Goal: Communication & Community: Participate in discussion

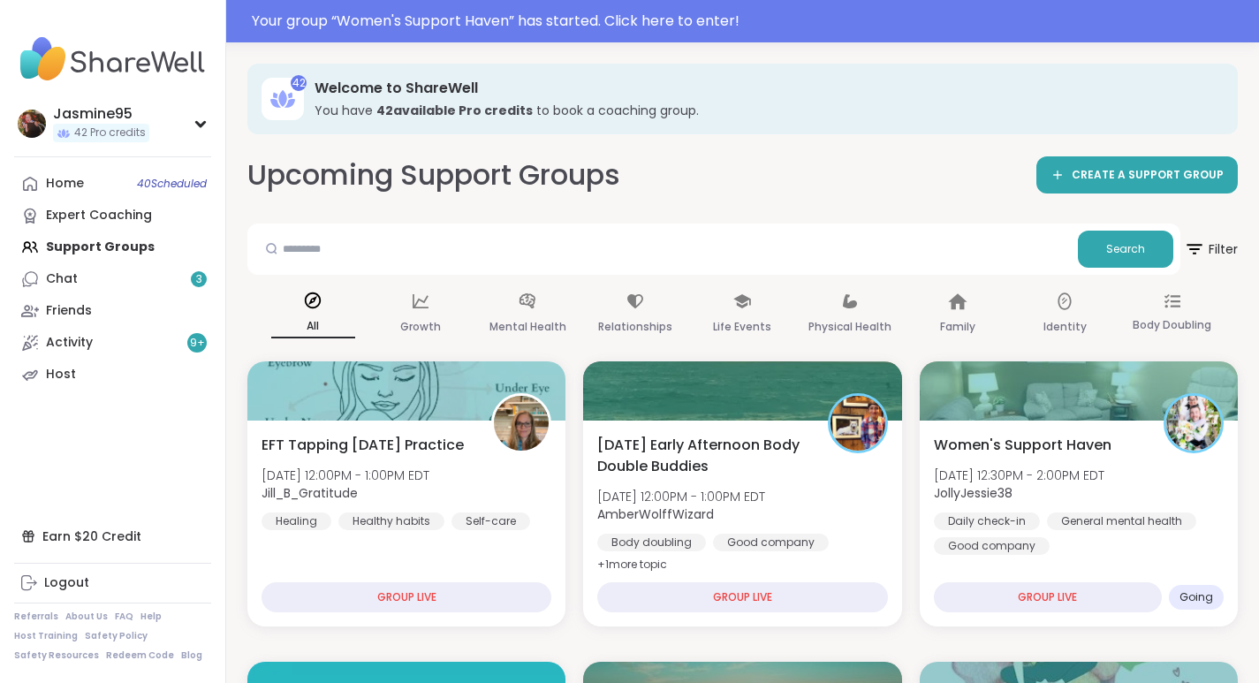
click at [404, 25] on div "Your group “ Women's Support Haven ” has started. Click here to enter!" at bounding box center [750, 21] width 996 height 21
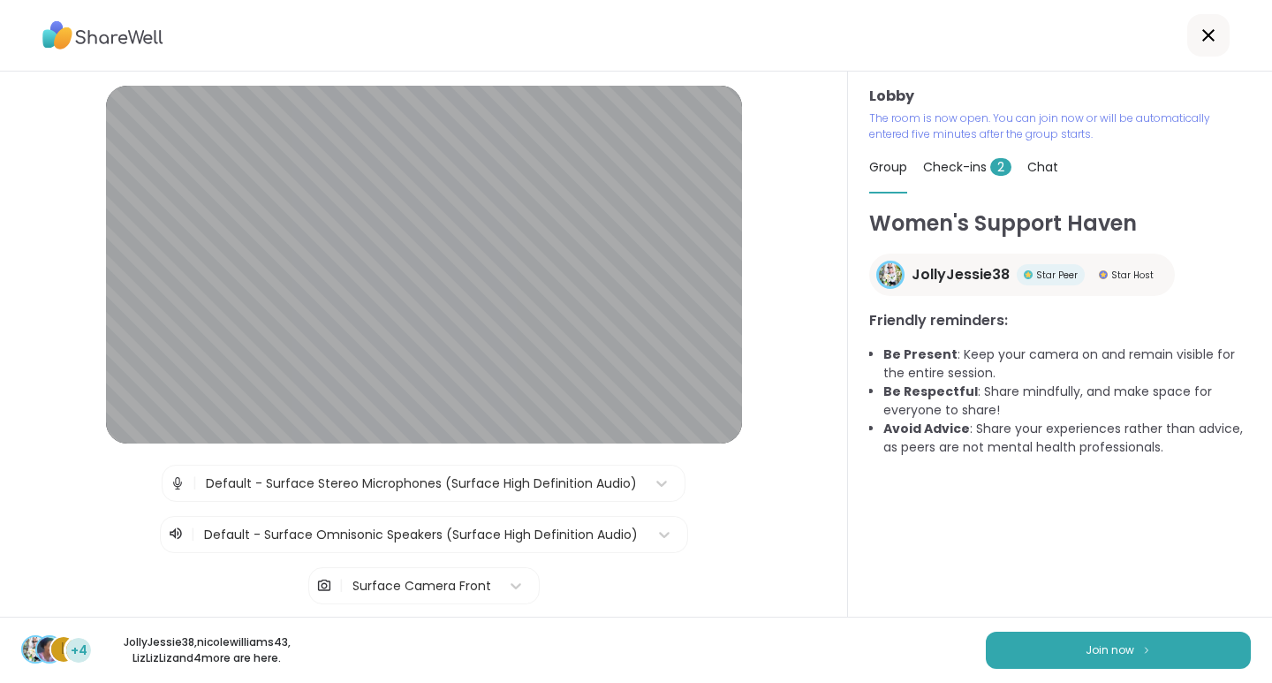
click at [1173, 642] on button "Join now" at bounding box center [1118, 649] width 265 height 37
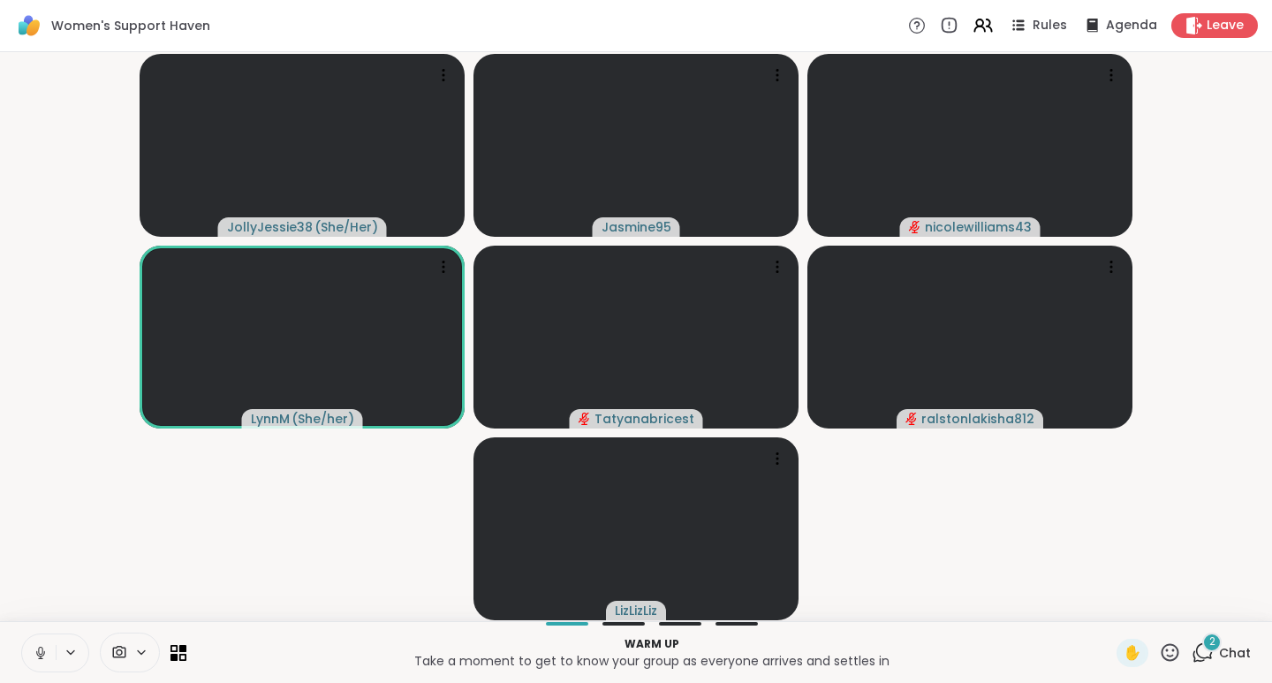
click at [37, 657] on icon at bounding box center [41, 653] width 16 height 16
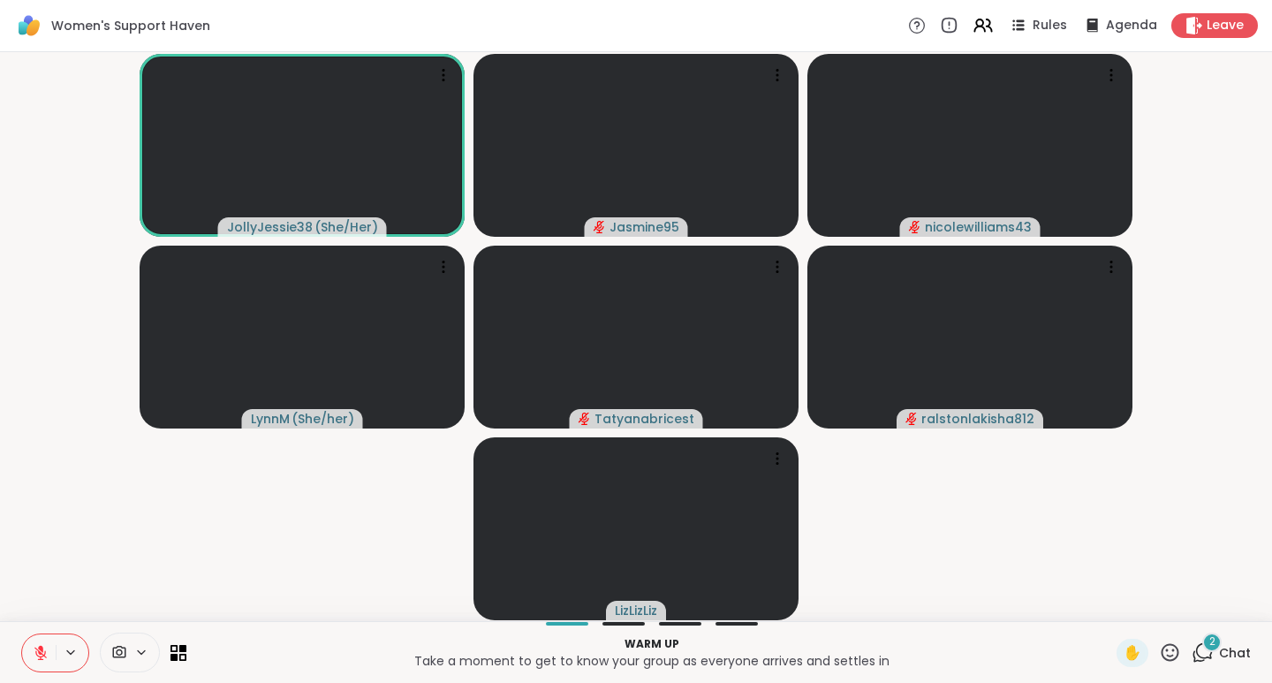
click at [47, 646] on icon at bounding box center [41, 653] width 16 height 16
click at [48, 653] on icon at bounding box center [41, 653] width 16 height 16
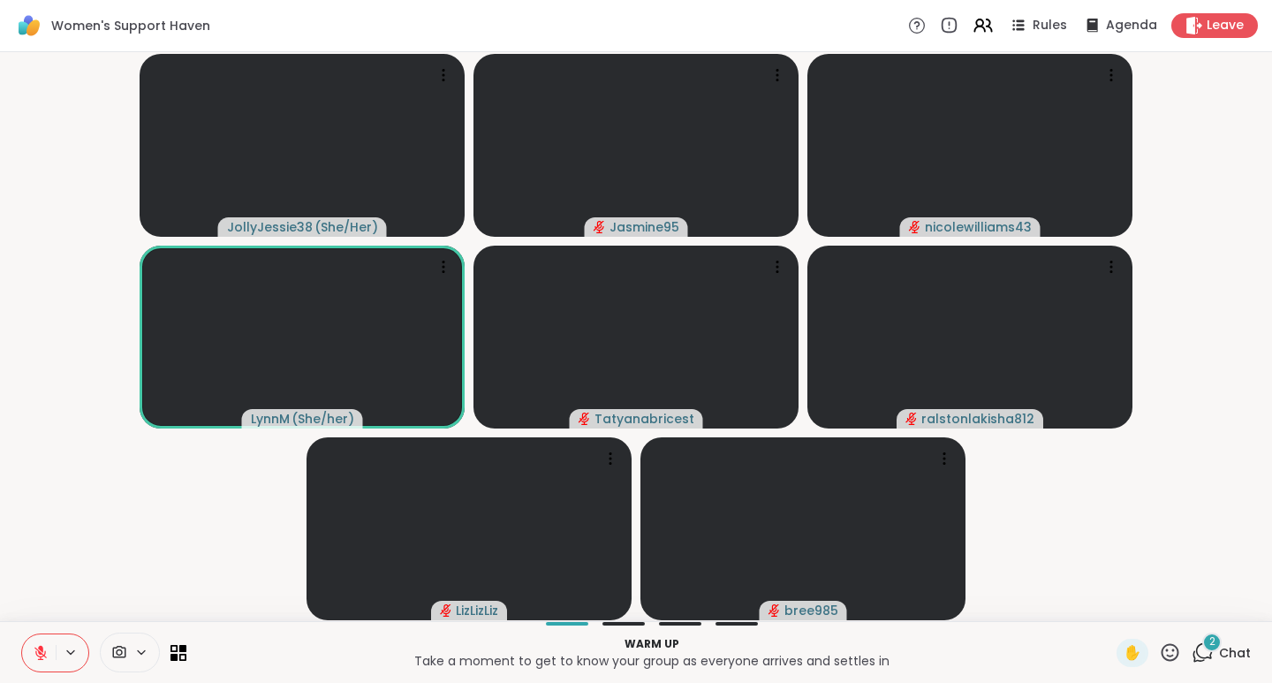
click at [1195, 659] on icon at bounding box center [1202, 652] width 22 height 22
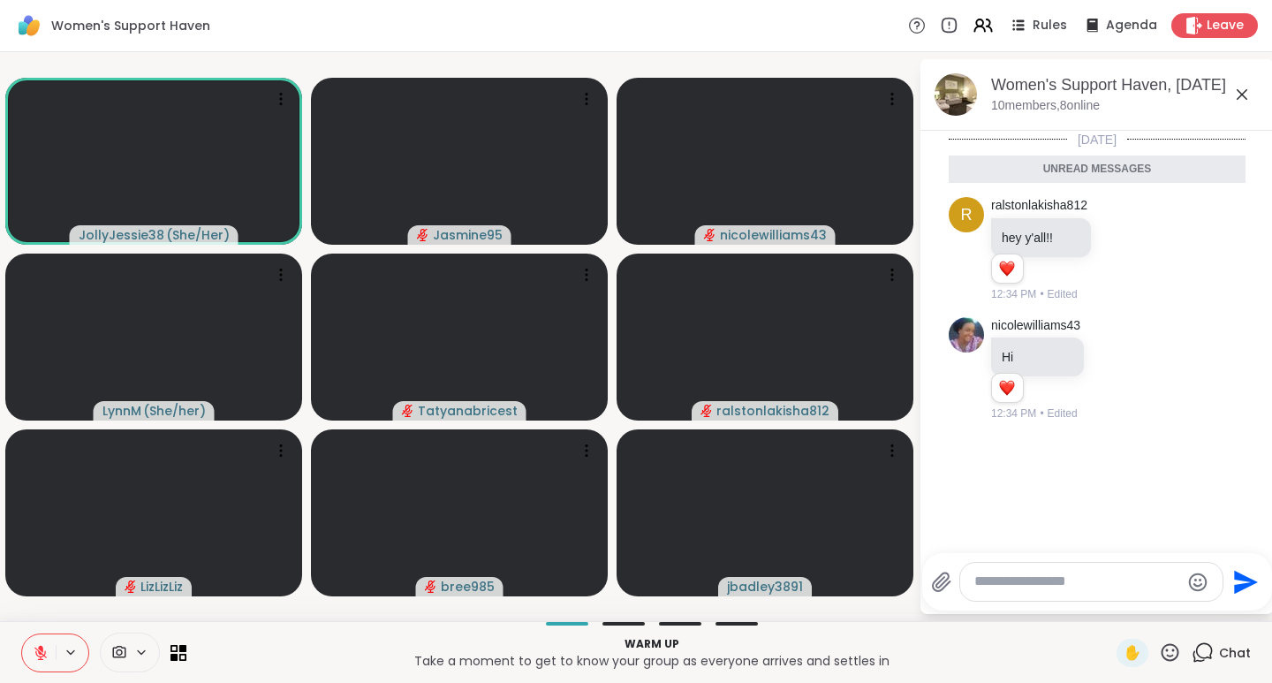
click at [1160, 652] on icon at bounding box center [1170, 652] width 22 height 22
click at [1109, 604] on span "❤️" at bounding box center [1118, 605] width 18 height 21
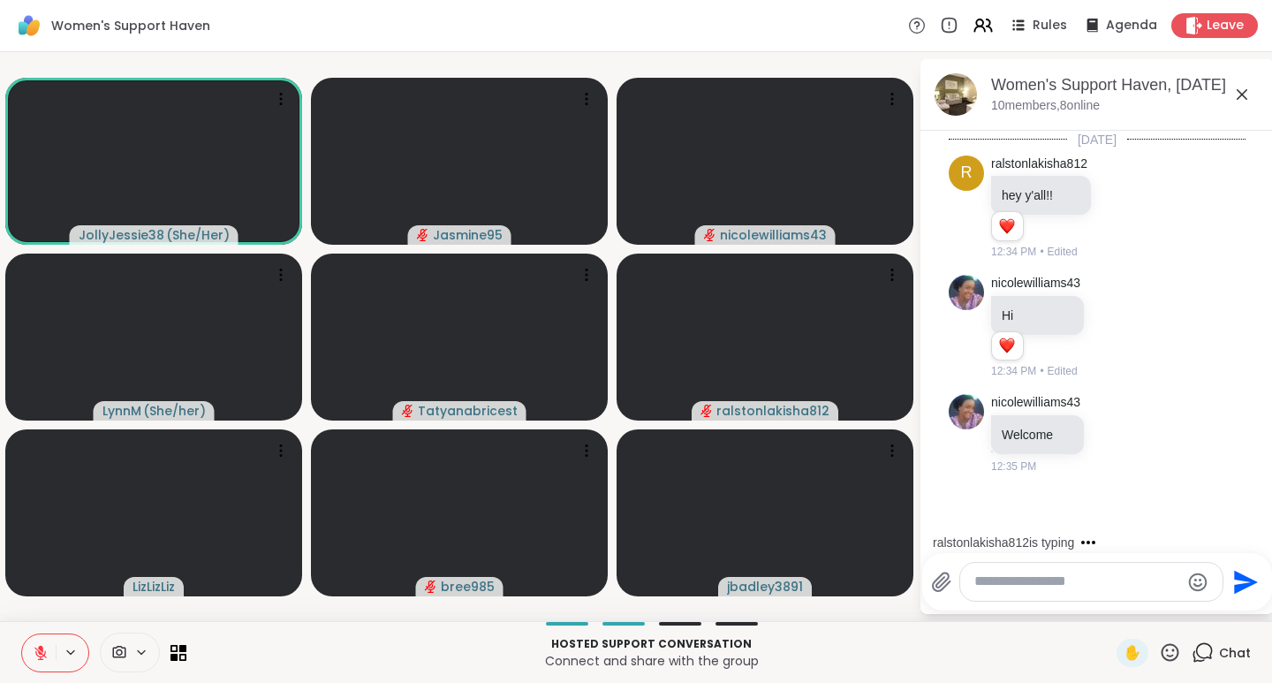
click at [996, 581] on textarea "Type your message" at bounding box center [1077, 581] width 206 height 19
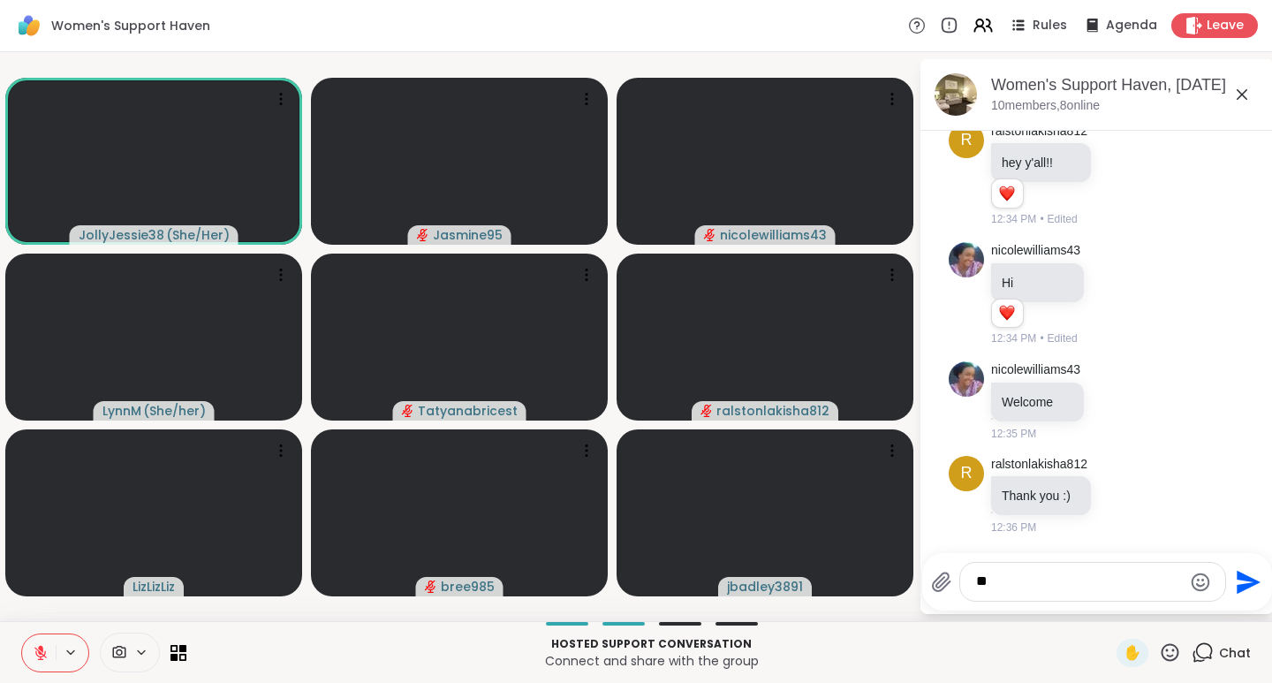
type textarea "*"
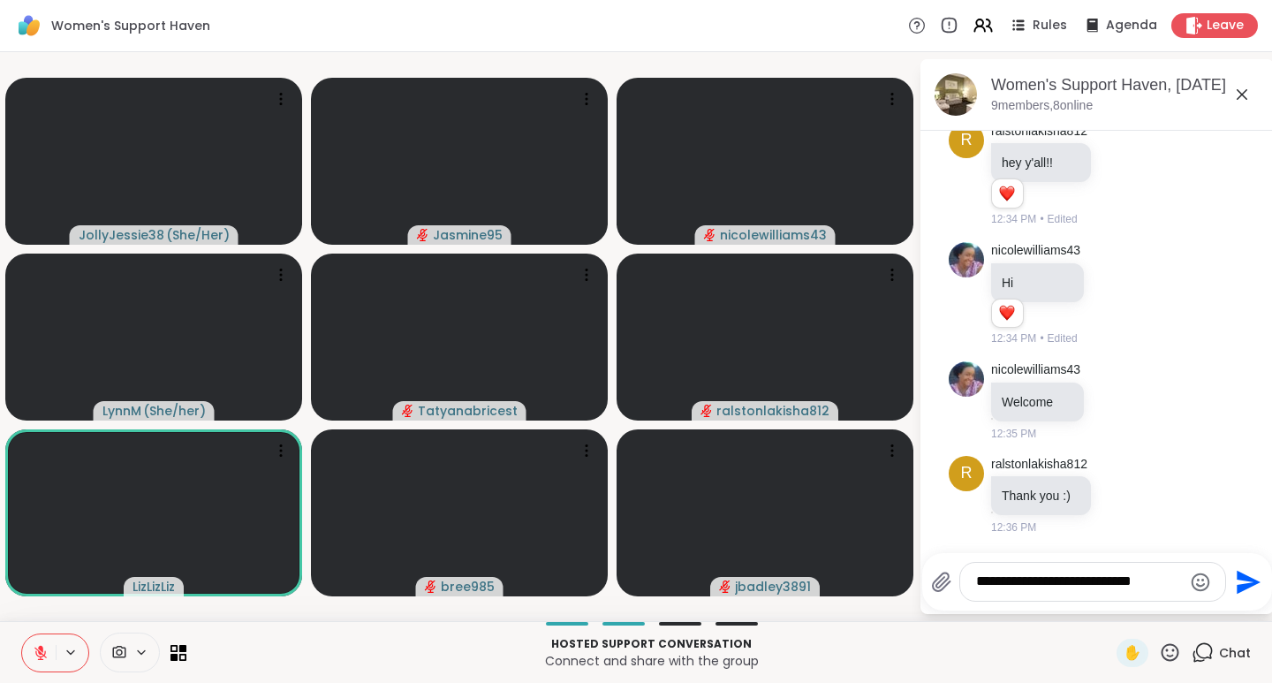
type textarea "**********"
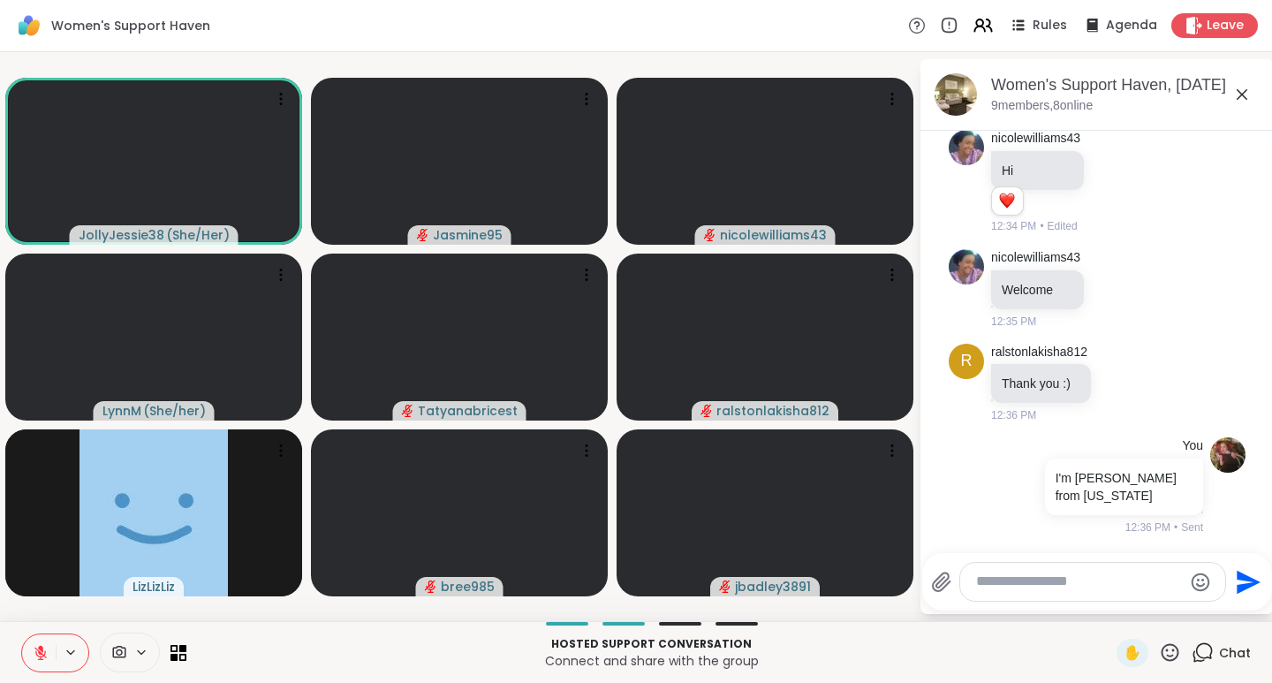
click at [49, 649] on button at bounding box center [39, 652] width 34 height 37
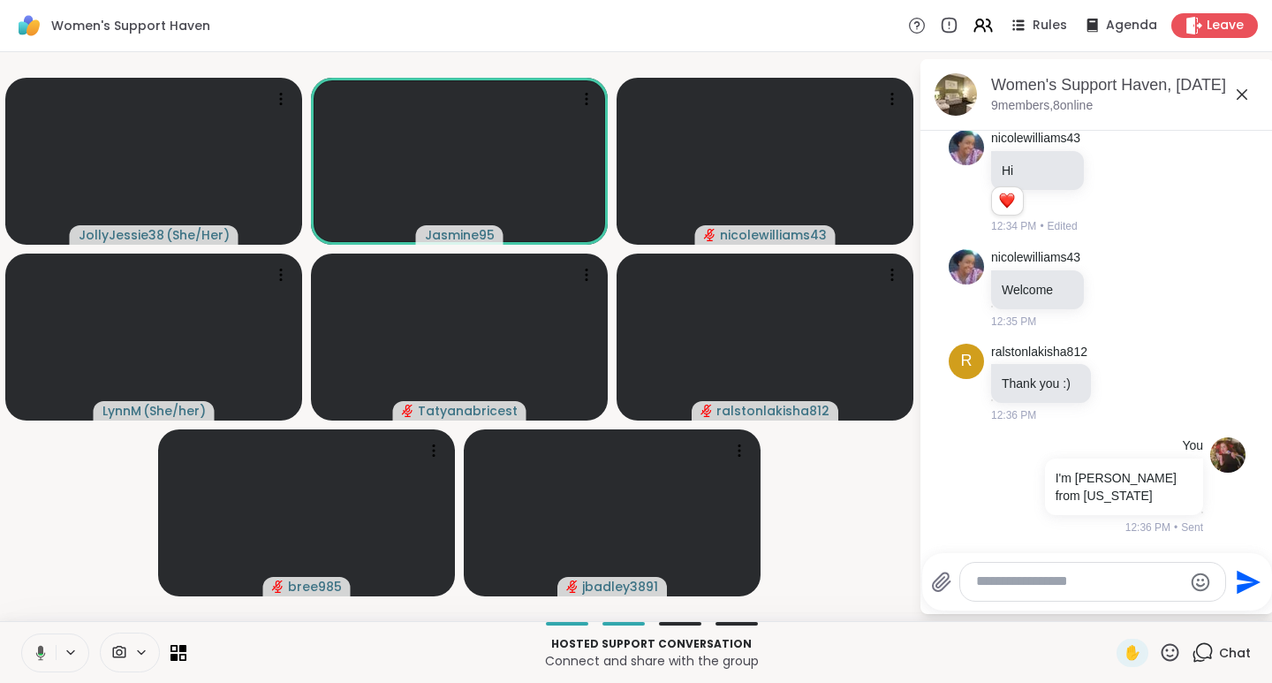
click at [38, 649] on icon at bounding box center [41, 652] width 10 height 15
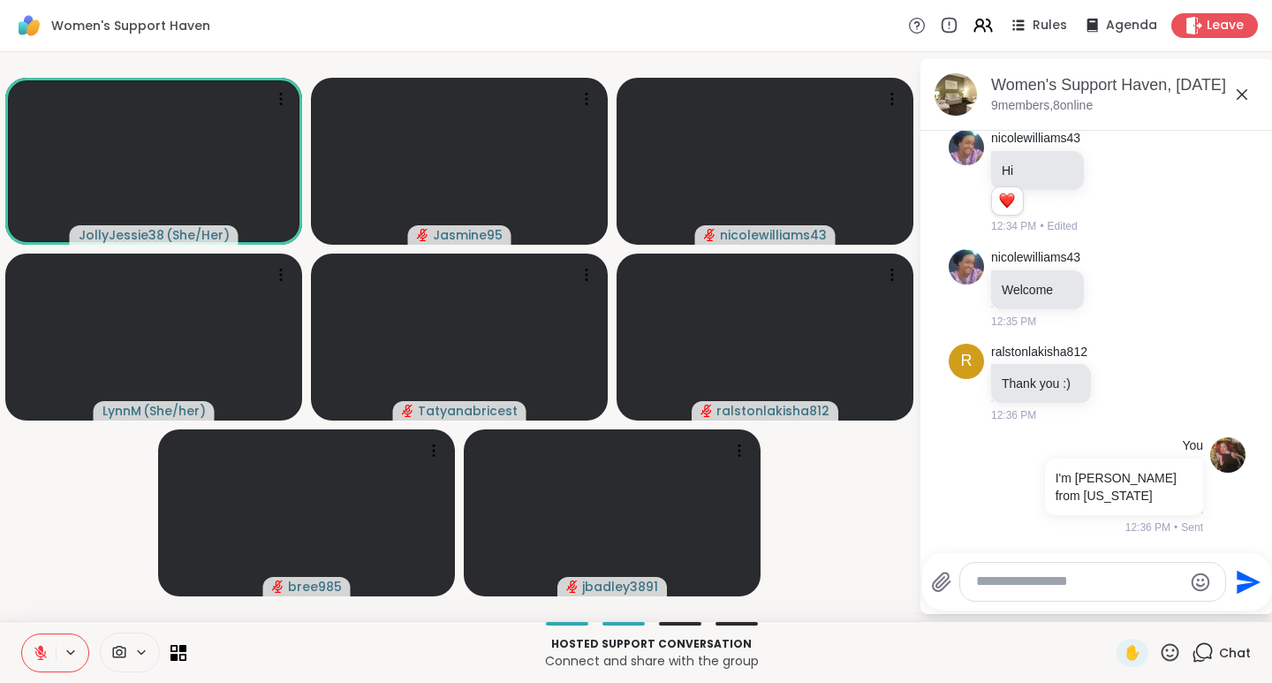
click at [1166, 661] on icon at bounding box center [1170, 652] width 22 height 22
click at [1226, 604] on span "🎉" at bounding box center [1235, 605] width 18 height 21
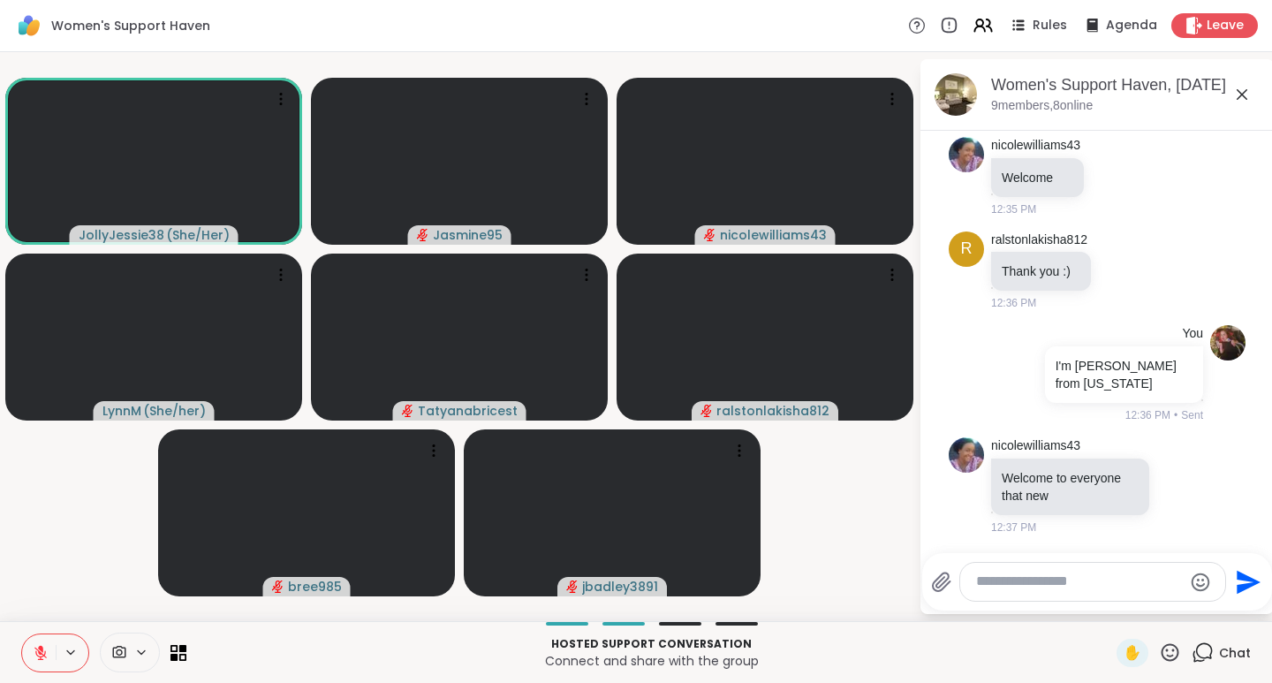
click at [829, 512] on video-player-container "JollyJessie38 ( She/Her ) Jasmine95 nicolewilliams43 LynnM ( She/her ) Tatyanab…" at bounding box center [459, 336] width 897 height 555
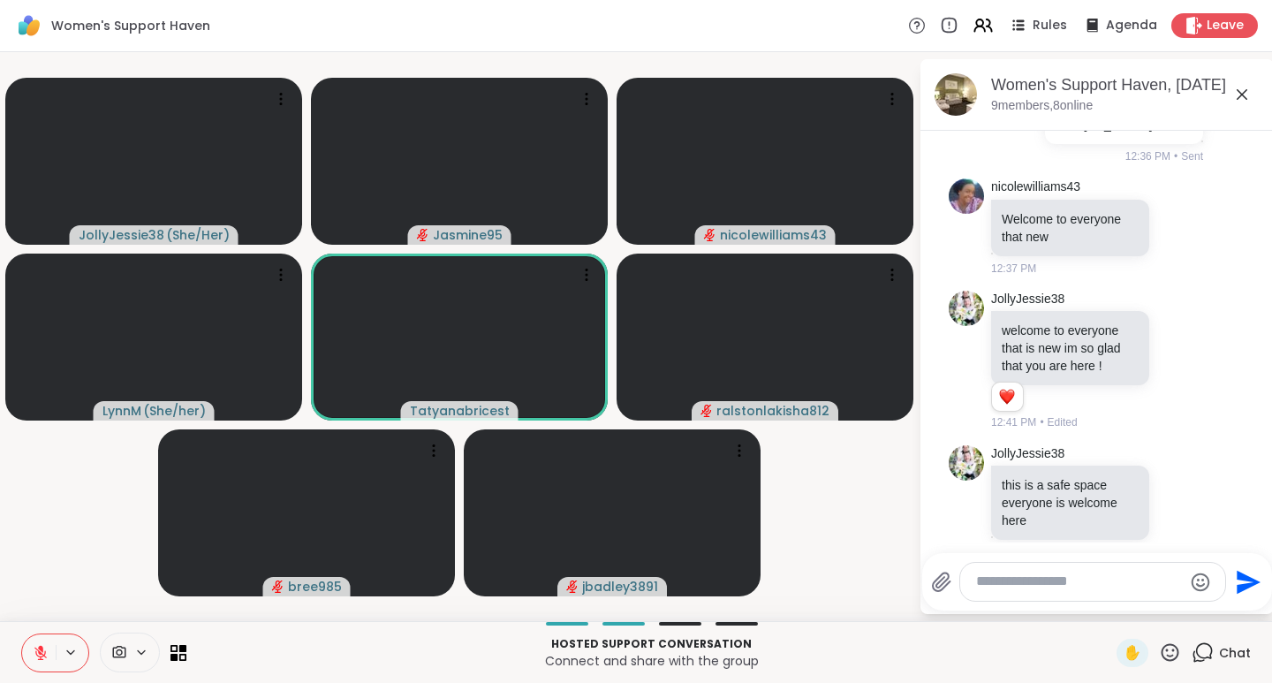
scroll to position [541, 0]
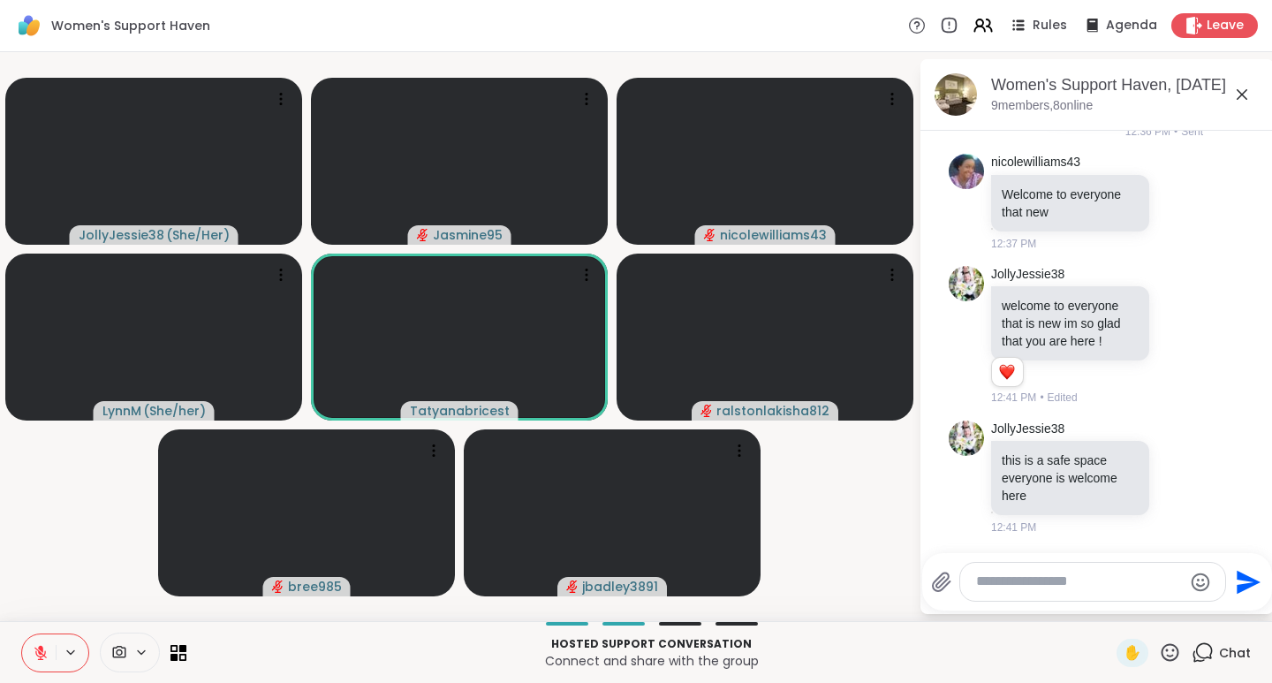
click at [1165, 653] on icon at bounding box center [1170, 652] width 18 height 18
click at [1109, 603] on span "❤️" at bounding box center [1118, 605] width 18 height 21
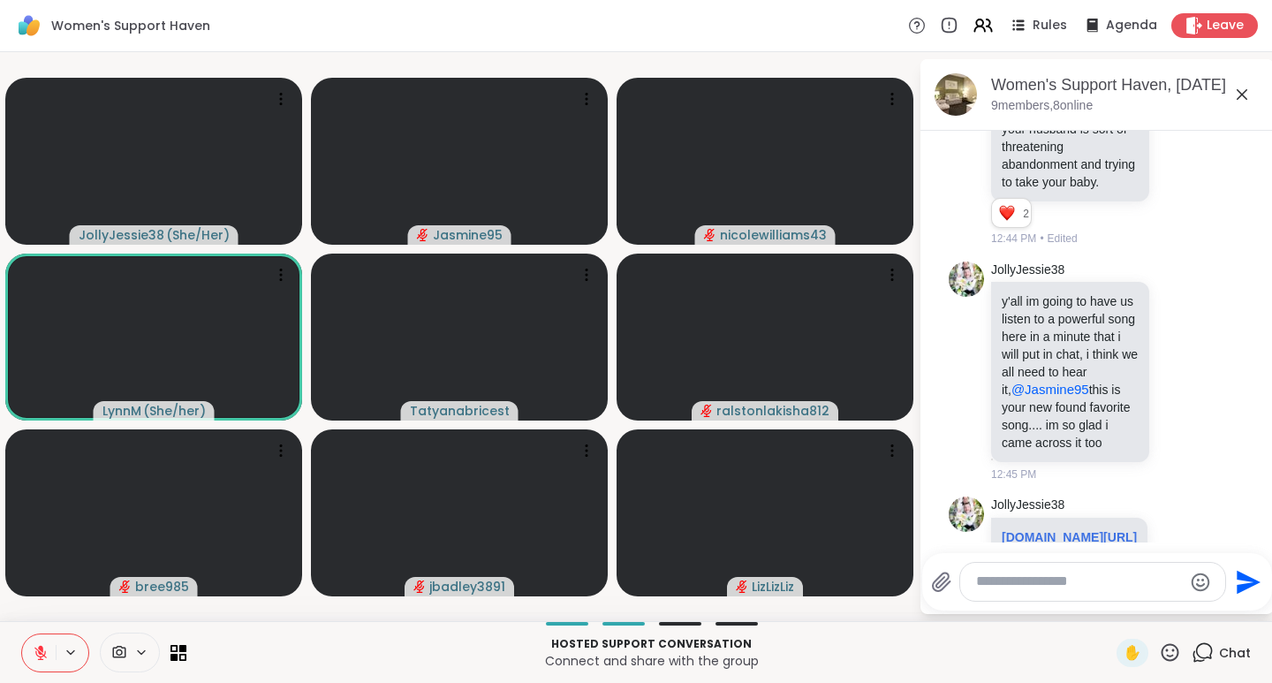
scroll to position [1339, 0]
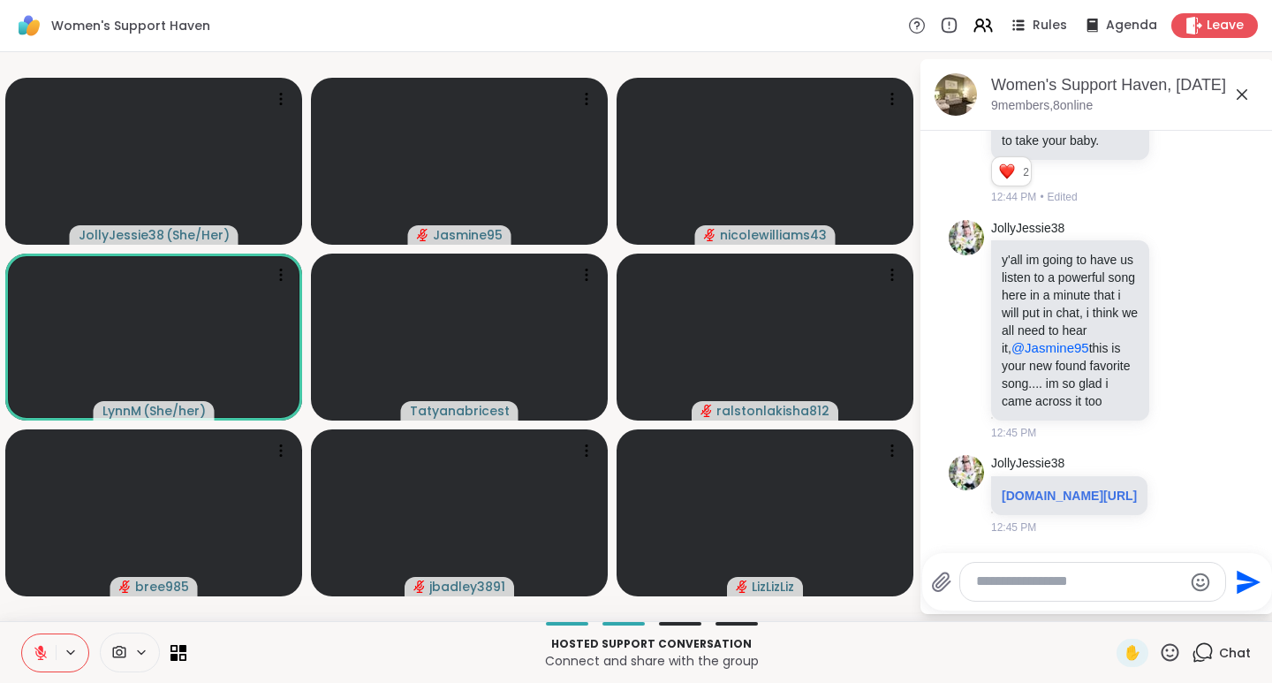
click at [1217, 22] on span "Leave" at bounding box center [1224, 26] width 37 height 18
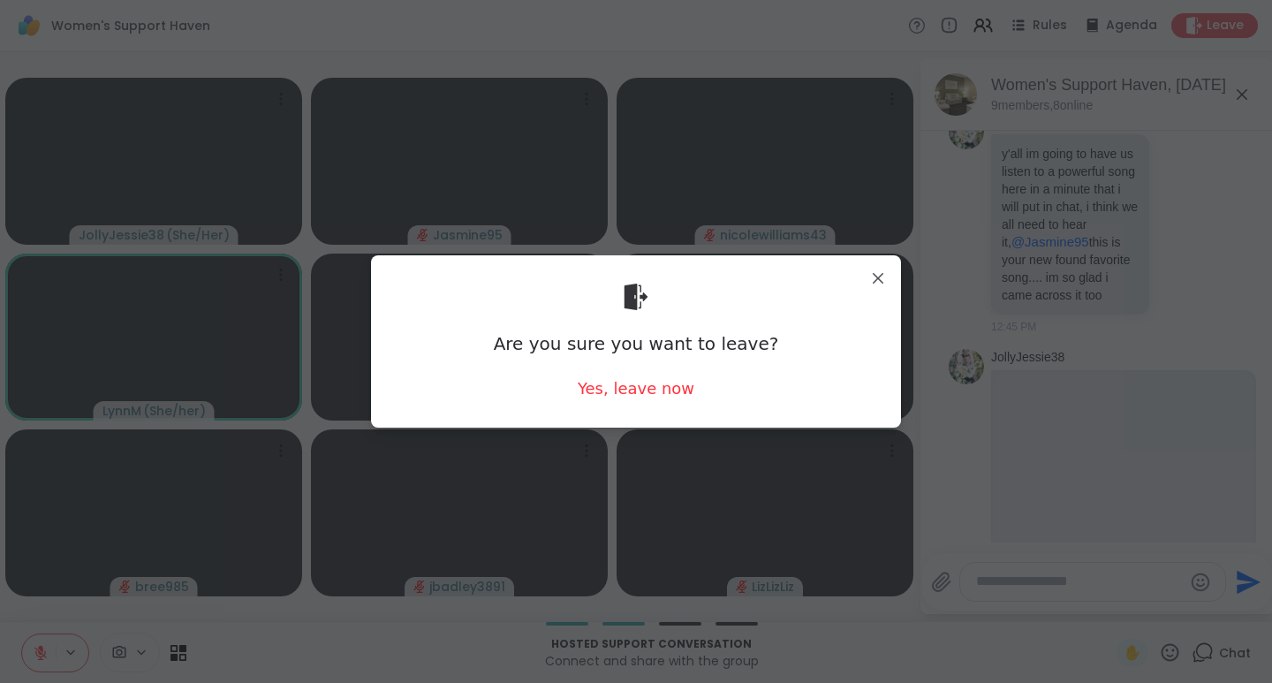
click at [600, 396] on div "Yes, leave now" at bounding box center [636, 388] width 117 height 22
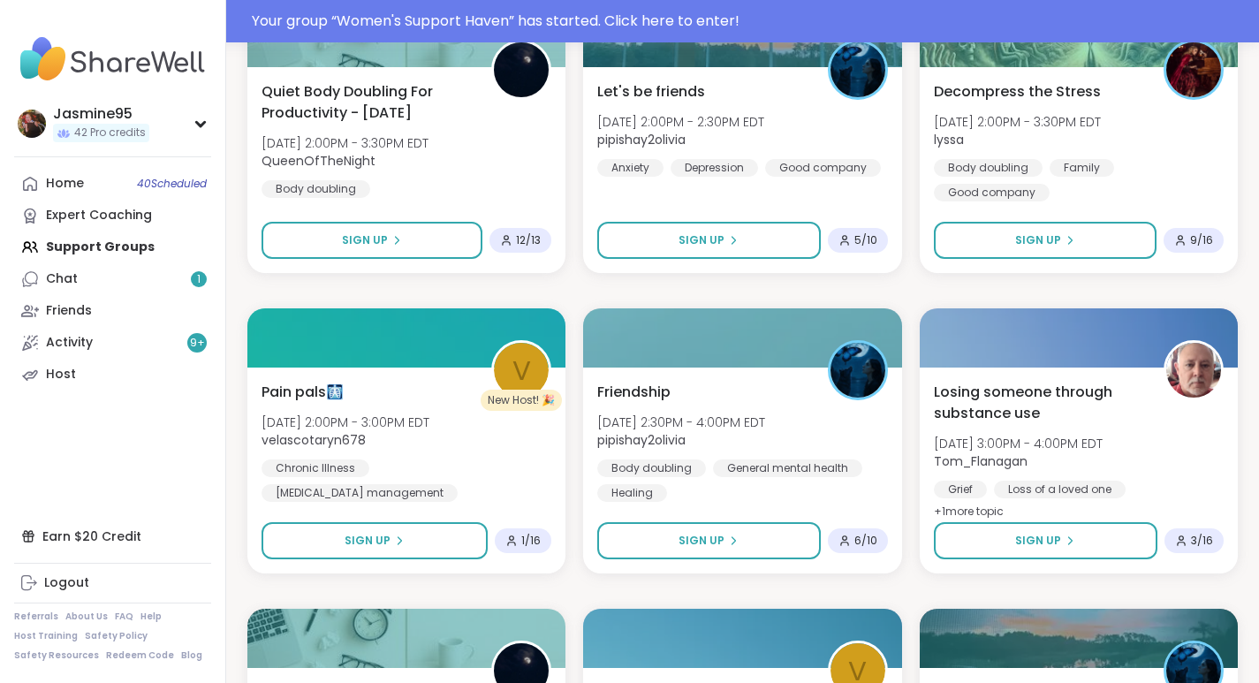
scroll to position [1255, 0]
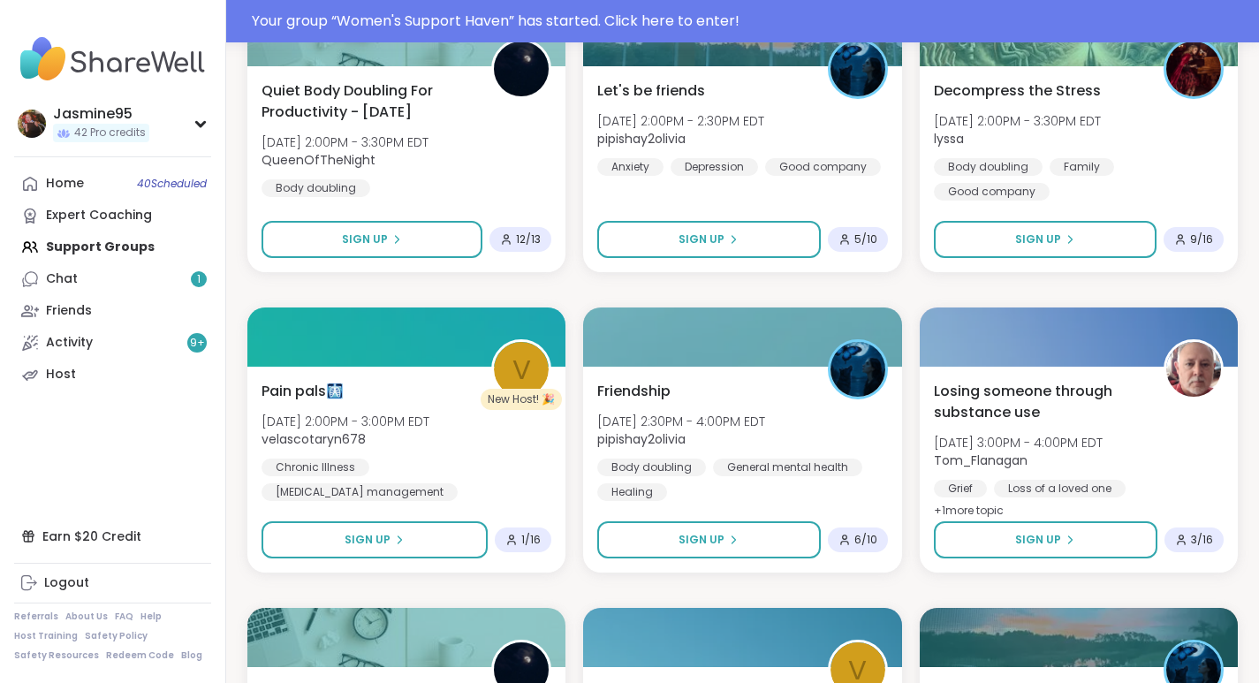
click at [1042, 243] on span "Sign Up" at bounding box center [1038, 239] width 46 height 16
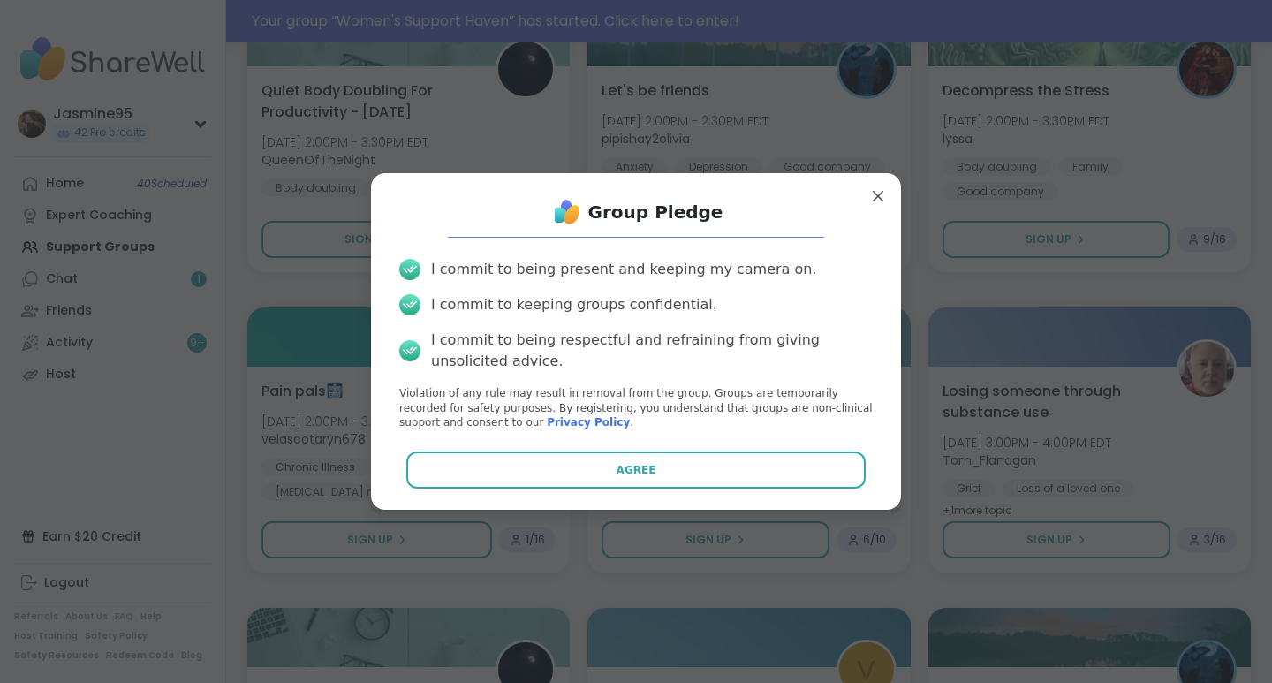
click at [701, 466] on button "Agree" at bounding box center [636, 469] width 460 height 37
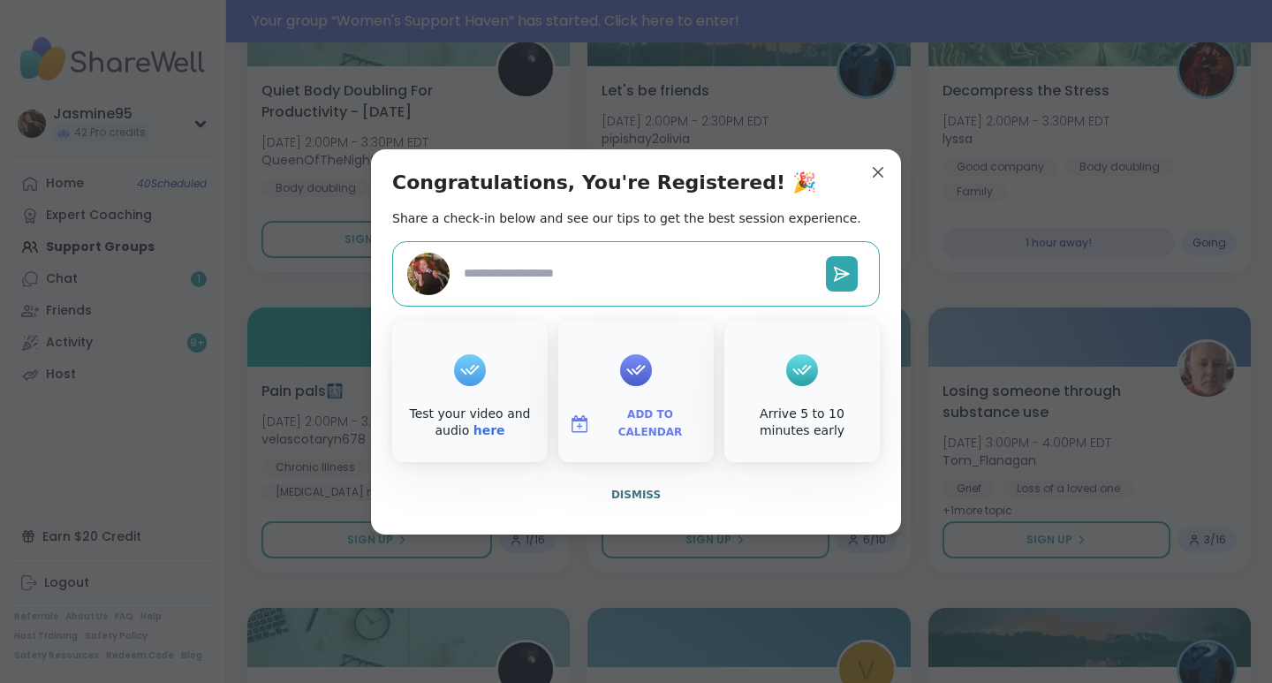
click at [631, 497] on span "Dismiss" at bounding box center [635, 494] width 49 height 12
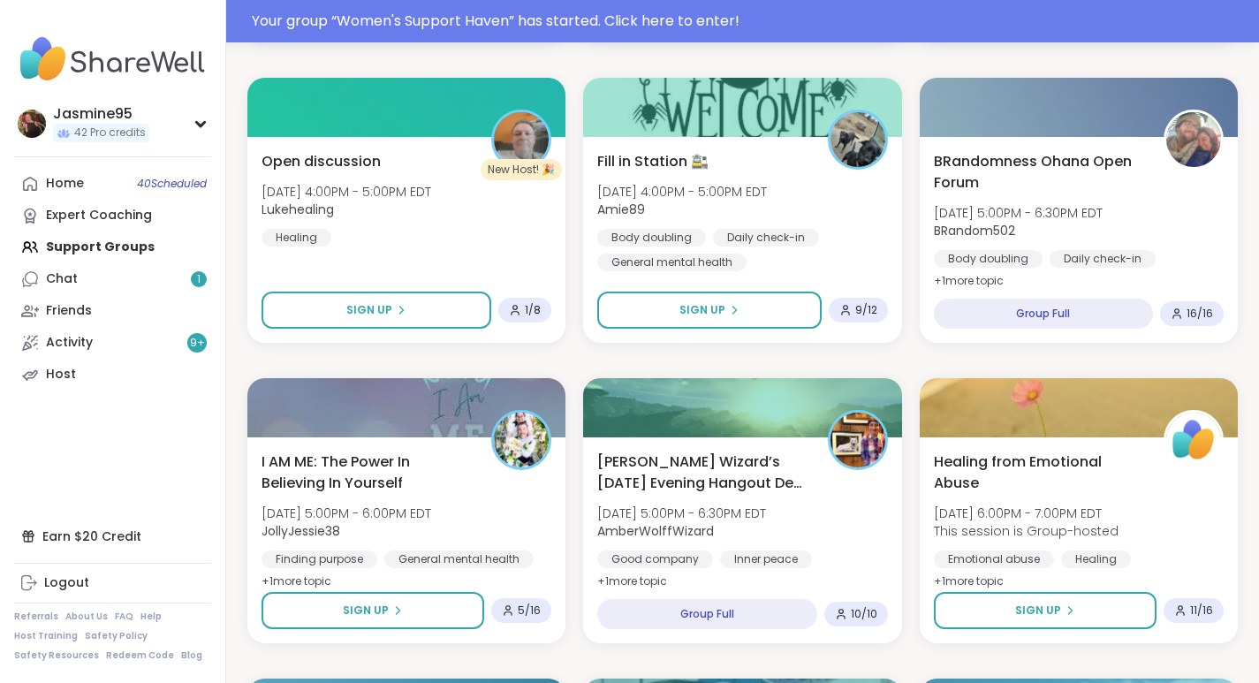
scroll to position [2103, 0]
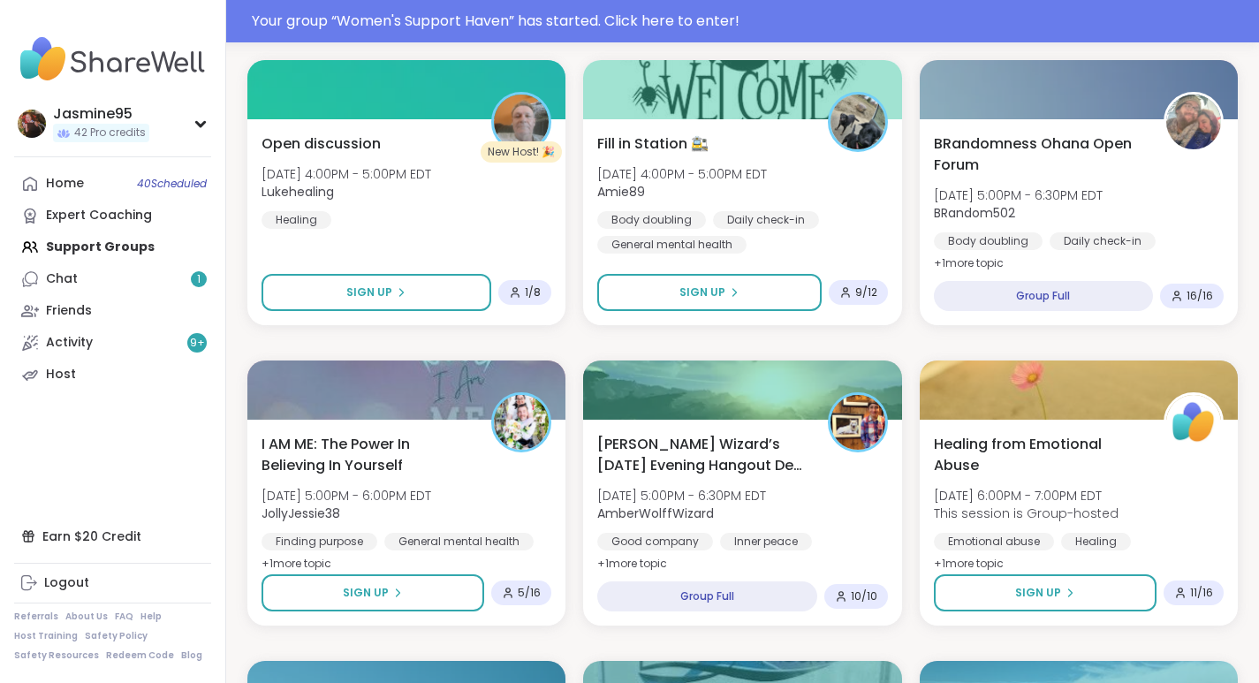
click at [415, 295] on button "Sign Up" at bounding box center [376, 292] width 230 height 37
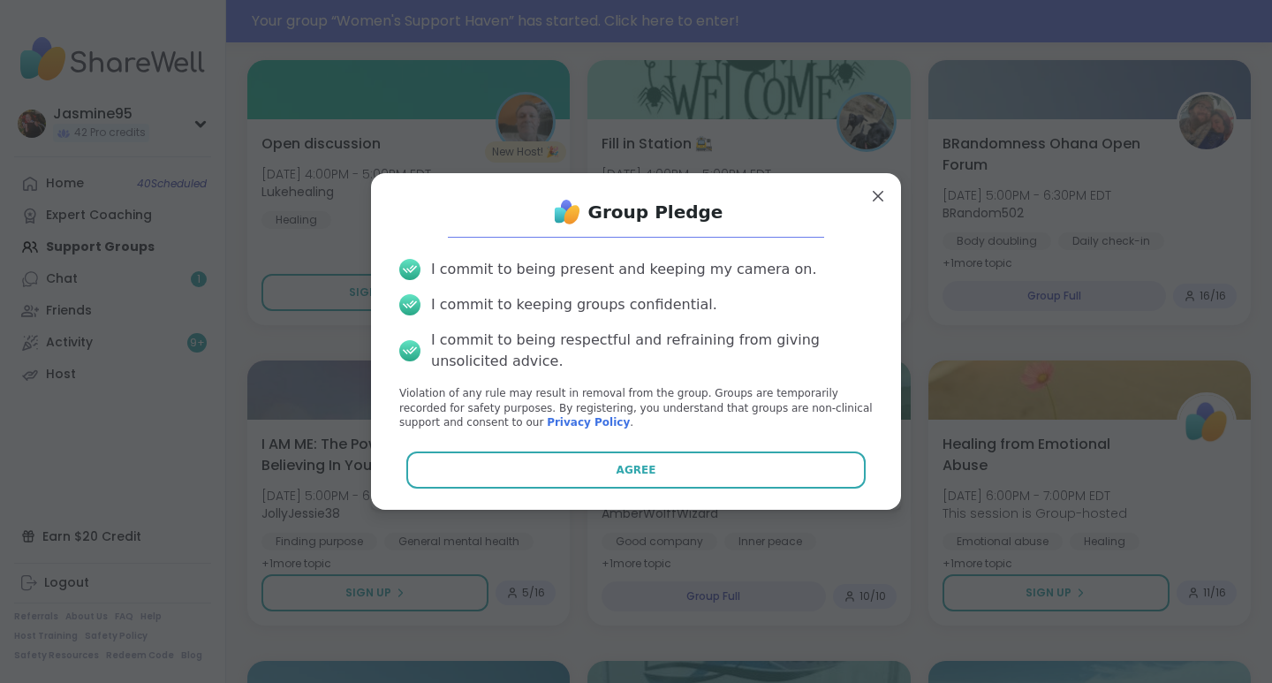
click at [595, 473] on button "Agree" at bounding box center [636, 469] width 460 height 37
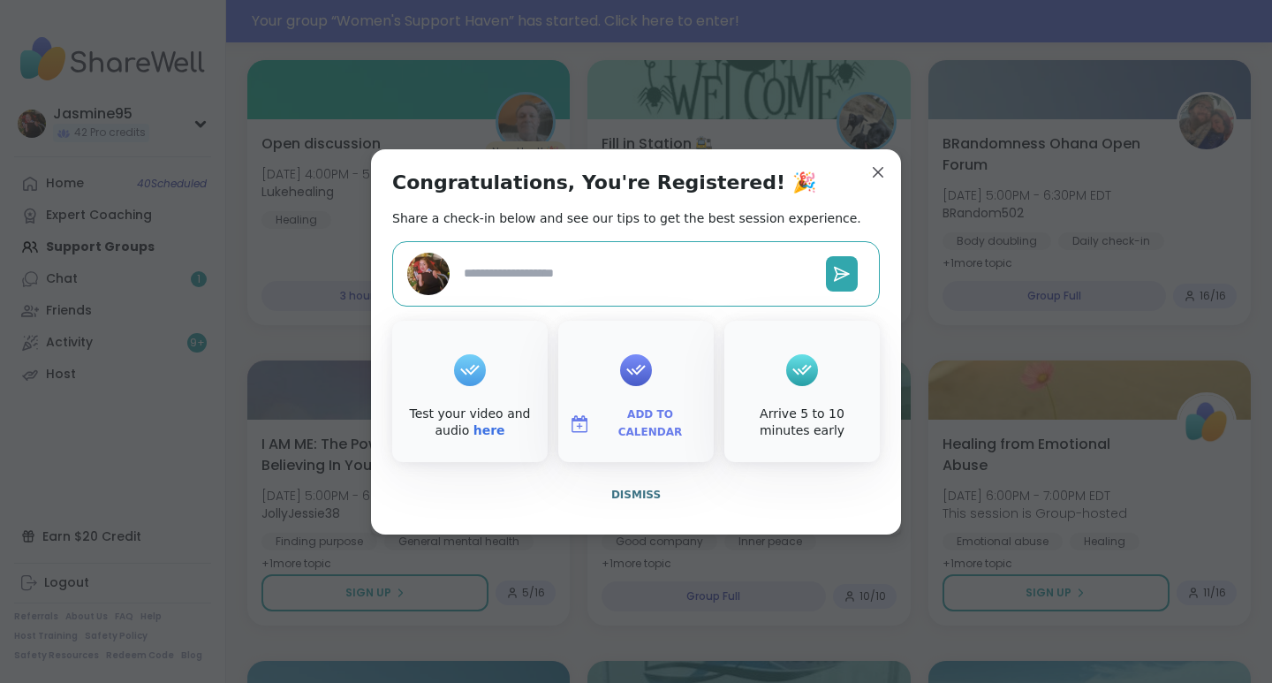
click at [625, 489] on span "Dismiss" at bounding box center [635, 494] width 49 height 12
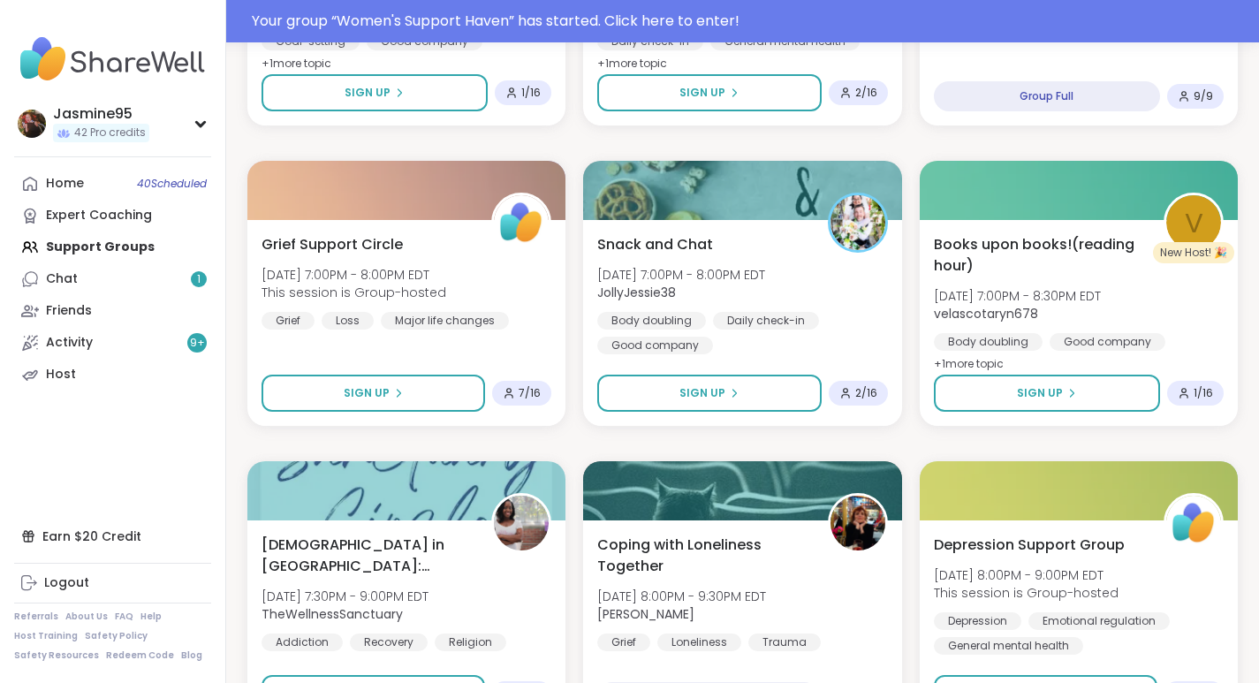
scroll to position [2907, 0]
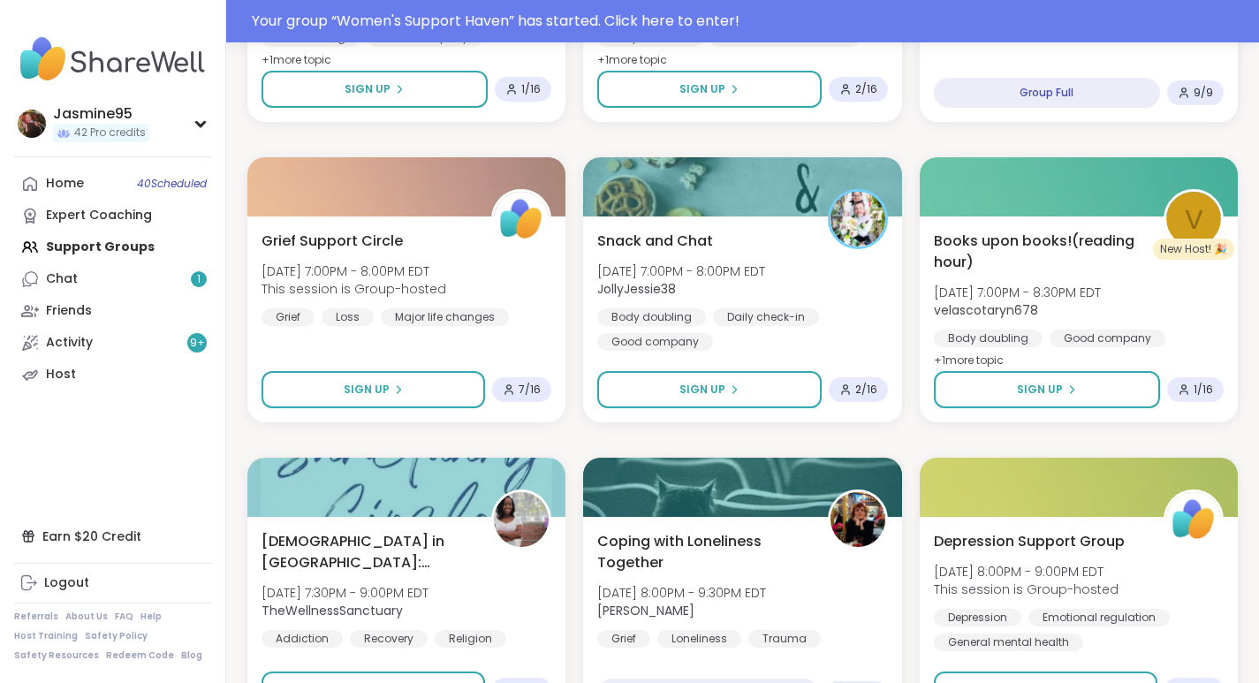
drag, startPoint x: 1070, startPoint y: 124, endPoint x: 1137, endPoint y: 124, distance: 66.2
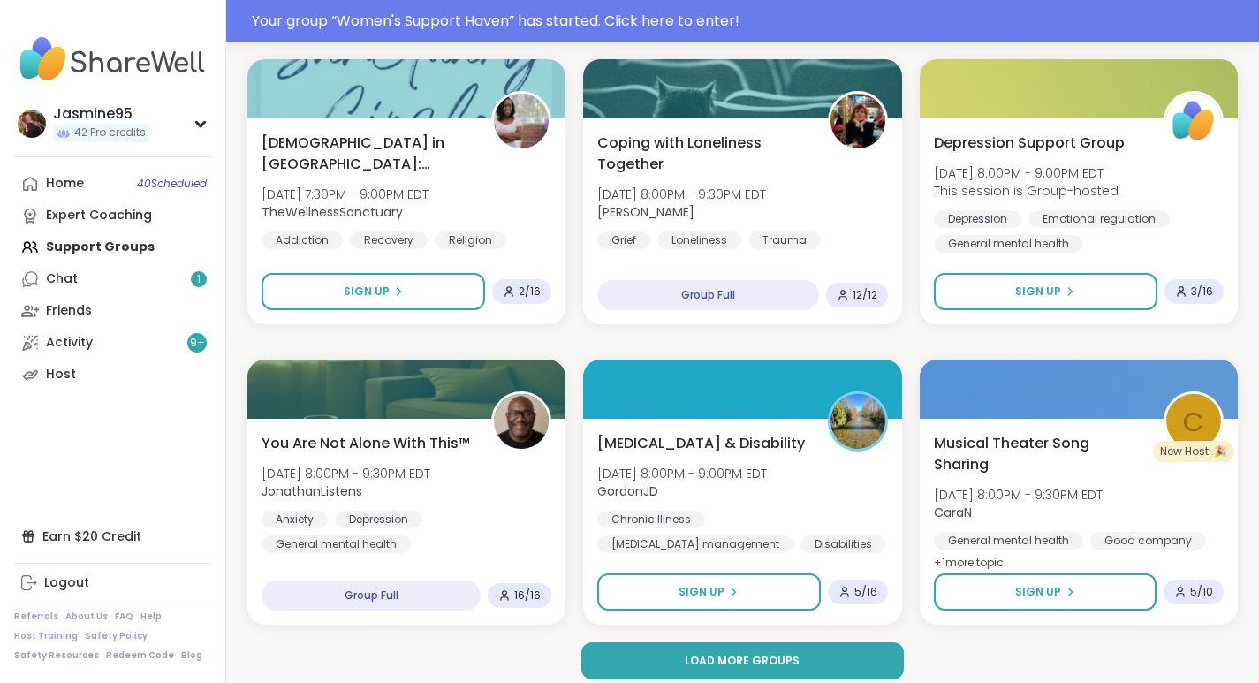
scroll to position [3319, 0]
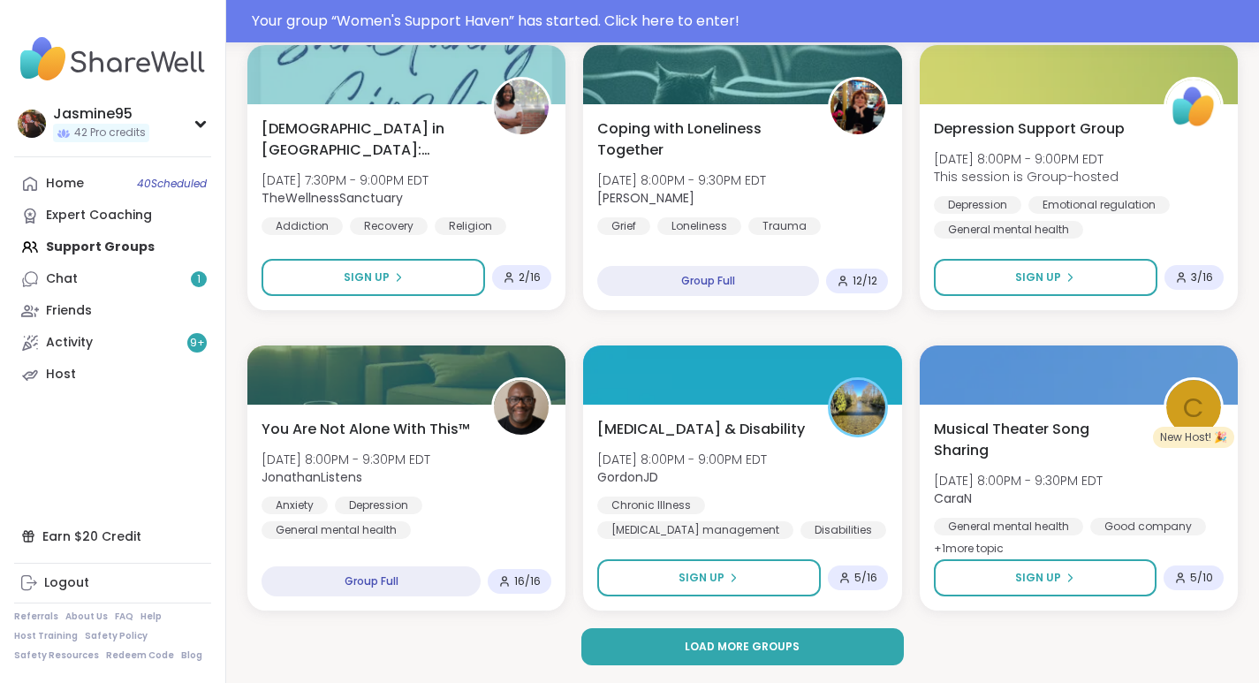
click at [1066, 586] on div "Sign Up" at bounding box center [1045, 578] width 60 height 16
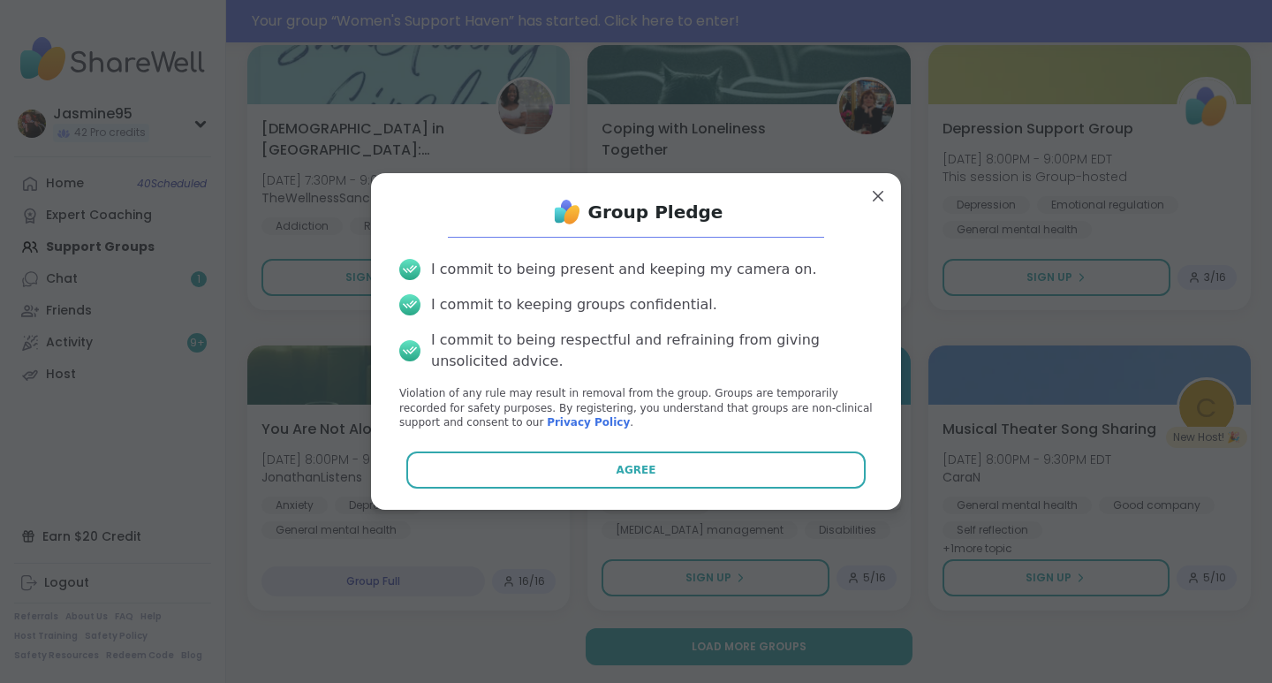
click at [655, 472] on button "Agree" at bounding box center [636, 469] width 460 height 37
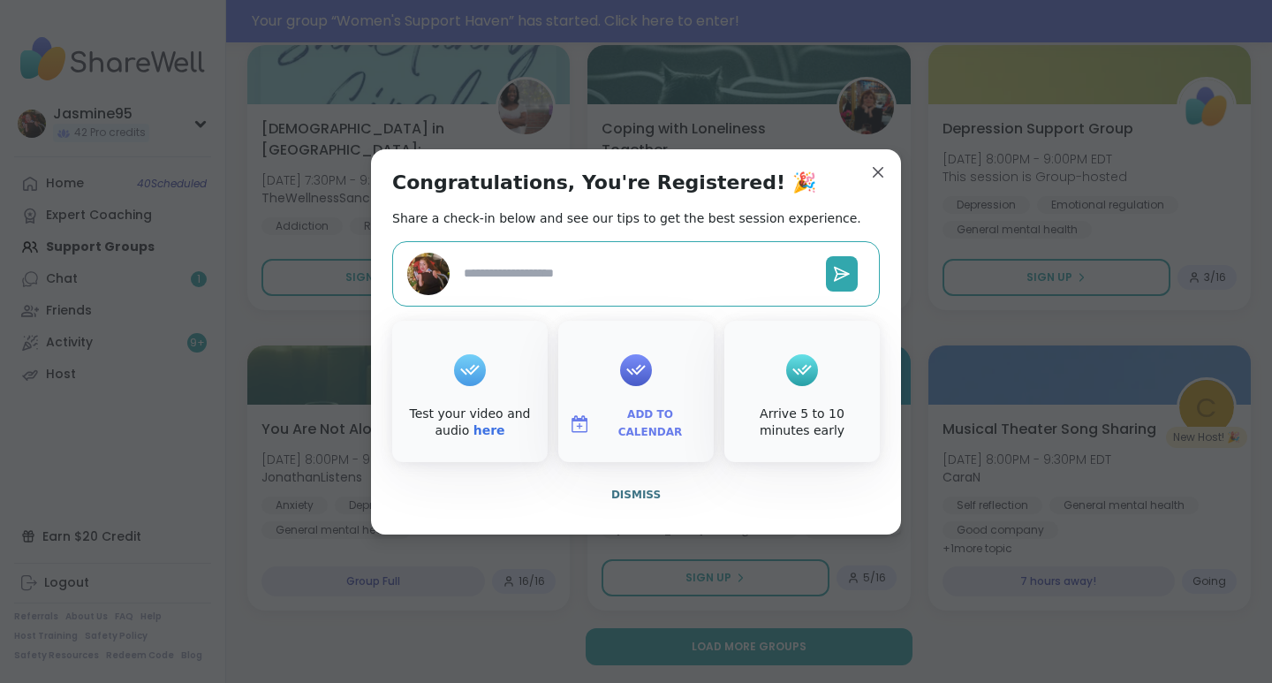
click at [639, 492] on span "Dismiss" at bounding box center [635, 494] width 49 height 12
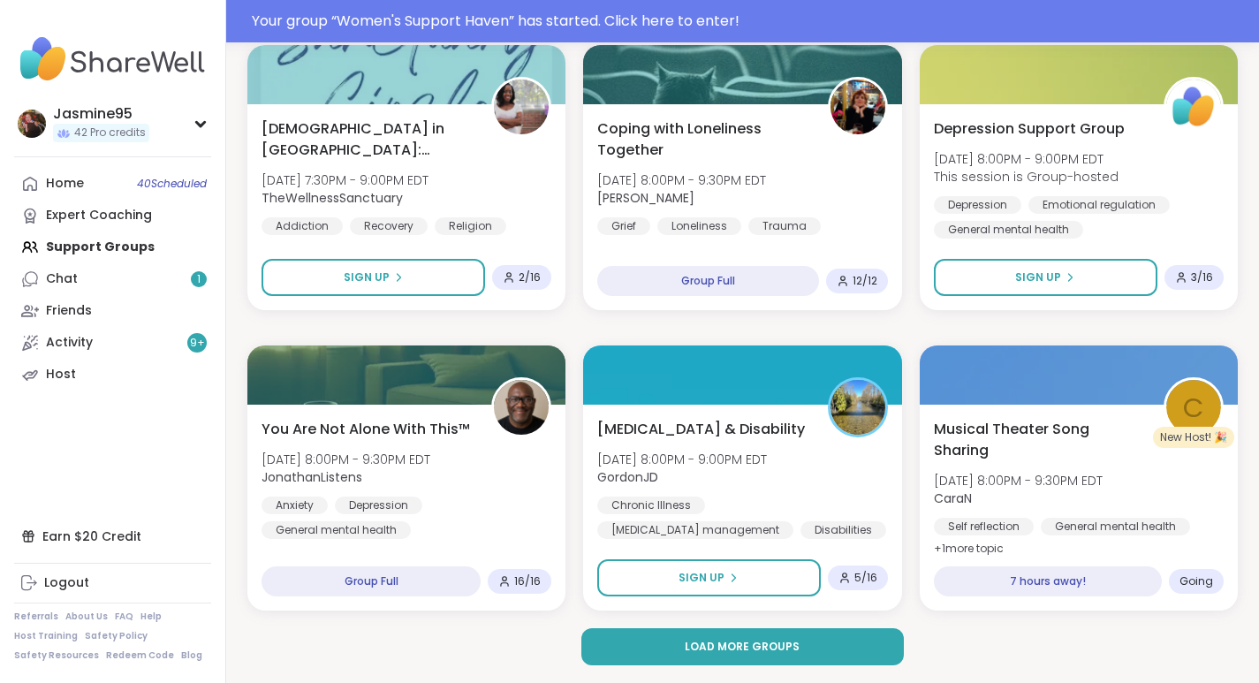
click at [772, 655] on button "Load more groups" at bounding box center [742, 646] width 323 height 37
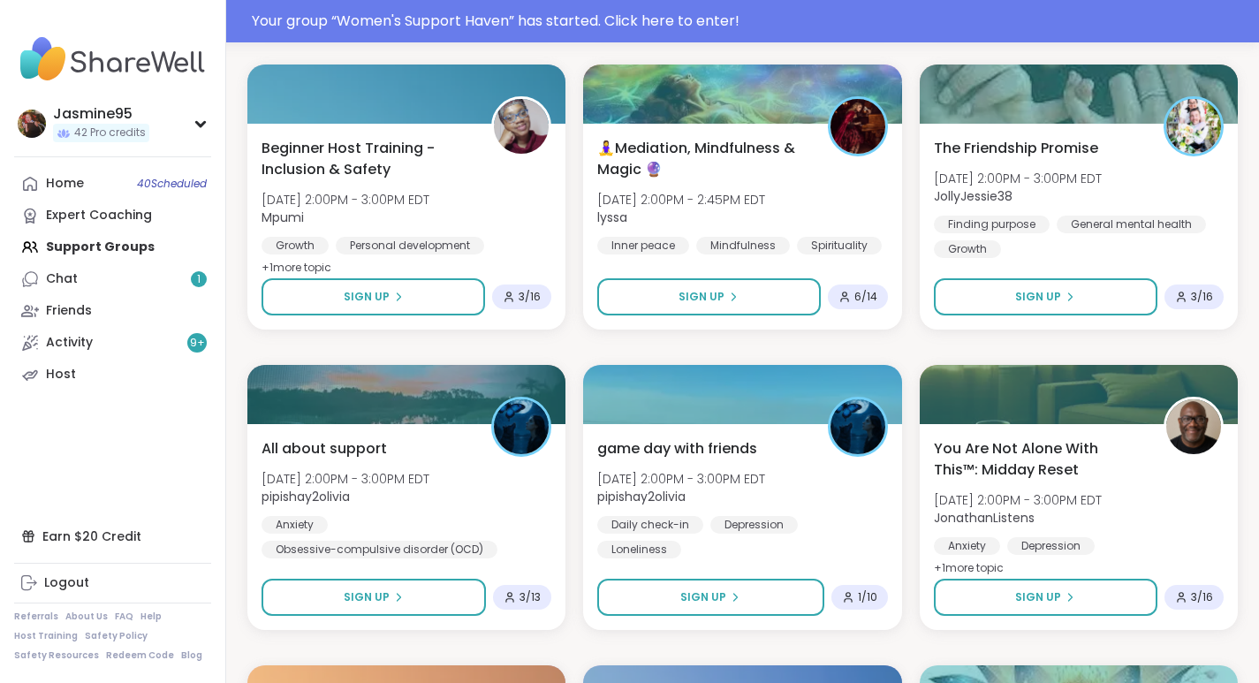
scroll to position [6613, 0]
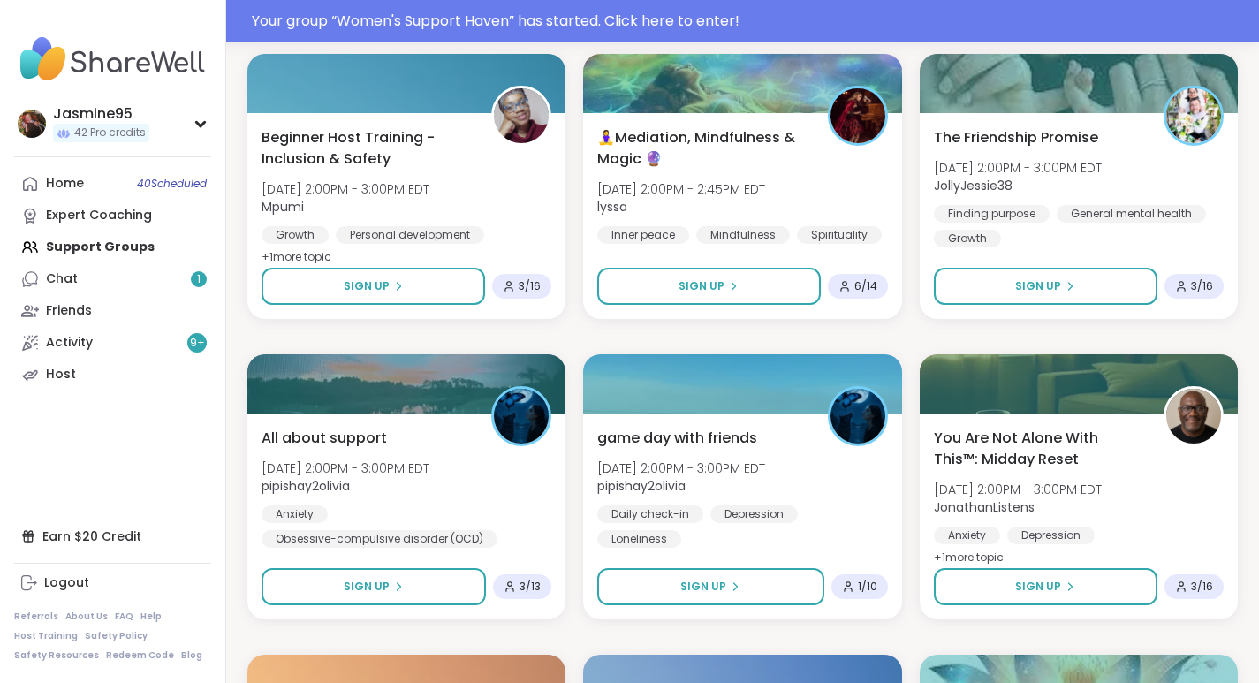
click at [751, 284] on button "Sign Up" at bounding box center [708, 286] width 223 height 37
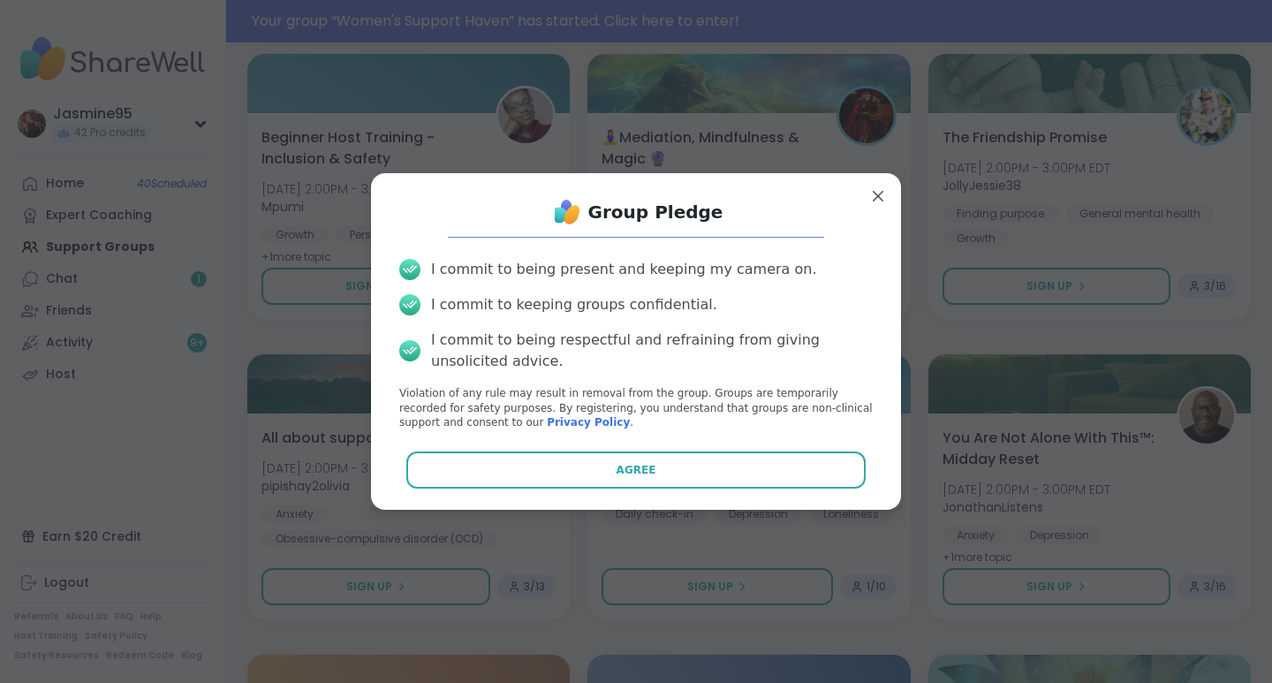
click at [678, 467] on button "Agree" at bounding box center [636, 469] width 460 height 37
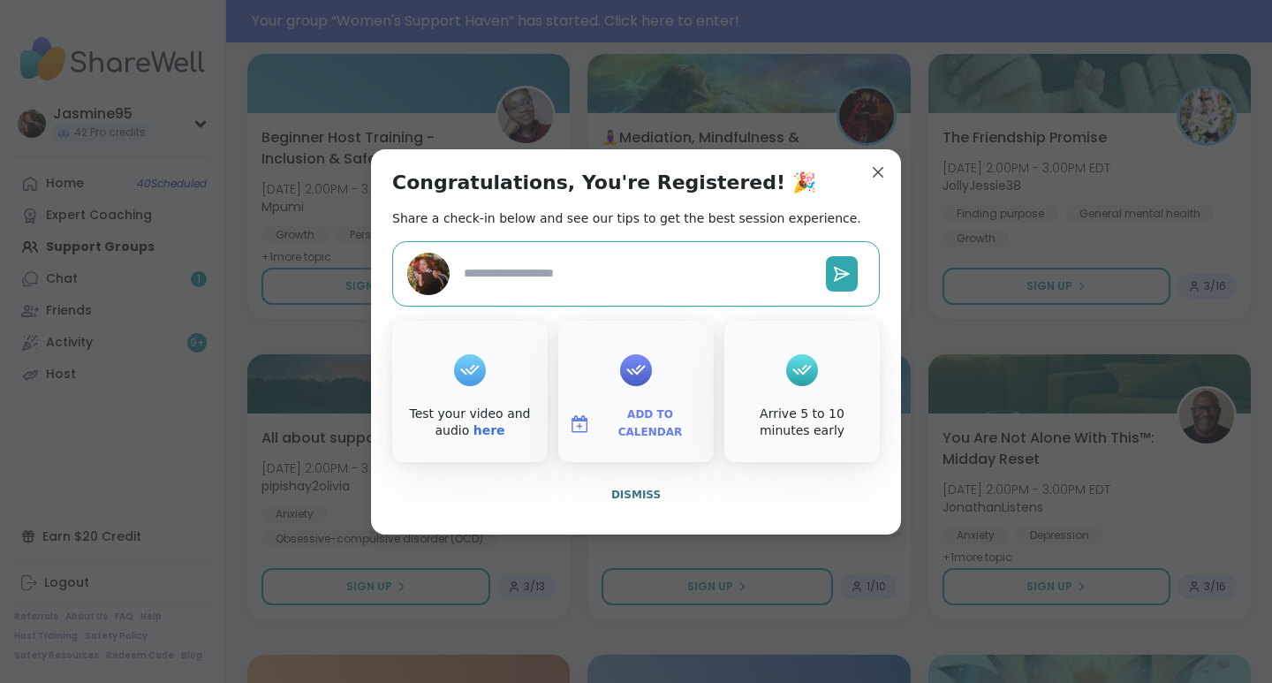
type textarea "*"
click at [619, 495] on span "Dismiss" at bounding box center [635, 494] width 49 height 12
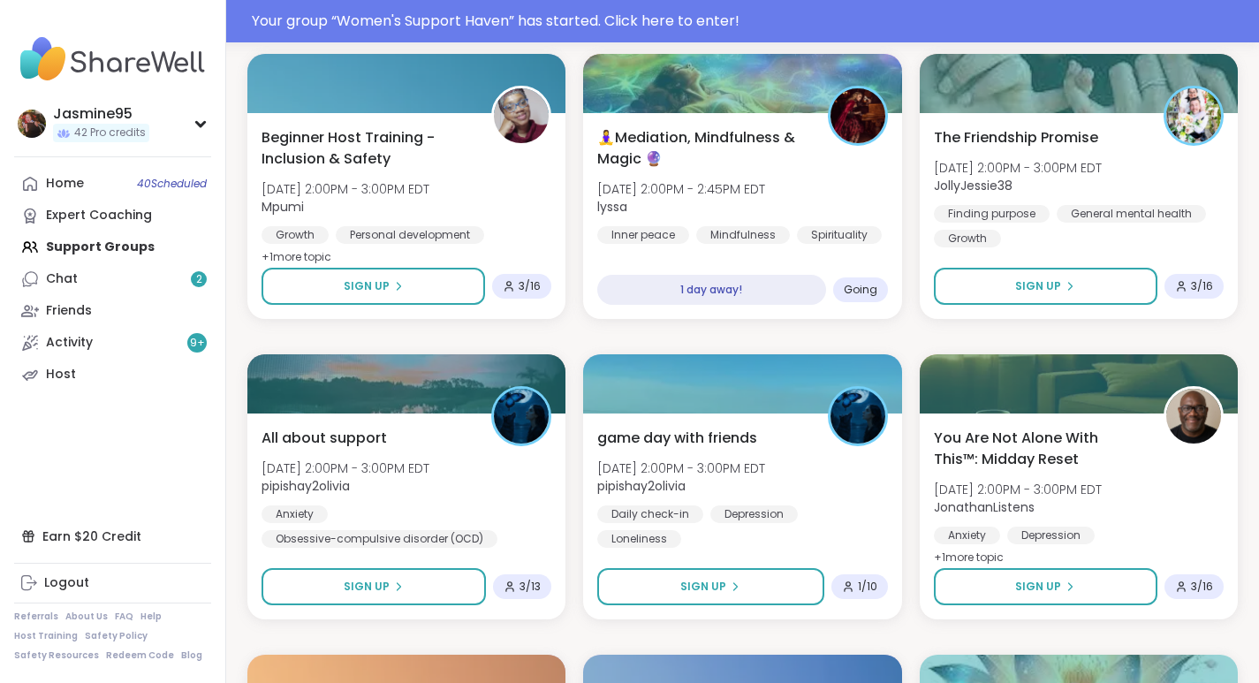
click at [137, 189] on span "40 Scheduled" at bounding box center [172, 184] width 70 height 14
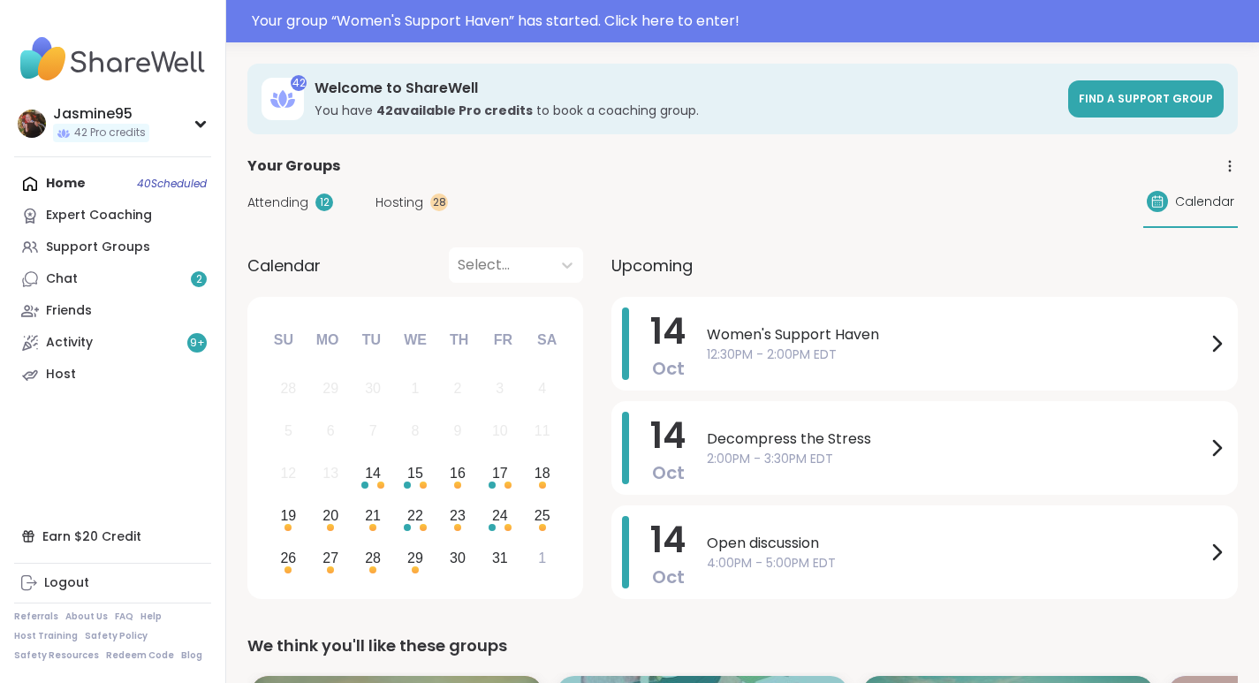
click at [145, 190] on div "Home 40 Scheduled Expert Coaching Support Groups Chat 2 Friends Activity 9 + Ho…" at bounding box center [112, 279] width 197 height 223
click at [309, 206] on div "Attending 12" at bounding box center [290, 202] width 86 height 19
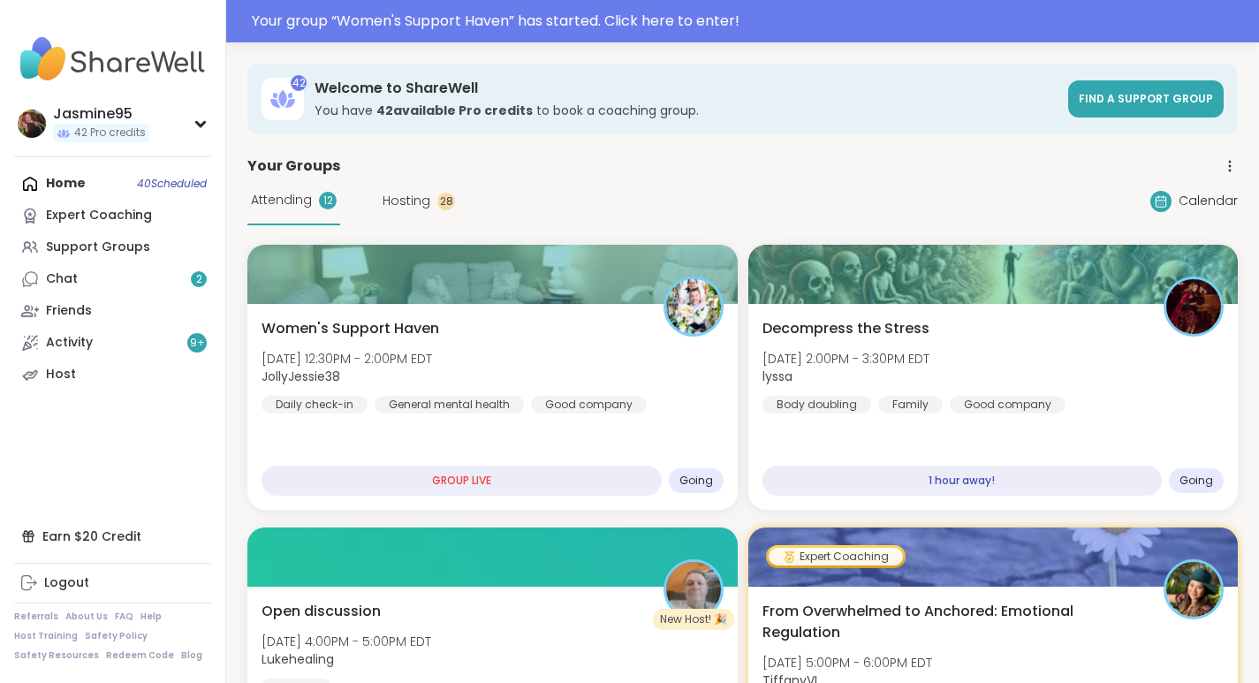
click at [895, 327] on span "Decompress the Stress" at bounding box center [845, 328] width 167 height 21
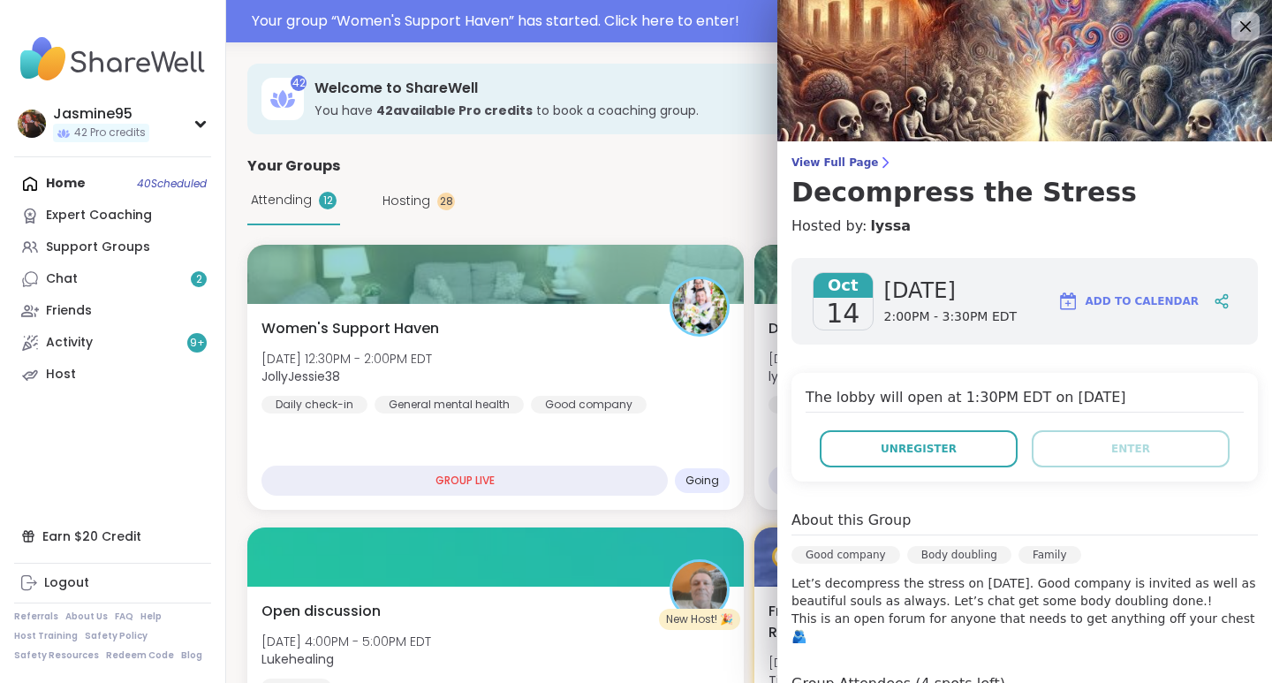
click at [951, 457] on button "Unregister" at bounding box center [919, 448] width 198 height 37
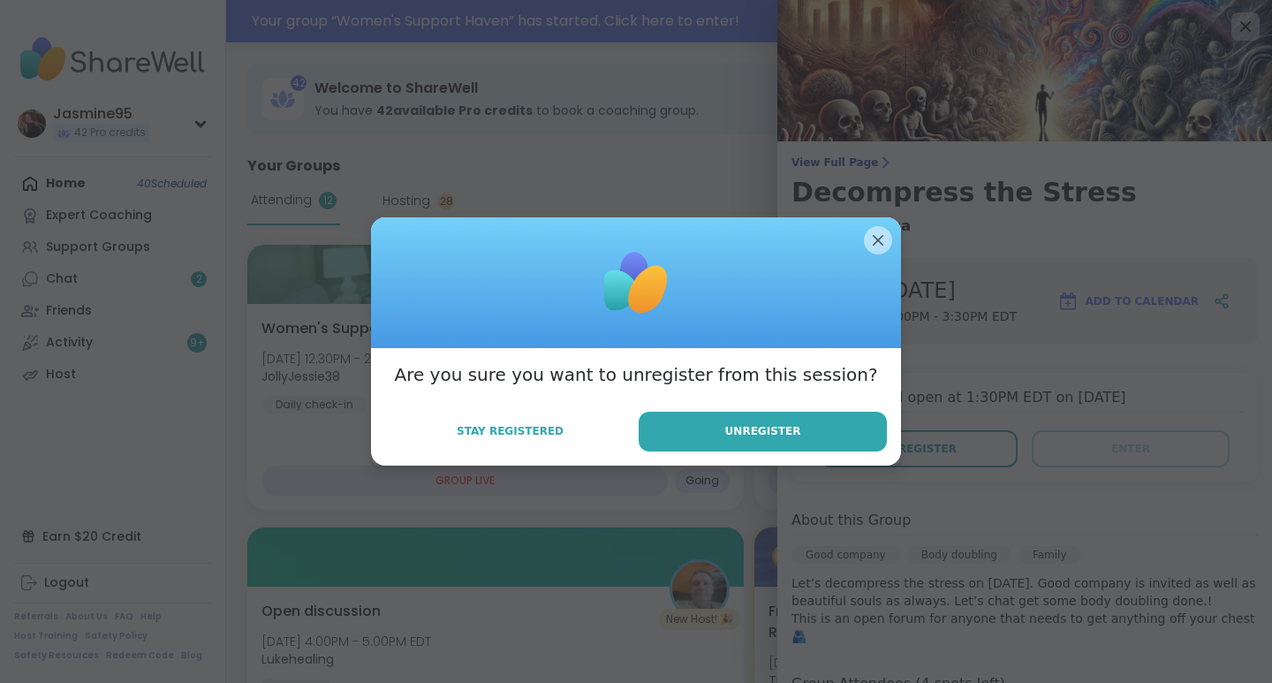
click at [794, 435] on button "Unregister" at bounding box center [763, 432] width 248 height 40
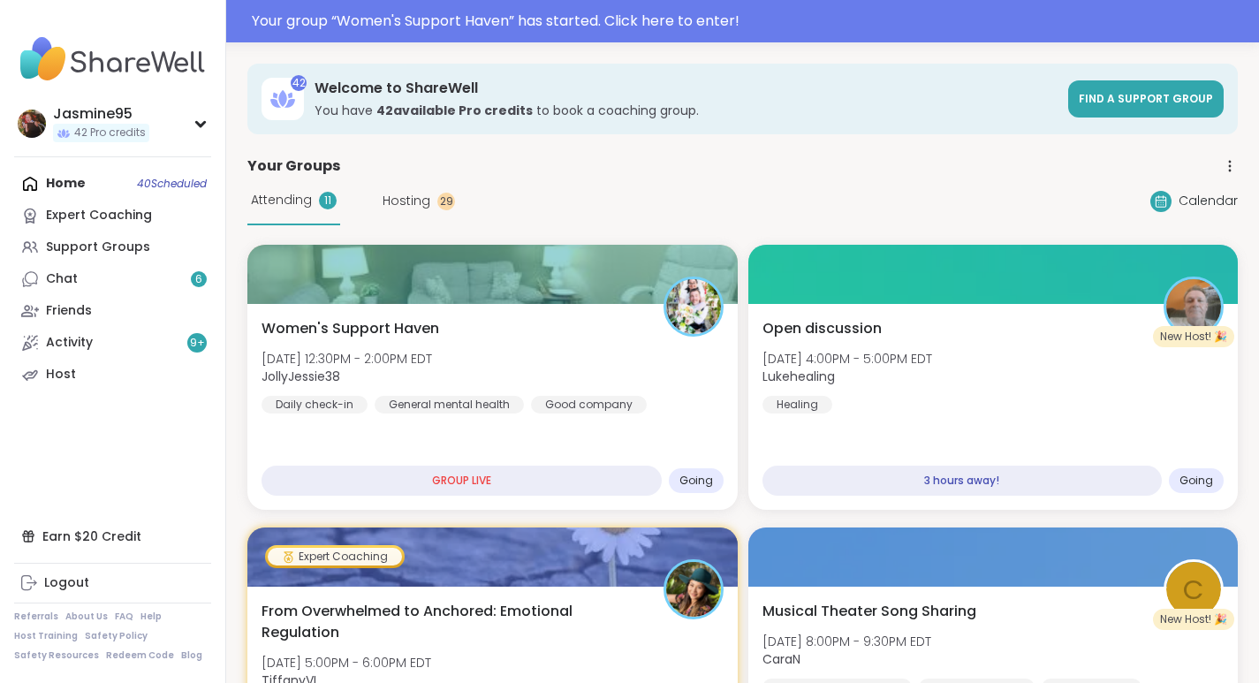
click at [662, 301] on div at bounding box center [492, 274] width 490 height 59
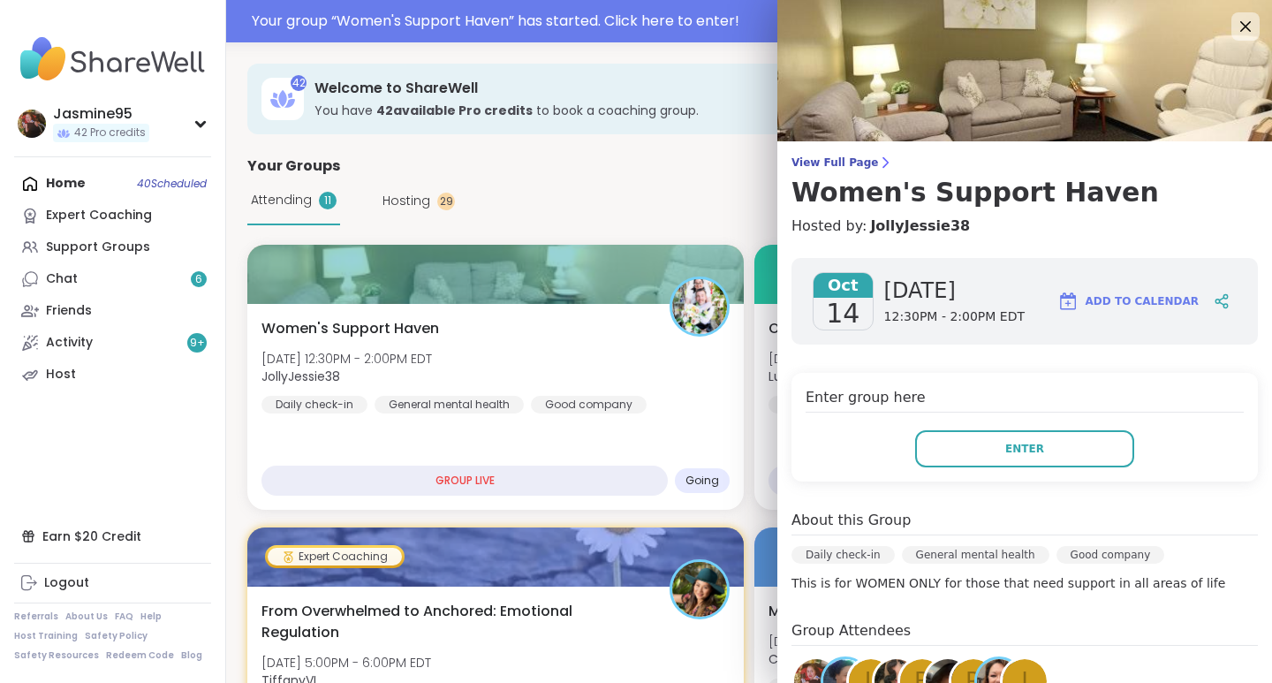
click at [1050, 453] on button "Enter" at bounding box center [1024, 448] width 219 height 37
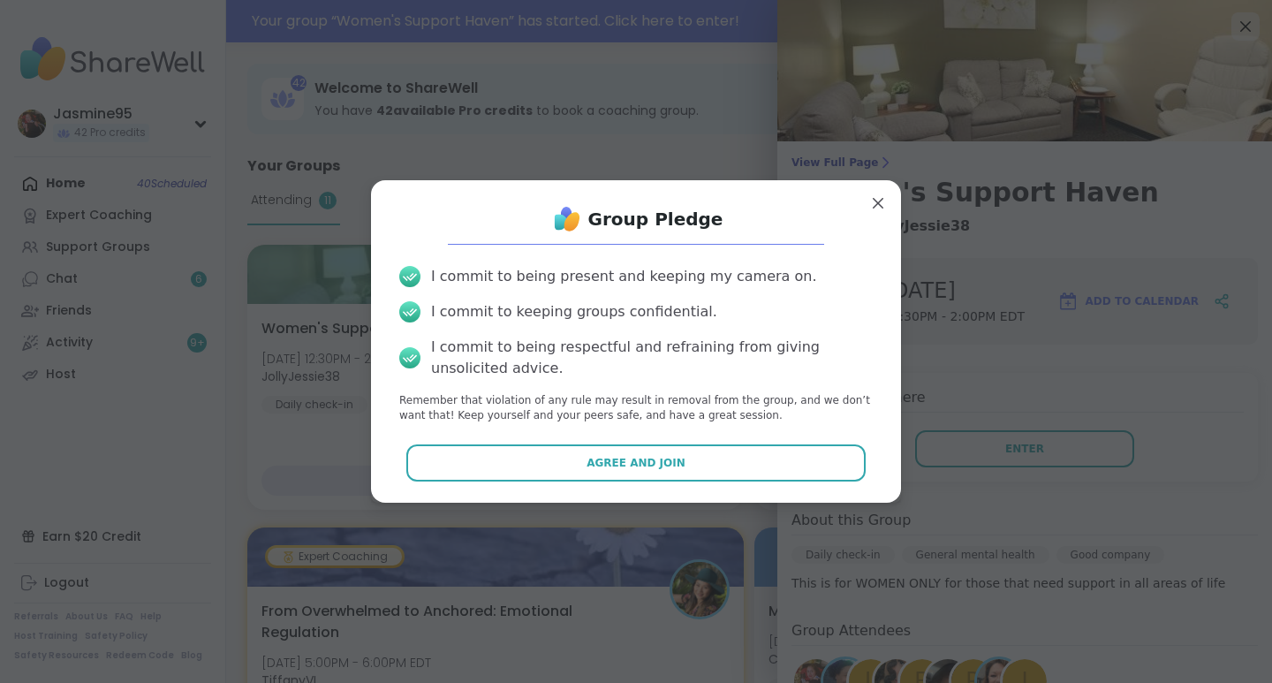
click at [637, 460] on span "Agree and Join" at bounding box center [635, 463] width 99 height 16
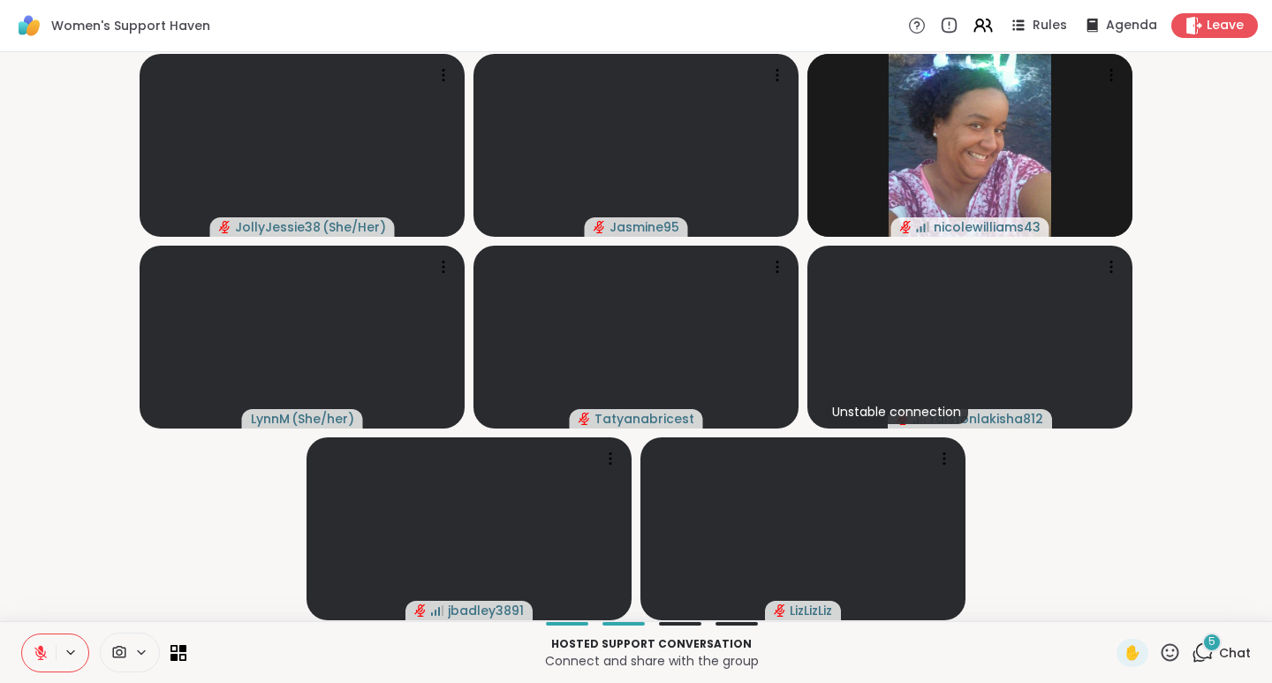
click at [1219, 652] on span "Chat" at bounding box center [1235, 653] width 32 height 18
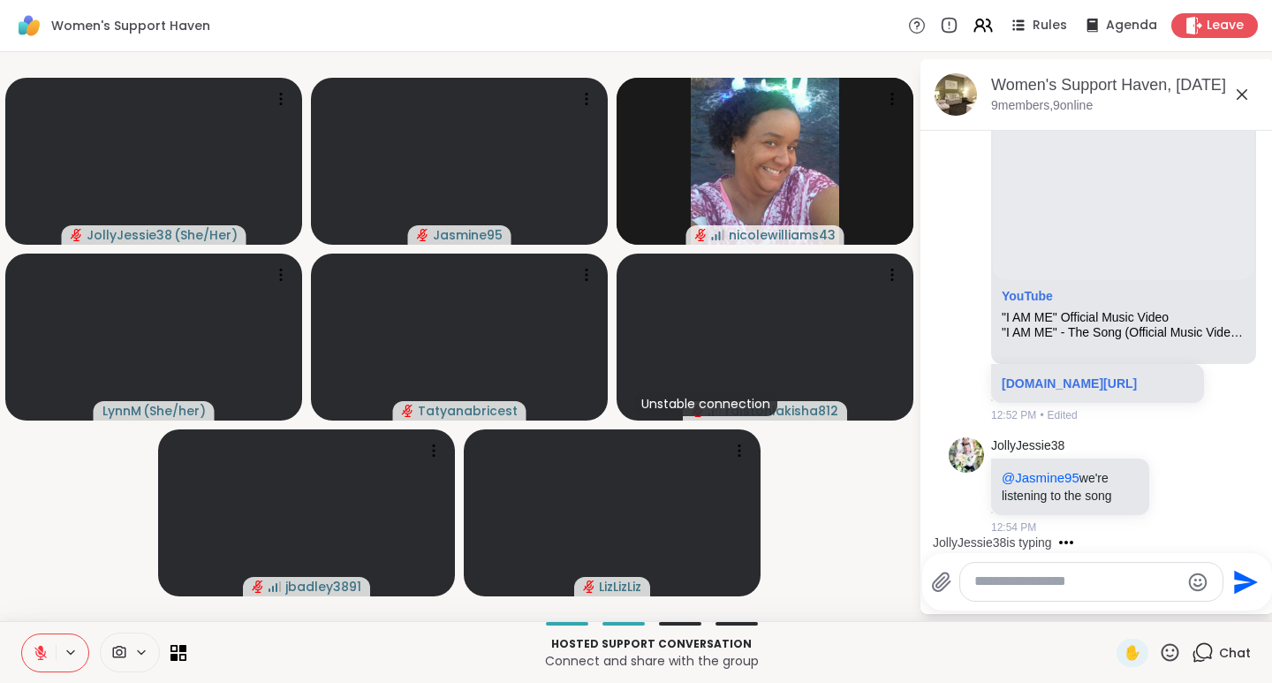
scroll to position [2738, 0]
click at [1011, 587] on textarea "Type your message" at bounding box center [1077, 581] width 206 height 19
type textarea "*"
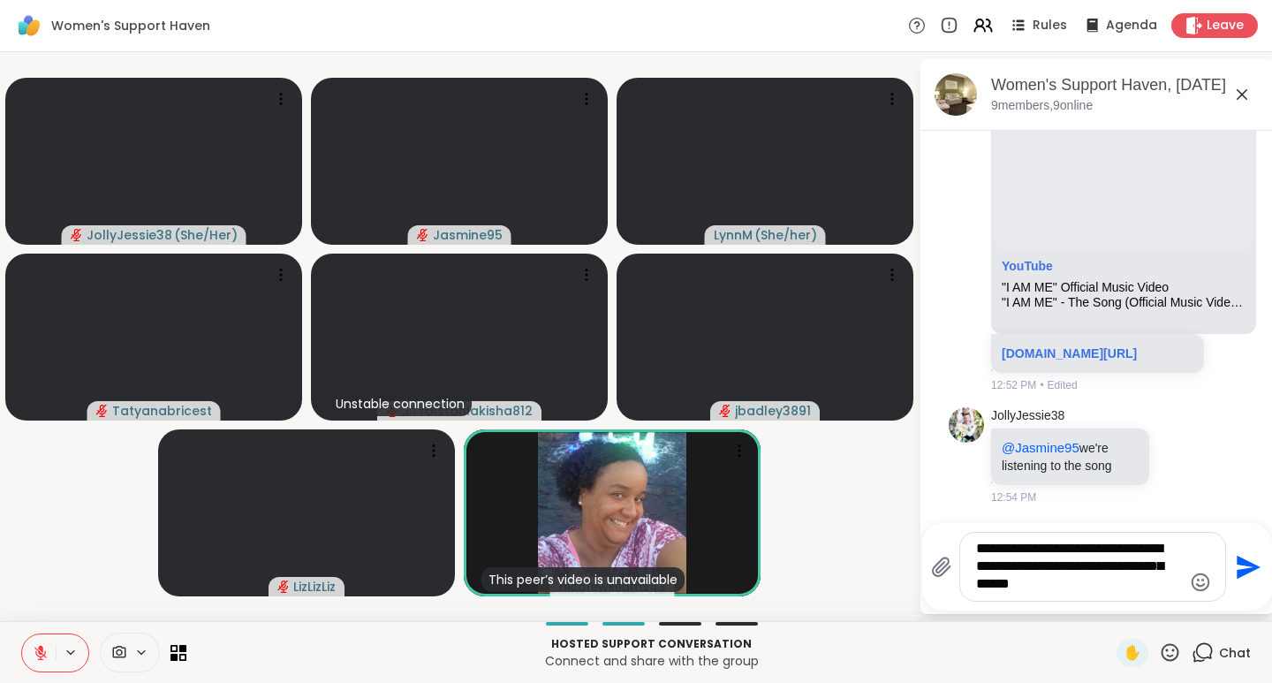
type textarea "**********"
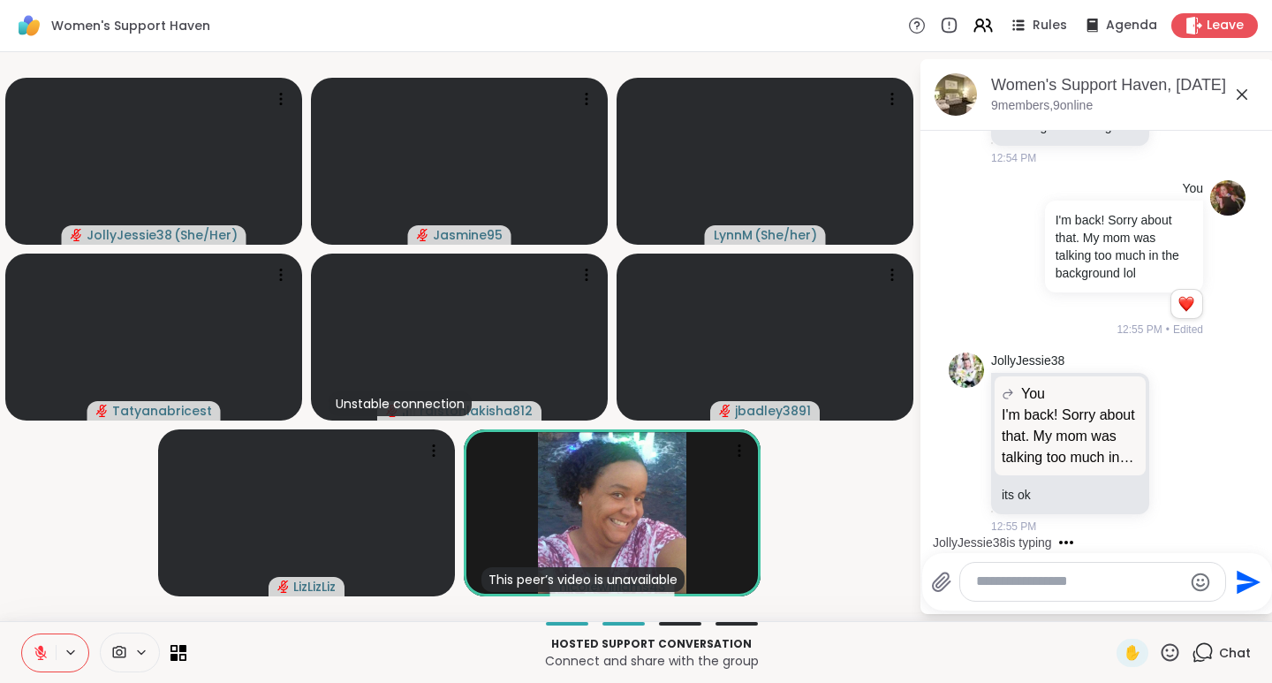
scroll to position [3236, 0]
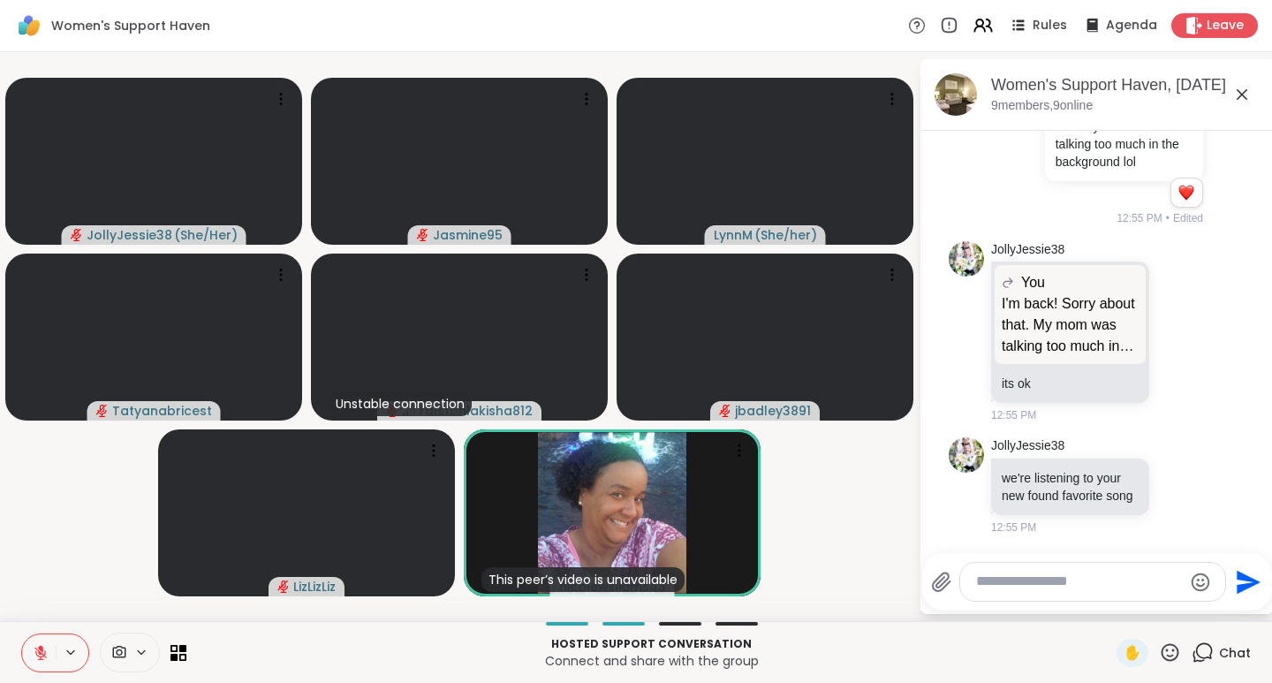
click at [1172, 478] on icon at bounding box center [1180, 486] width 16 height 18
click at [1172, 450] on div "Select Reaction: Heart" at bounding box center [1180, 458] width 16 height 16
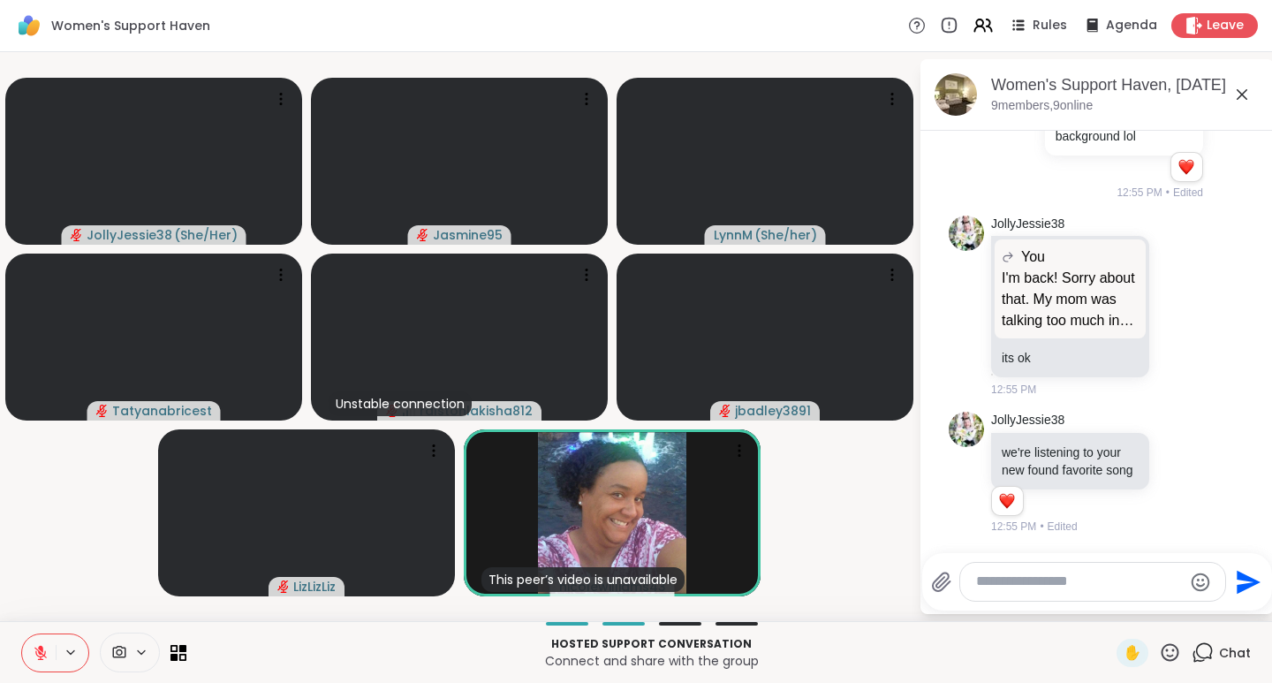
click at [1194, 466] on icon at bounding box center [1200, 472] width 12 height 12
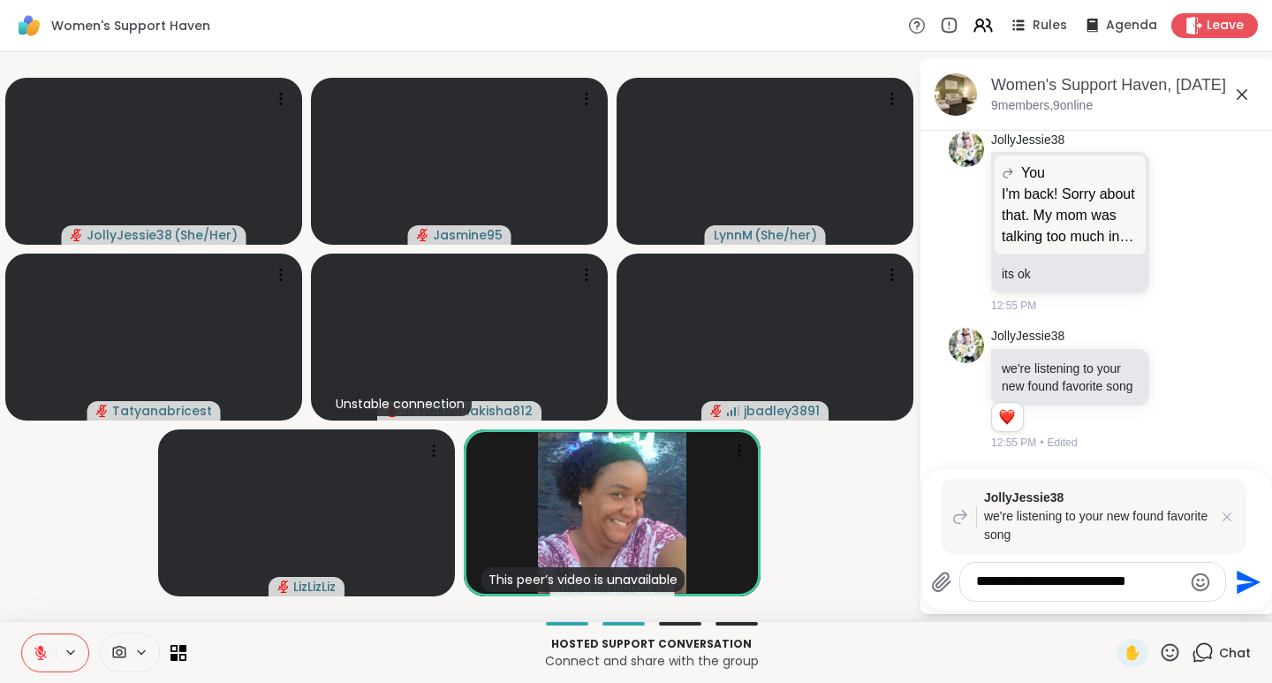
type textarea "**********"
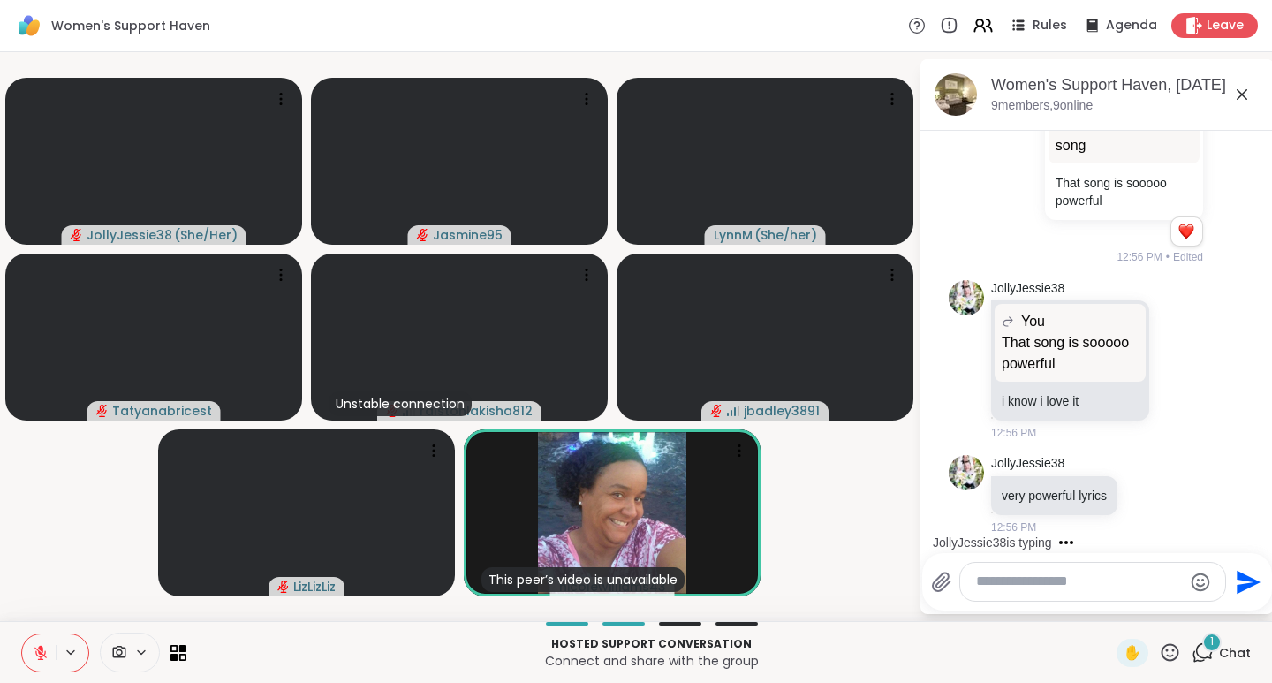
scroll to position [3770, 0]
type textarea "*"
type textarea "*******"
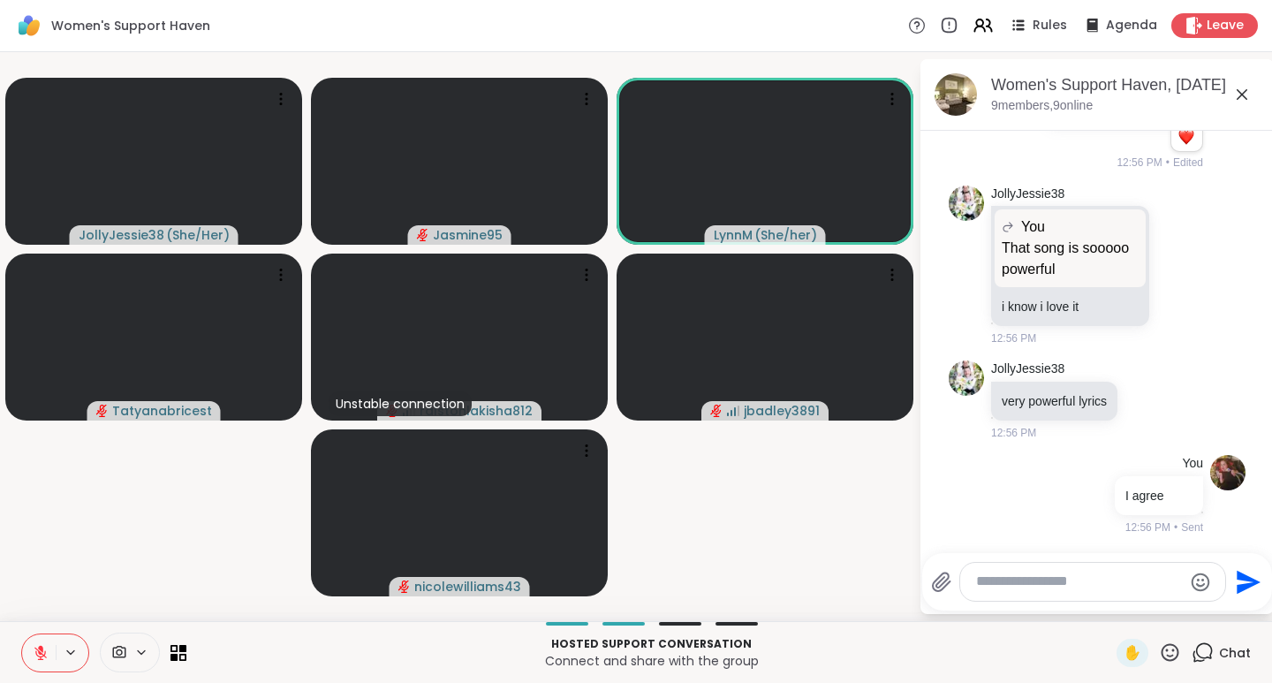
click at [1159, 654] on icon at bounding box center [1170, 652] width 22 height 22
click at [1109, 602] on span "❤️" at bounding box center [1118, 605] width 18 height 21
click at [49, 660] on button at bounding box center [39, 652] width 34 height 37
click at [43, 658] on icon at bounding box center [41, 653] width 16 height 16
click at [1002, 585] on textarea "Type your message" at bounding box center [1079, 581] width 206 height 19
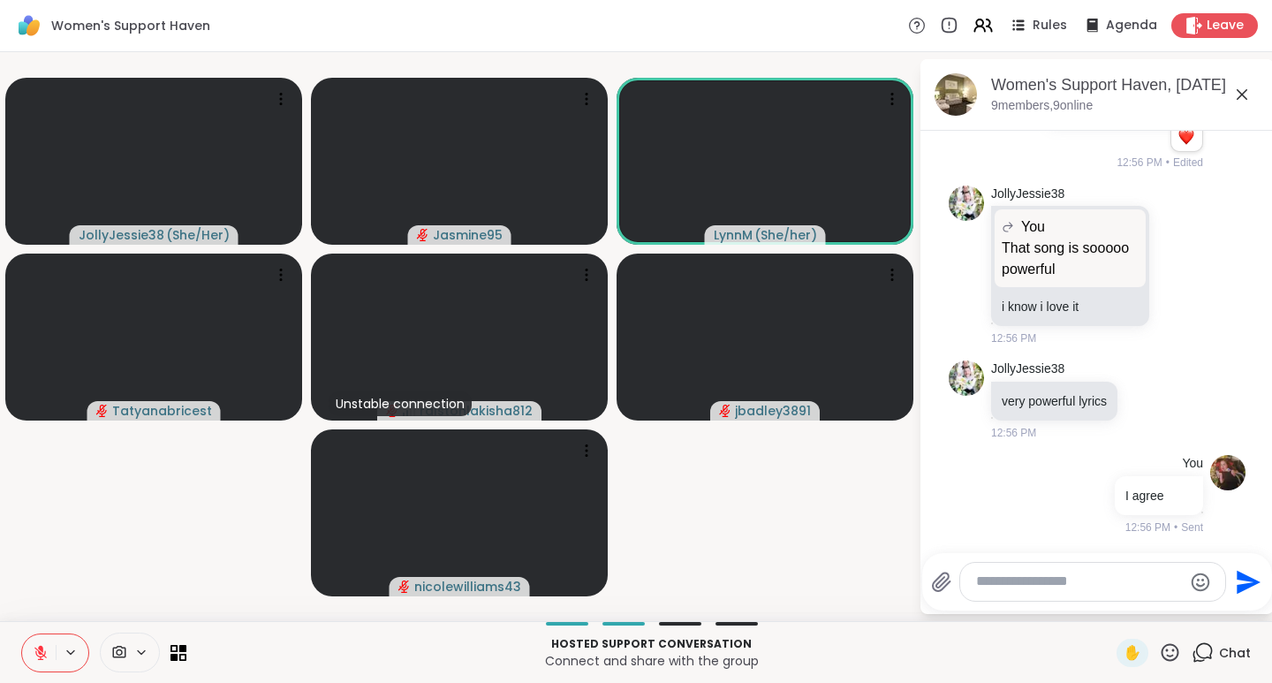
type textarea "*"
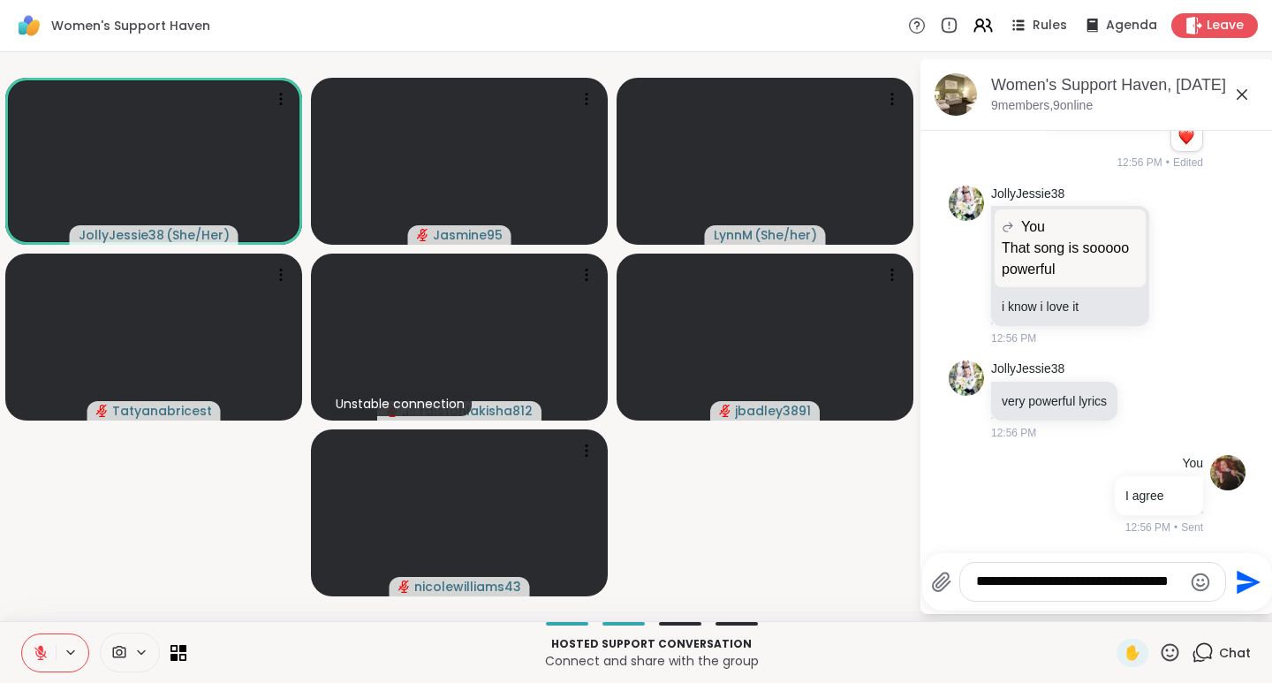
type textarea "**********"
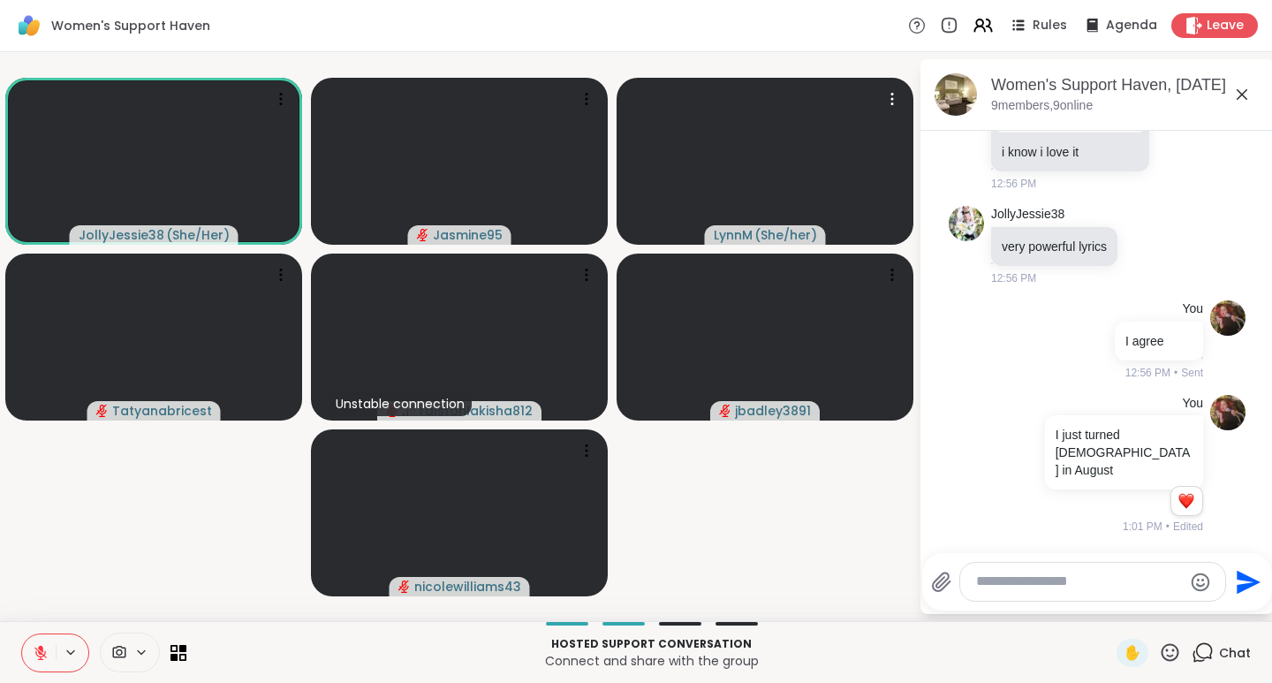
scroll to position [4002, 0]
click at [39, 652] on icon at bounding box center [40, 652] width 12 height 12
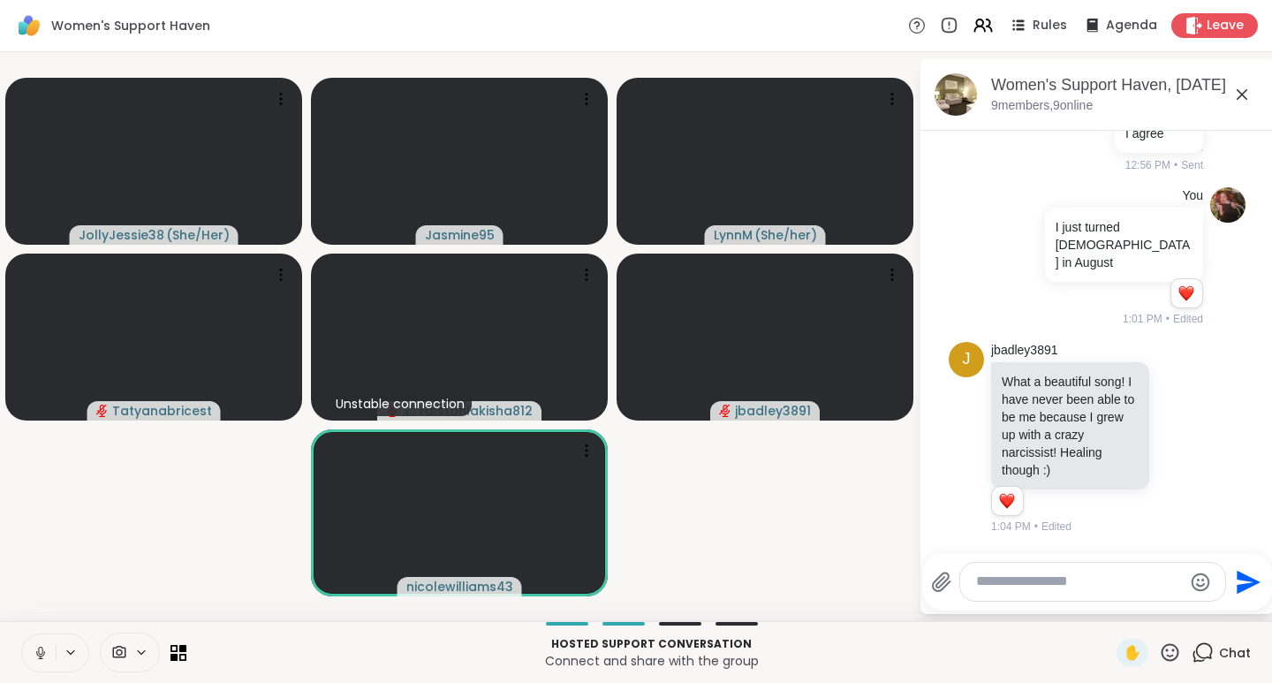
scroll to position [4227, 0]
click at [35, 655] on icon at bounding box center [41, 653] width 16 height 16
click at [1160, 653] on icon at bounding box center [1170, 652] width 22 height 22
click at [1109, 611] on span "❤️" at bounding box center [1118, 605] width 18 height 21
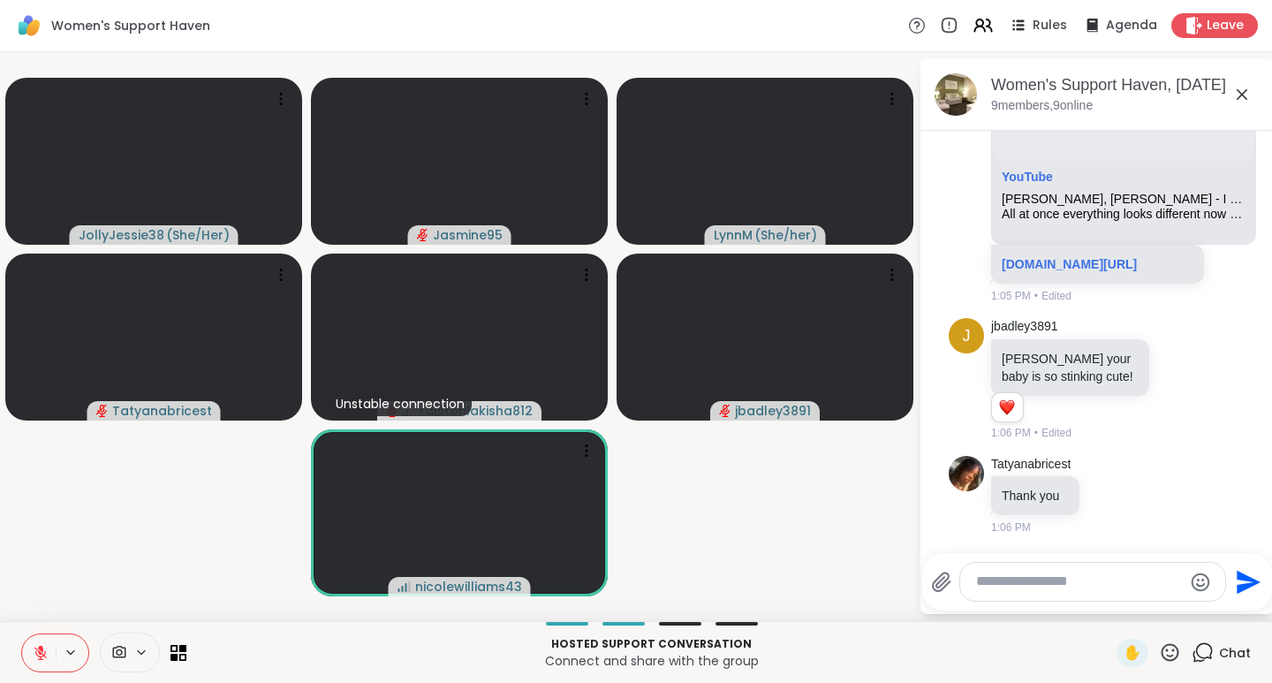
scroll to position [5326, 0]
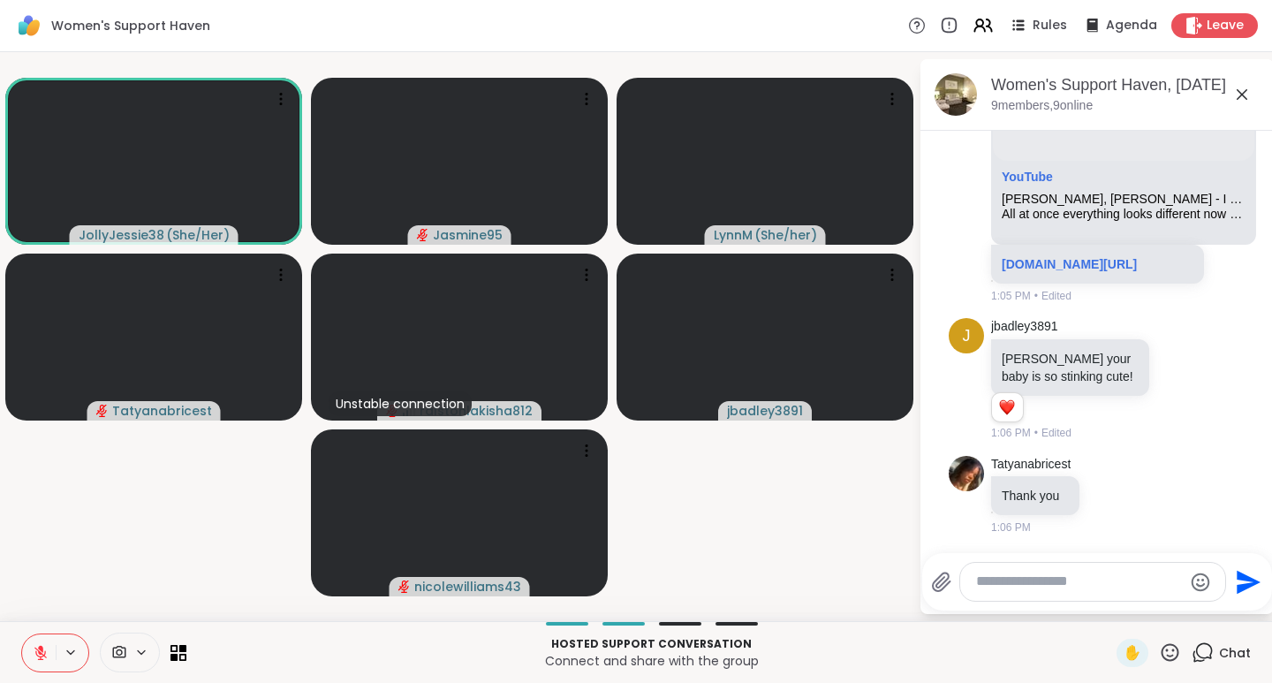
click at [1164, 653] on icon at bounding box center [1170, 652] width 22 height 22
click at [1148, 610] on span "👍" at bounding box center [1157, 605] width 18 height 21
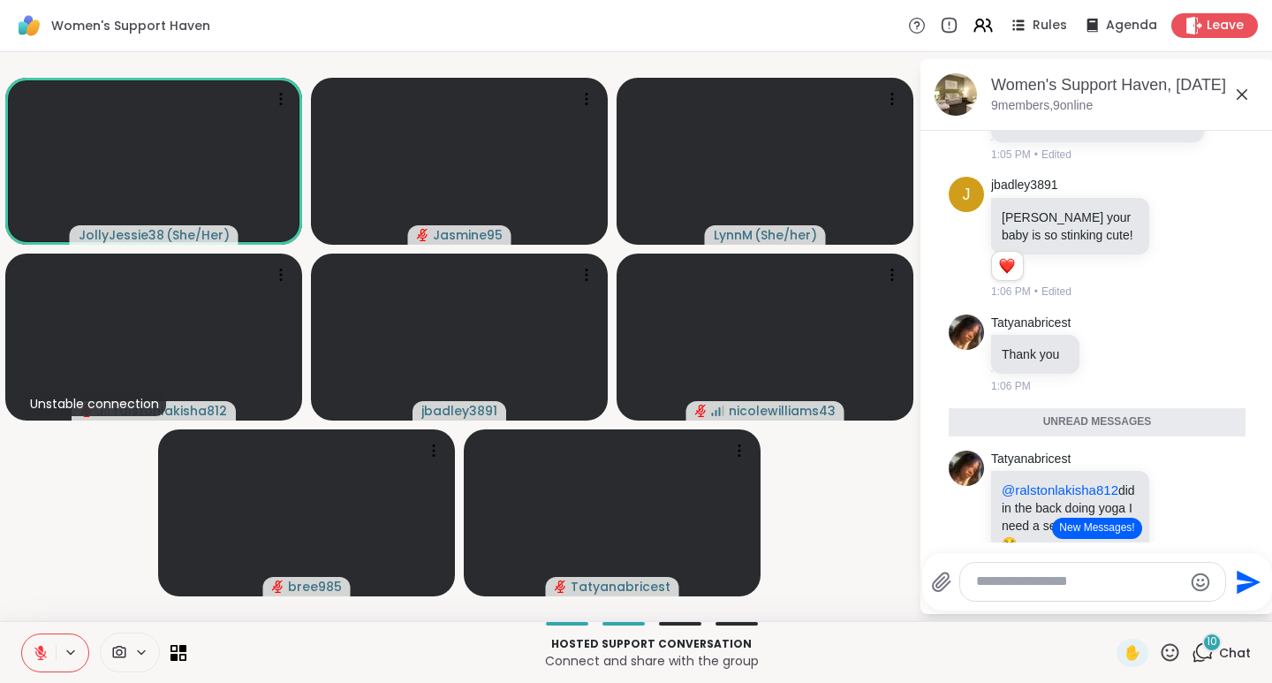
scroll to position [5515, 0]
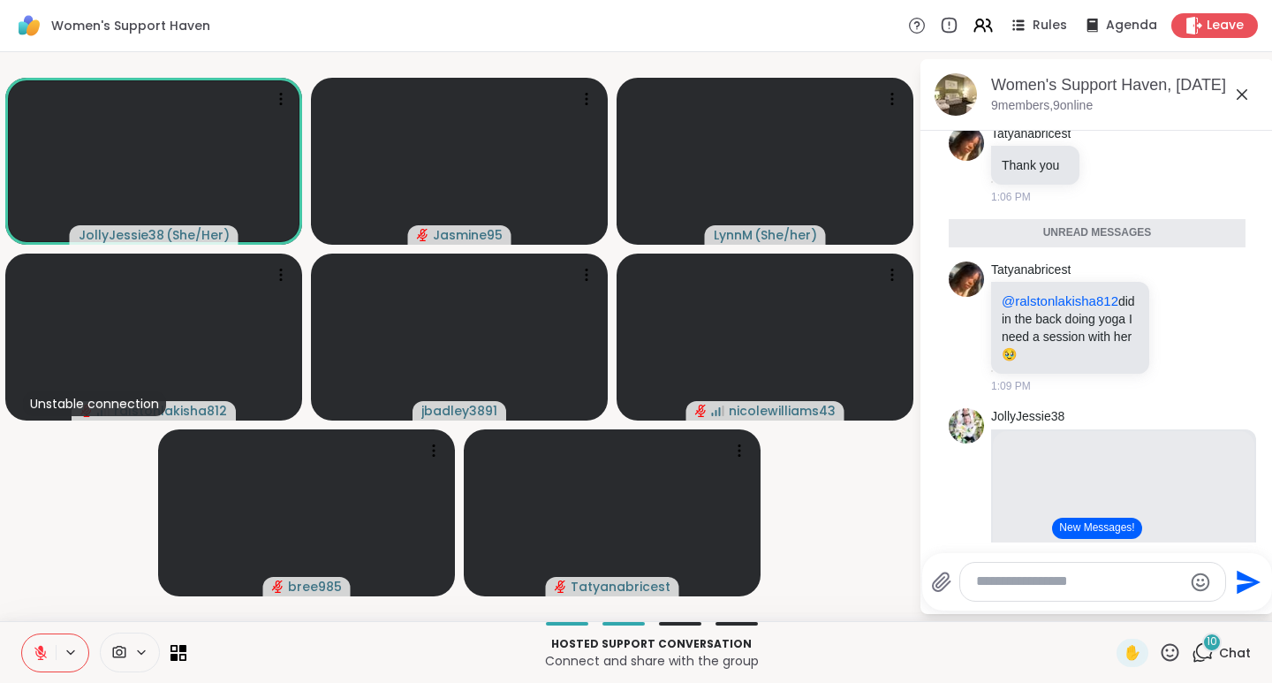
click at [1159, 648] on icon at bounding box center [1170, 652] width 22 height 22
click at [1109, 609] on span "❤️" at bounding box center [1118, 605] width 18 height 21
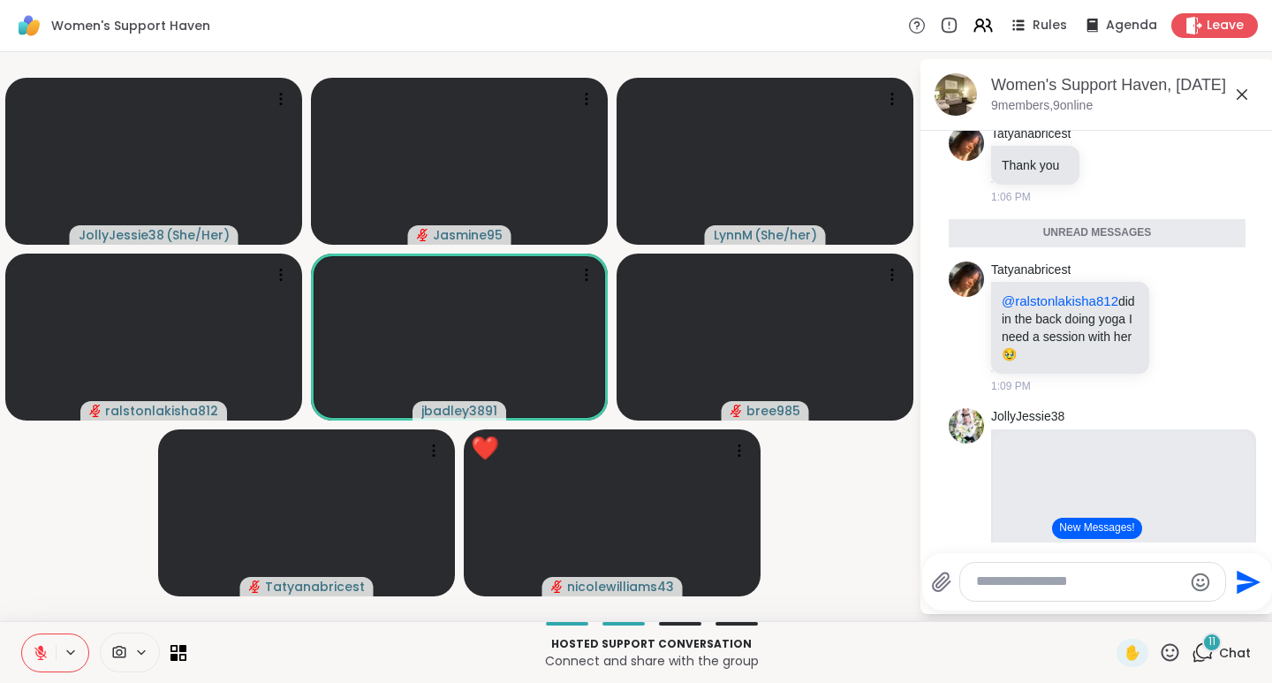
click at [1161, 648] on icon at bounding box center [1170, 652] width 22 height 22
click at [1109, 606] on span "❤️" at bounding box center [1118, 605] width 18 height 21
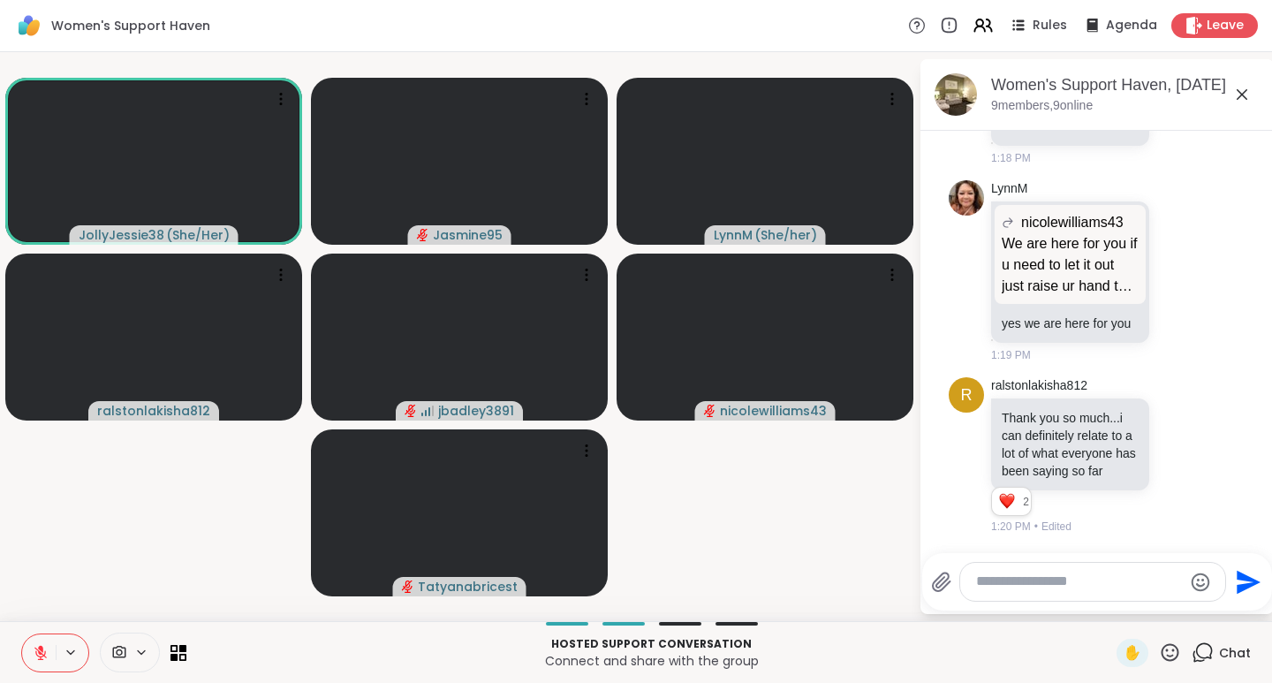
scroll to position [8638, 0]
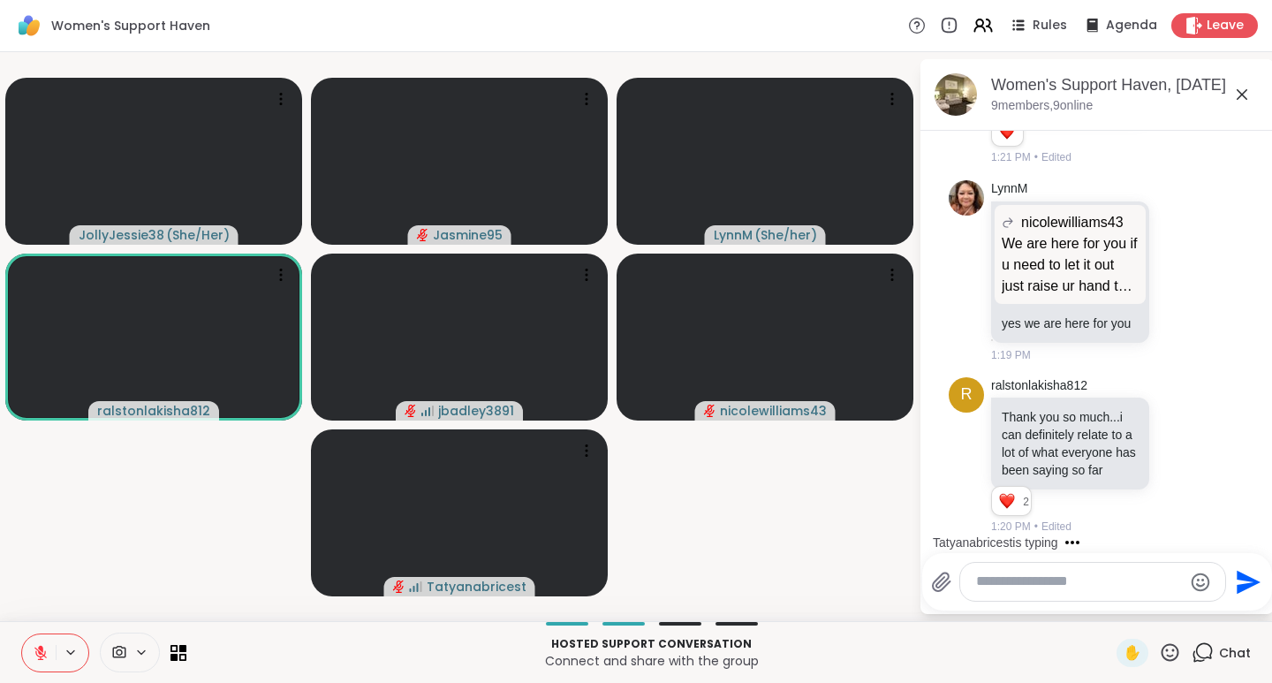
click at [662, 473] on video-player-container "JollyJessie38 ( She/Her ) Jasmine95 [PERSON_NAME] ( She/her ) ralstonlakisha812…" at bounding box center [459, 336] width 897 height 555
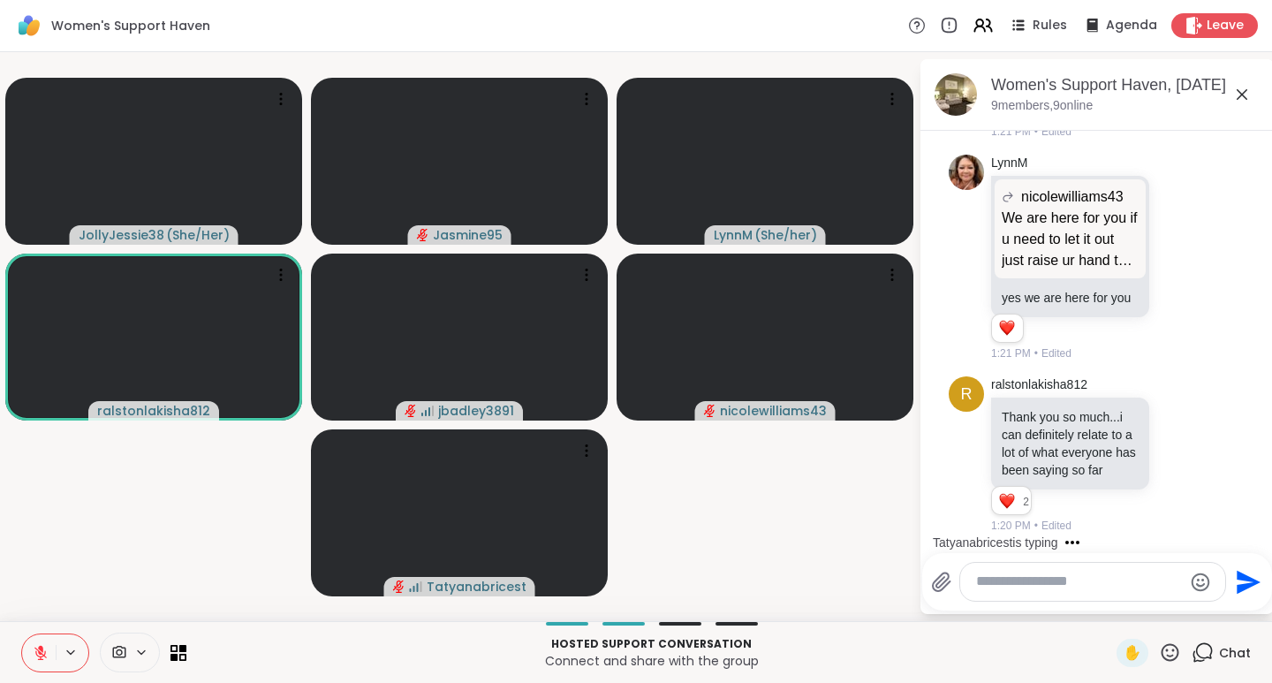
click at [1159, 657] on icon at bounding box center [1170, 652] width 22 height 22
click at [1109, 606] on span "❤️" at bounding box center [1118, 605] width 18 height 21
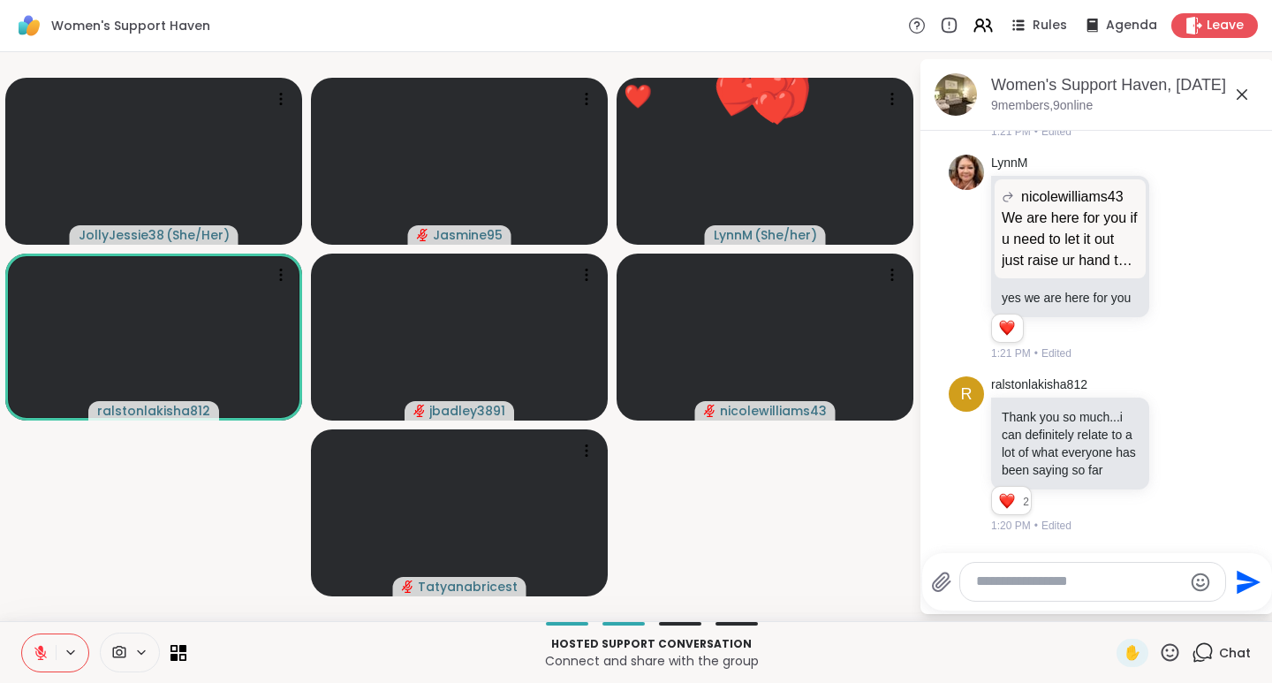
click at [1160, 657] on icon at bounding box center [1170, 652] width 22 height 22
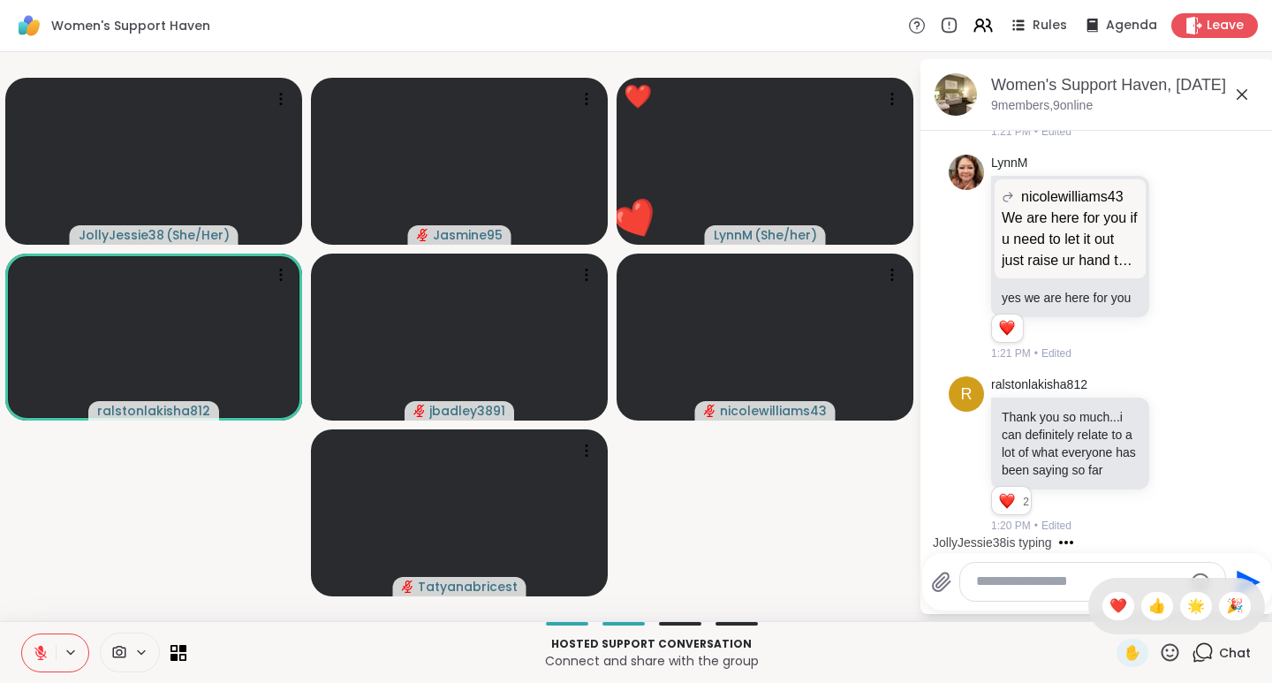
click at [1109, 609] on span "❤️" at bounding box center [1118, 605] width 18 height 21
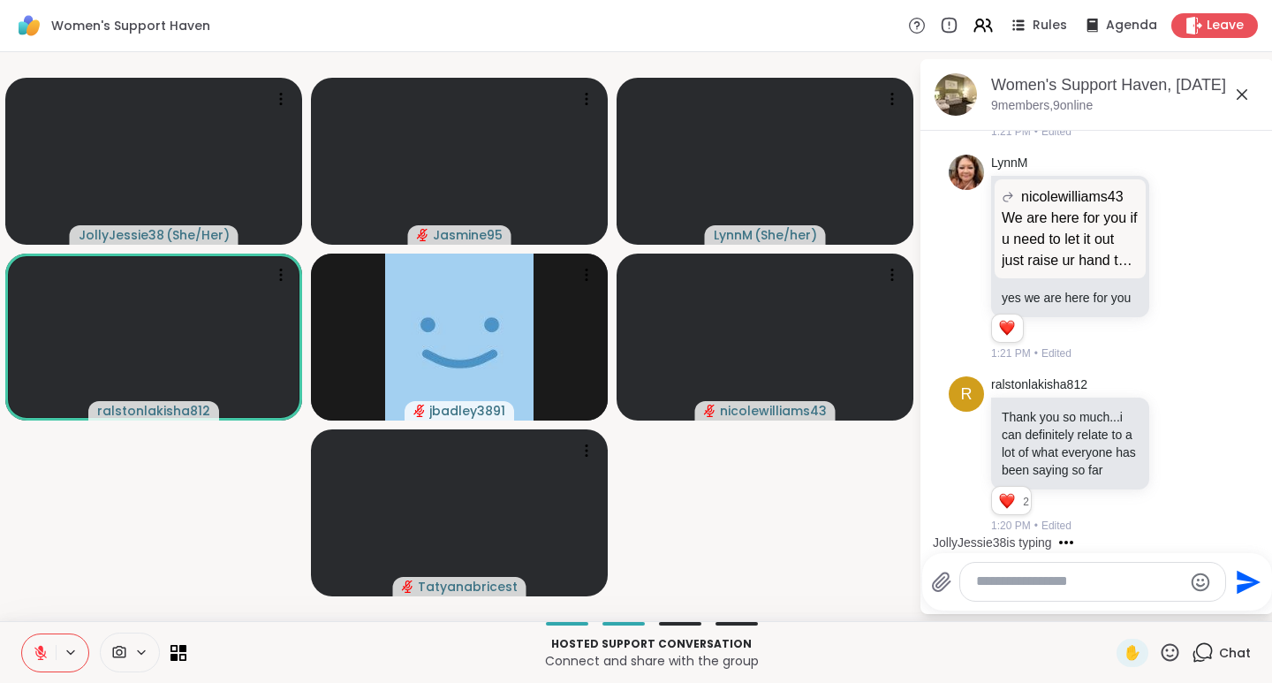
click at [987, 585] on textarea "Type your message" at bounding box center [1079, 581] width 206 height 19
type textarea "*"
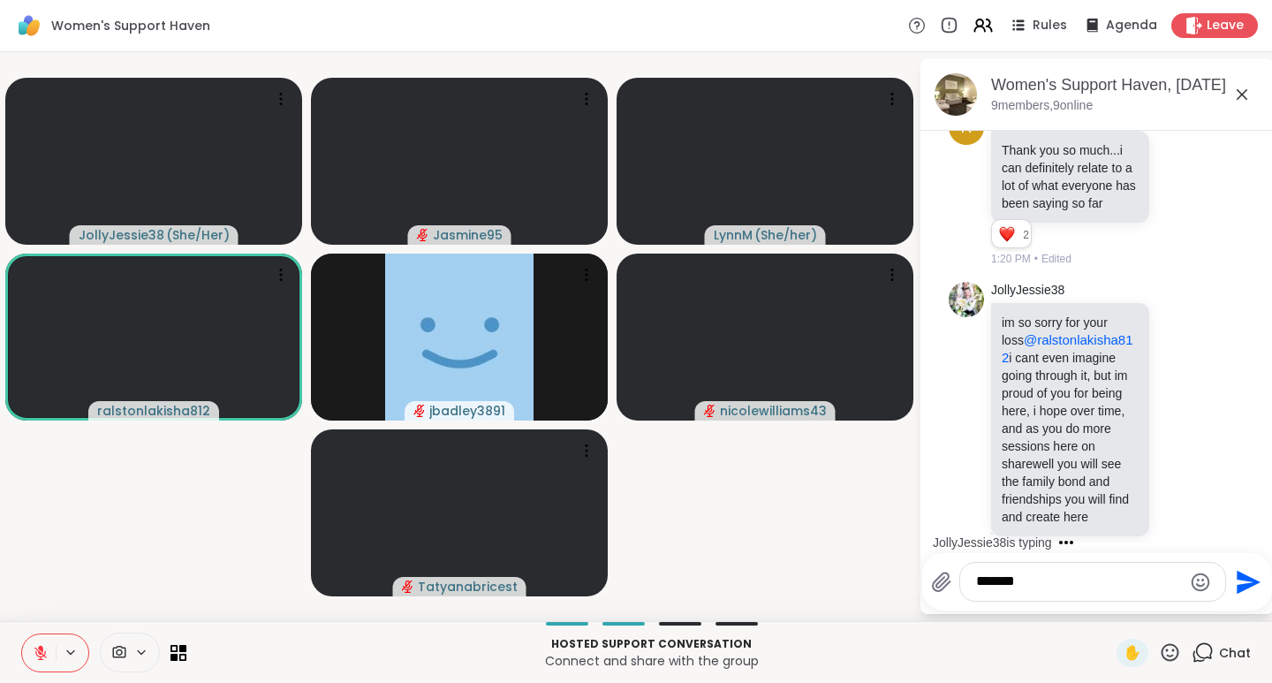
scroll to position [9013, 0]
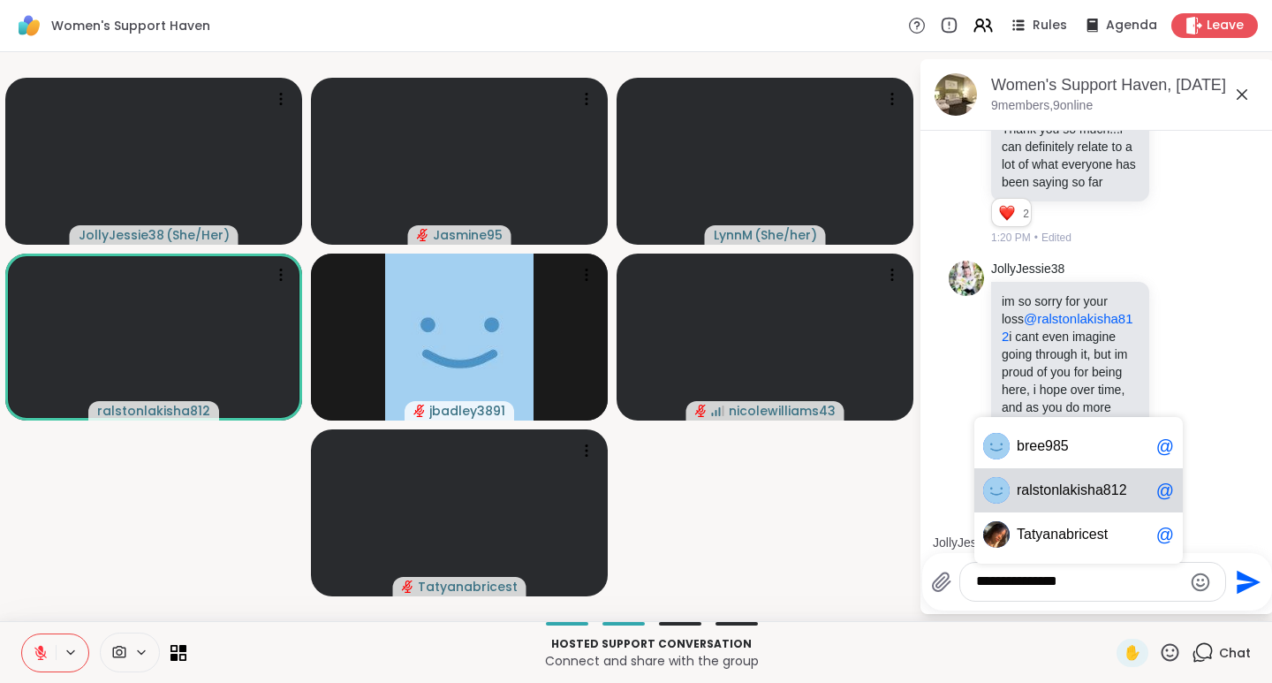
click at [1100, 494] on span "alstonlakisha812" at bounding box center [1073, 490] width 105 height 18
type textarea "**********"
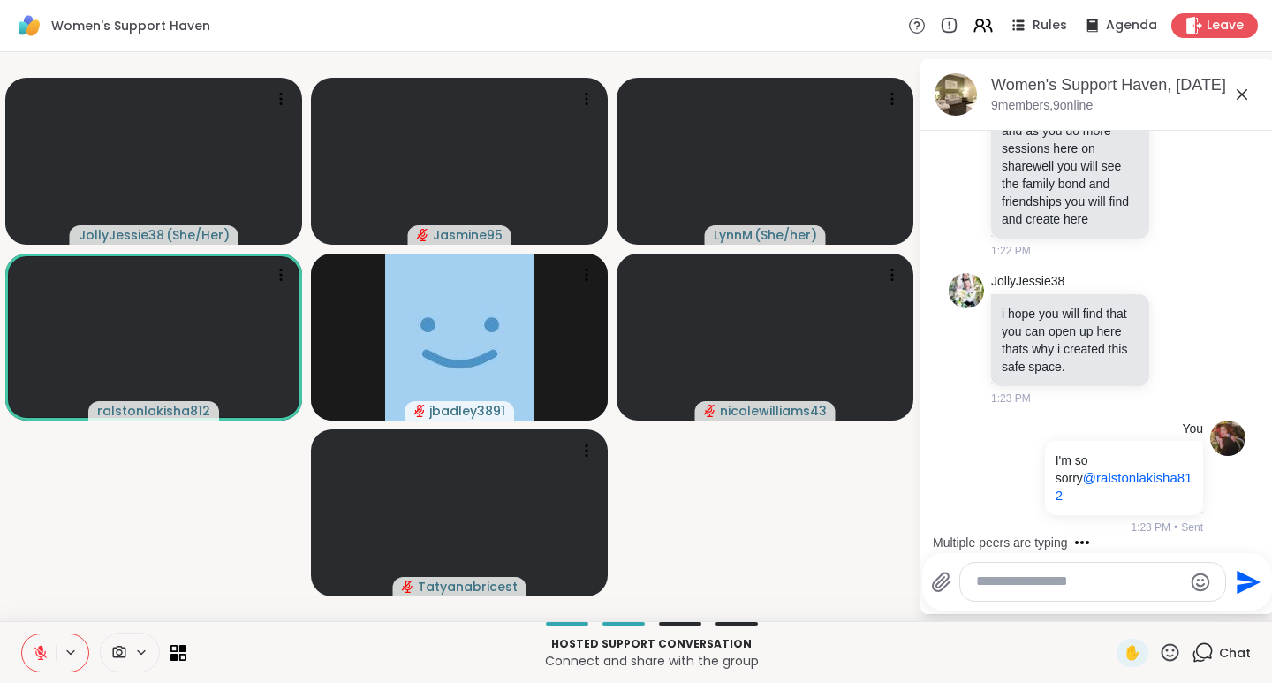
scroll to position [9289, 0]
click at [1161, 655] on icon at bounding box center [1170, 652] width 18 height 18
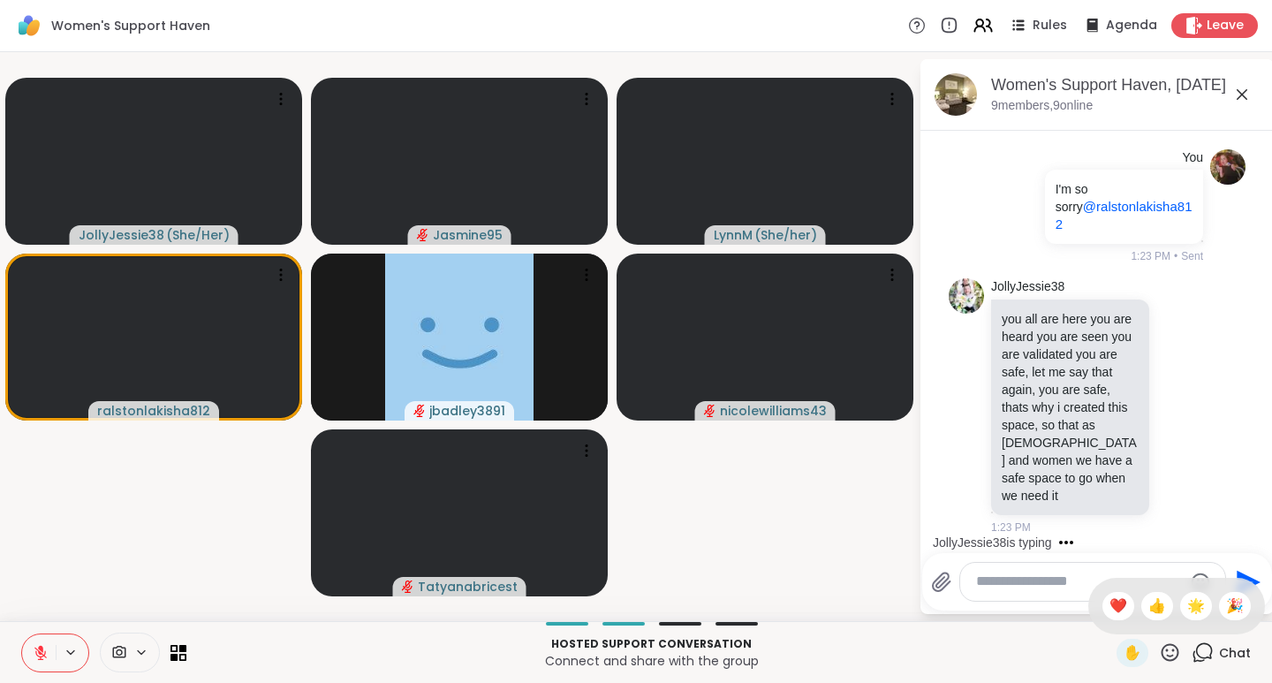
scroll to position [9560, 0]
click at [1148, 610] on span "👍" at bounding box center [1157, 605] width 18 height 21
click at [1161, 650] on icon at bounding box center [1170, 652] width 18 height 18
click at [1109, 604] on span "❤️" at bounding box center [1118, 605] width 18 height 21
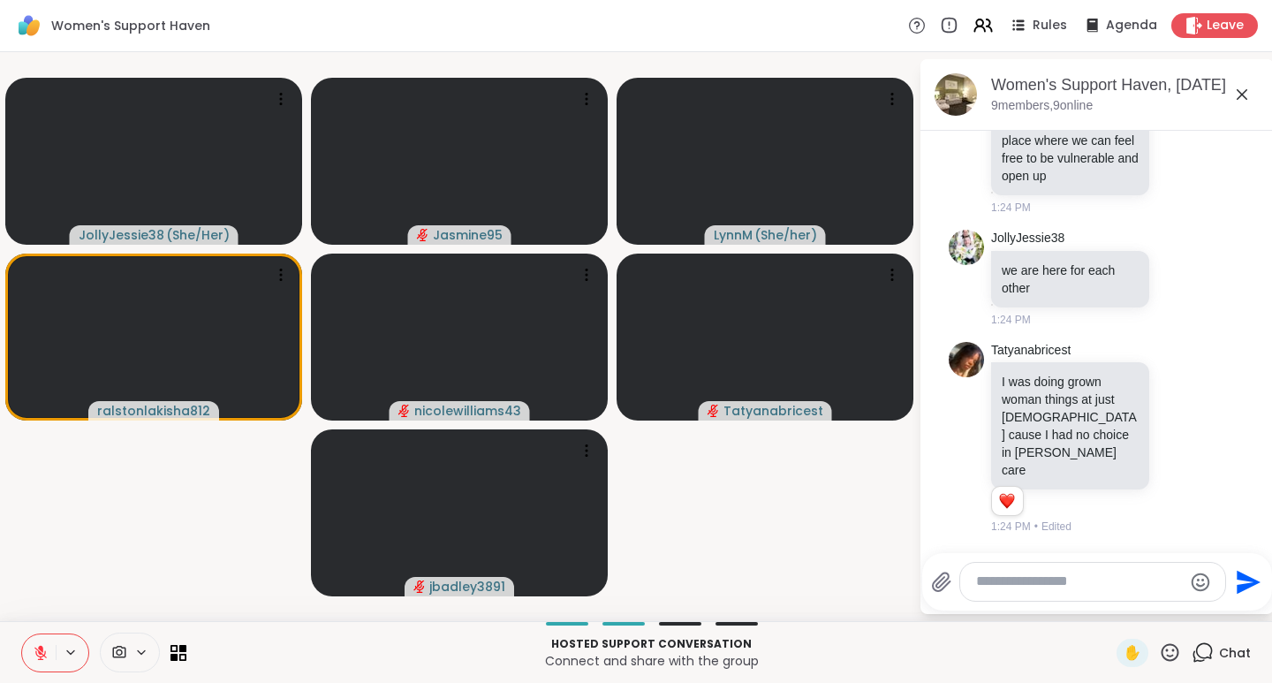
scroll to position [10157, 0]
click at [1177, 441] on icon at bounding box center [1179, 440] width 5 height 2
click at [1162, 427] on button "Select Reaction: Heart" at bounding box center [1179, 408] width 35 height 35
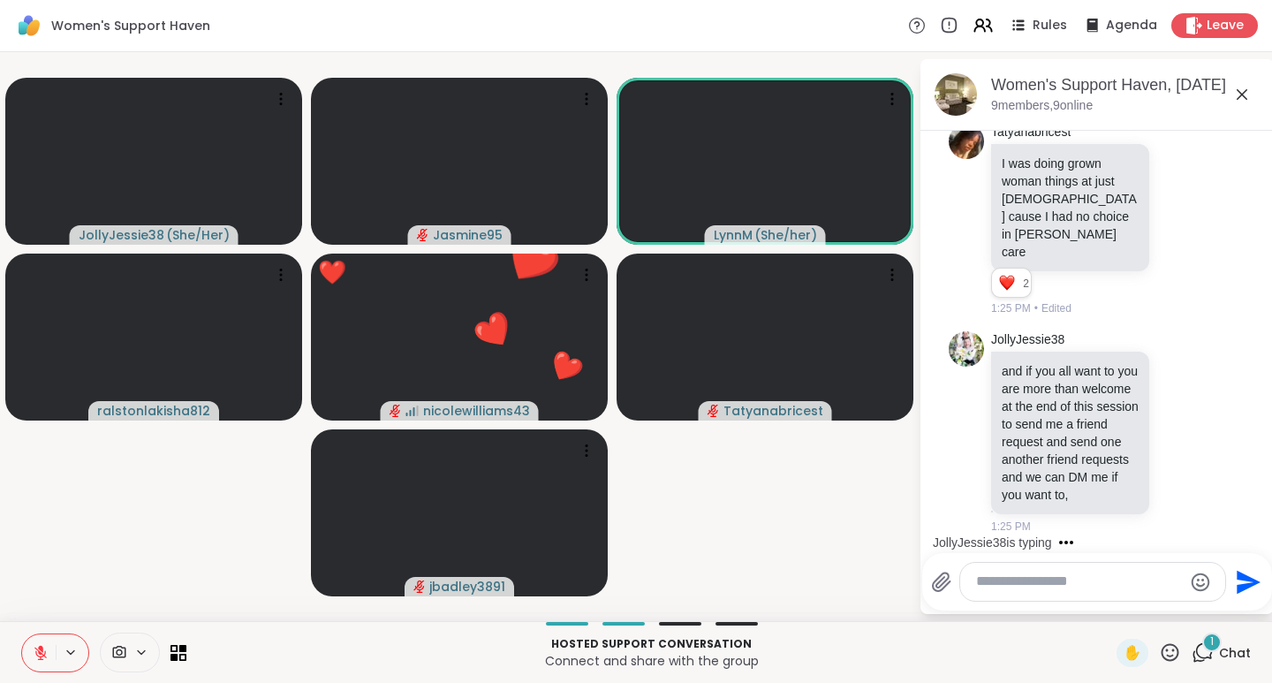
scroll to position [10410, 0]
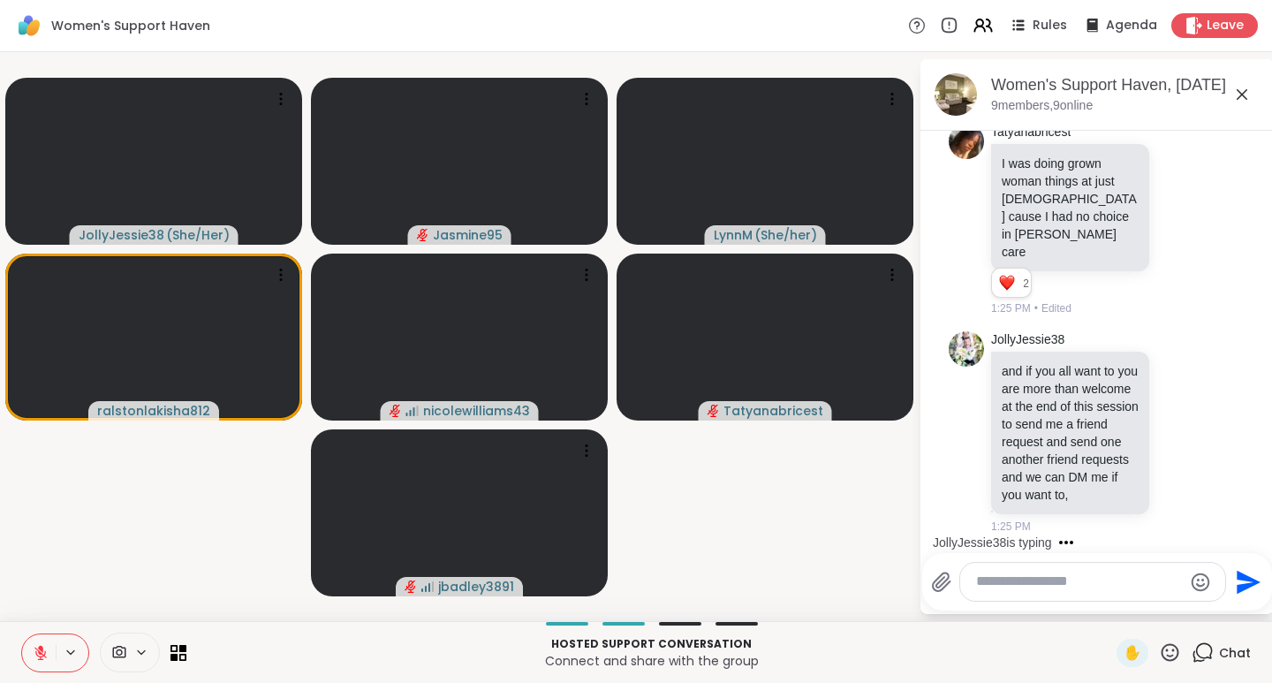
click at [1159, 654] on icon at bounding box center [1170, 652] width 22 height 22
click at [1152, 609] on div "👍" at bounding box center [1157, 606] width 32 height 28
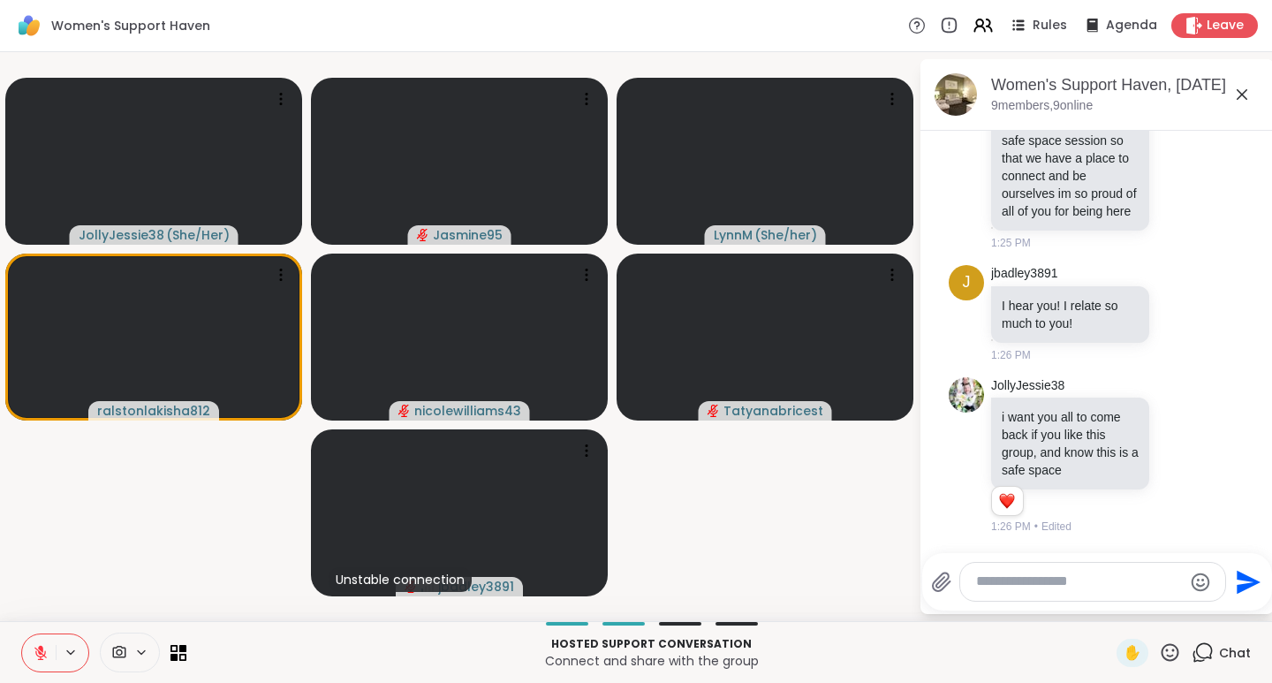
scroll to position [10912, 0]
click at [1159, 654] on icon at bounding box center [1170, 652] width 22 height 22
click at [1109, 611] on span "❤️" at bounding box center [1118, 605] width 18 height 21
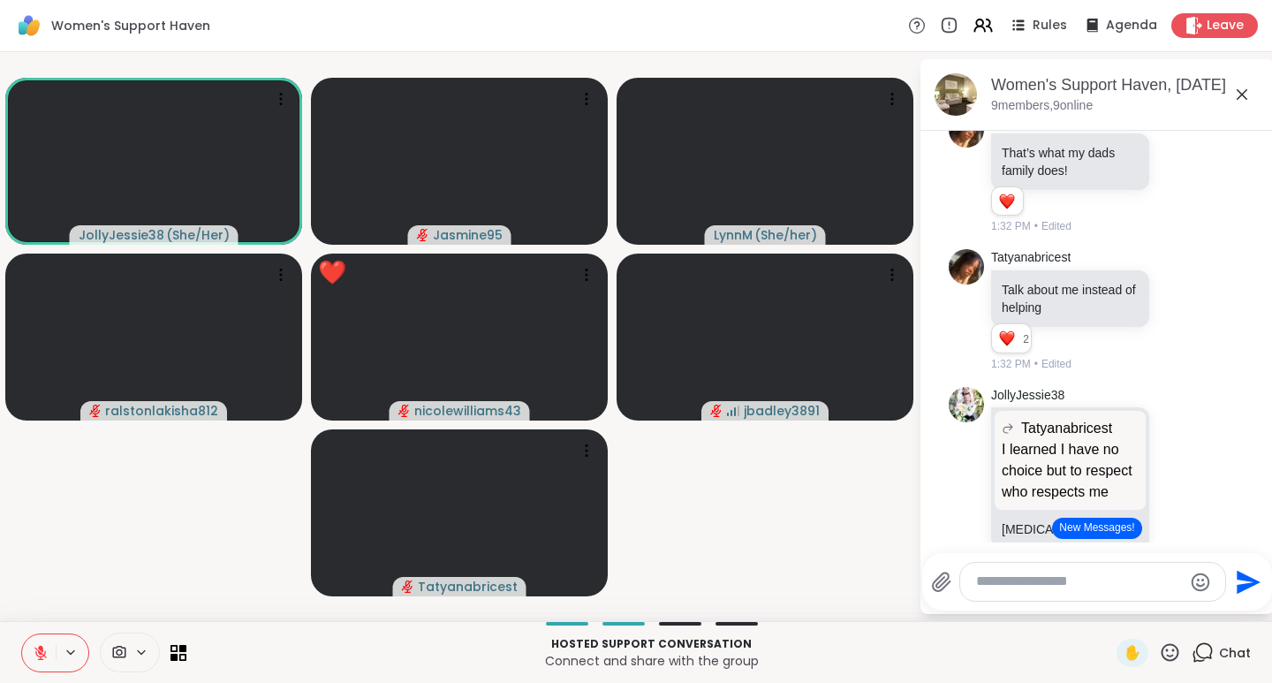
scroll to position [12674, 0]
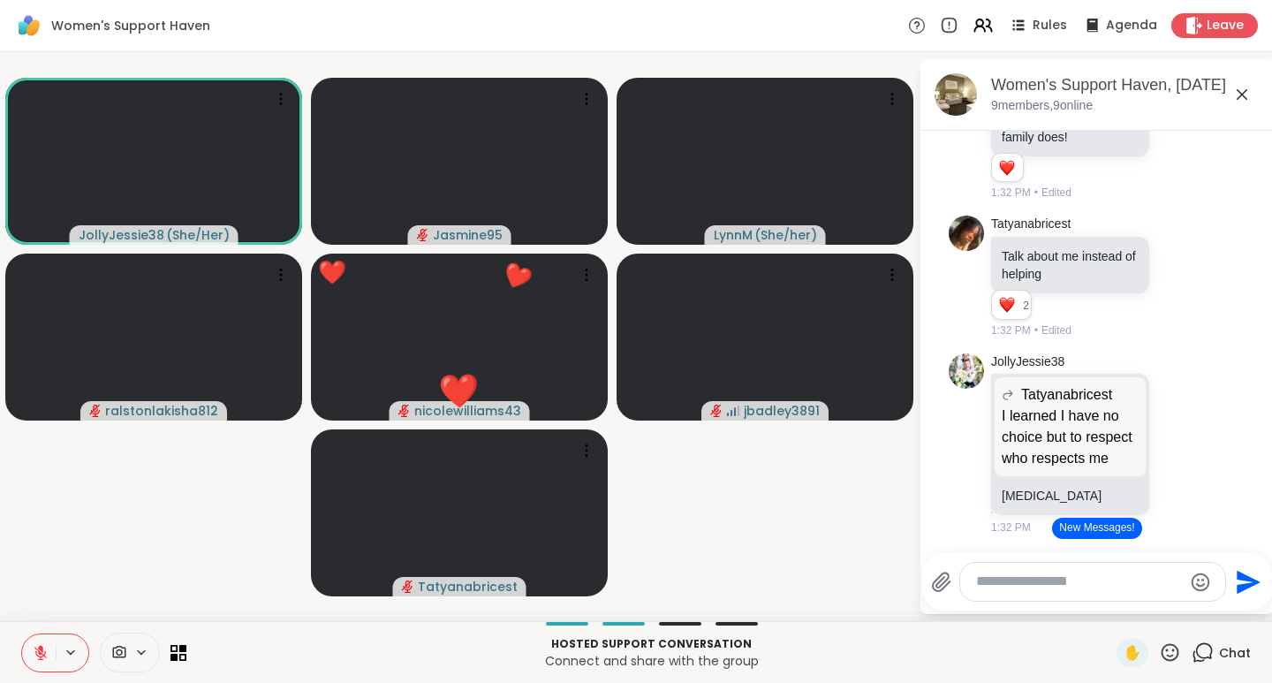
click at [1162, 654] on icon at bounding box center [1170, 652] width 22 height 22
click at [1109, 609] on span "❤️" at bounding box center [1118, 605] width 18 height 21
click at [1069, 533] on button "New Messages!" at bounding box center [1096, 528] width 89 height 21
click at [1159, 657] on icon at bounding box center [1170, 652] width 22 height 22
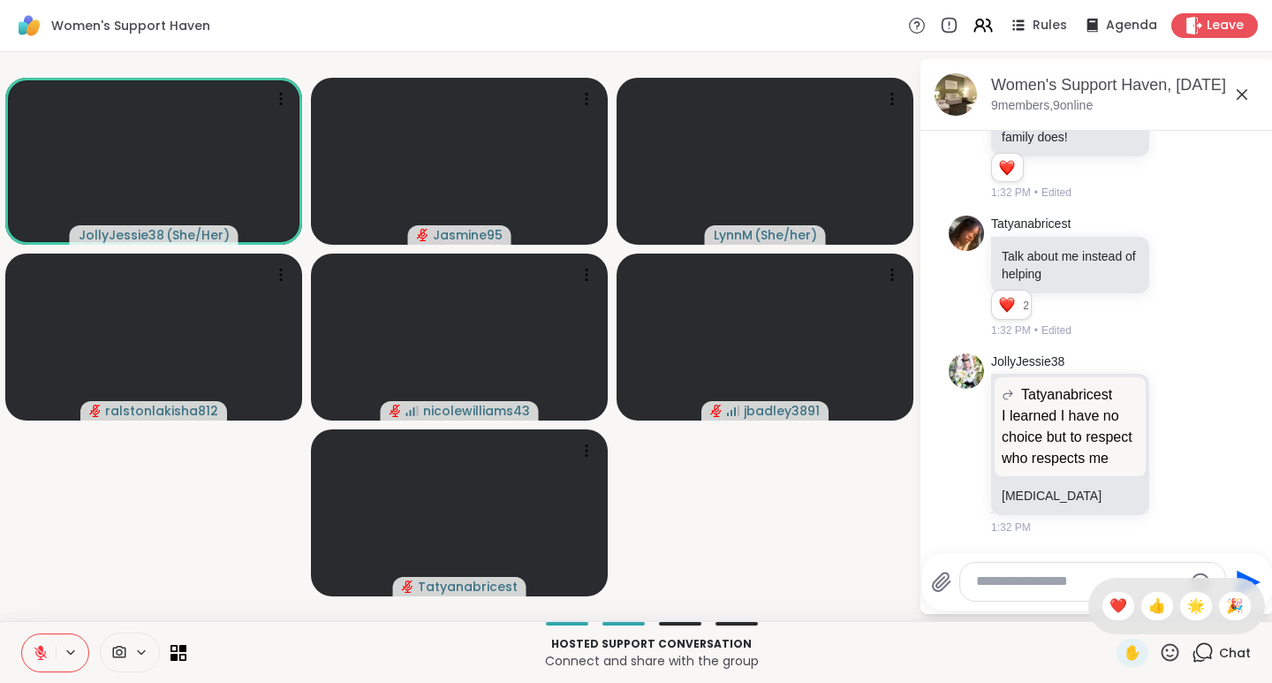
click at [1148, 605] on span "👍" at bounding box center [1157, 605] width 18 height 21
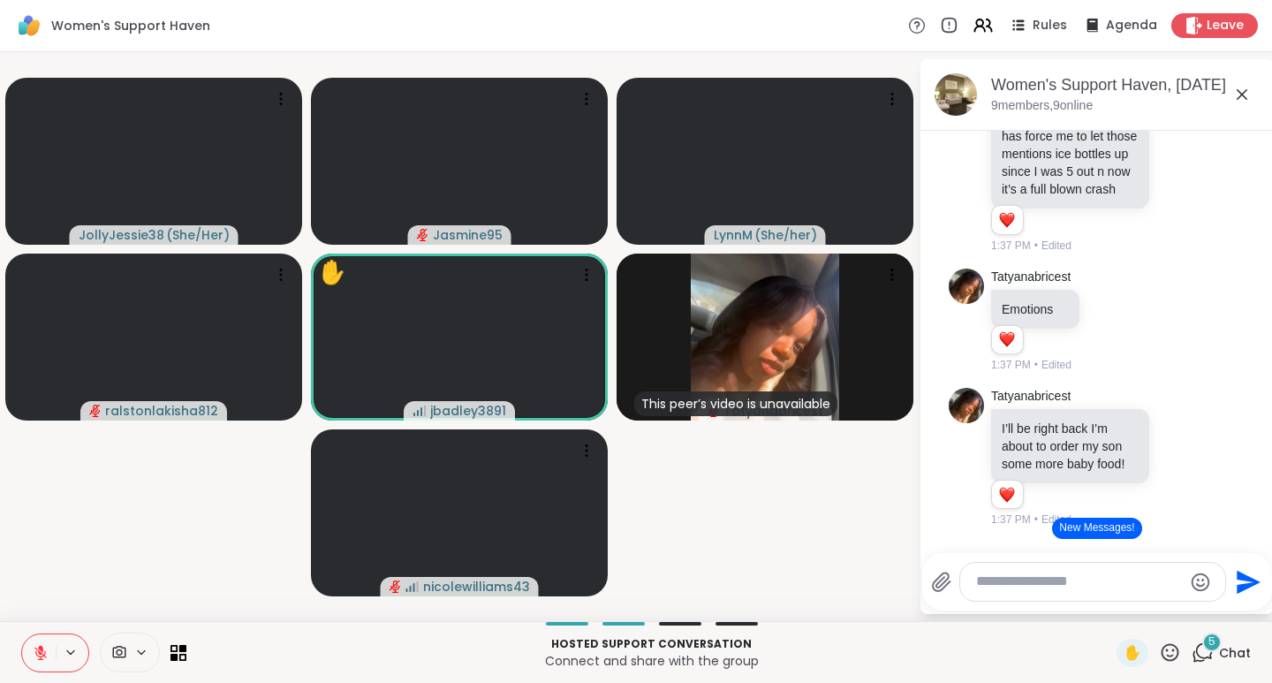
scroll to position [13265, 0]
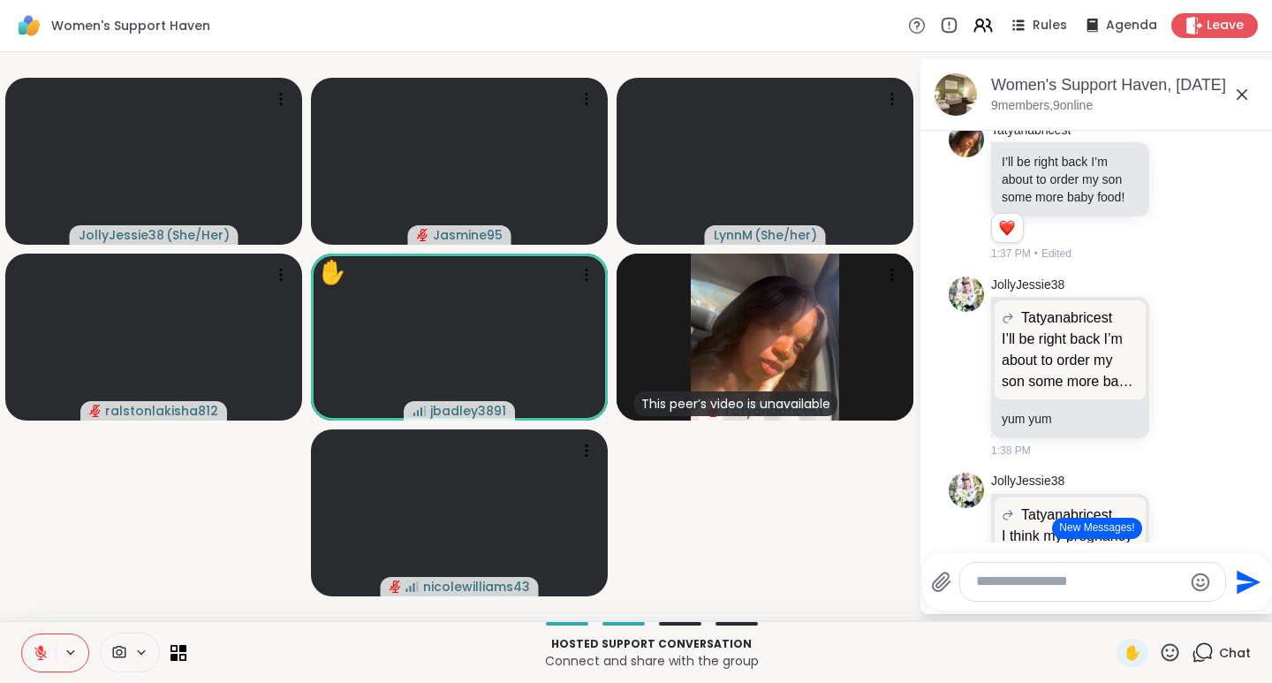
click at [1161, 651] on icon at bounding box center [1170, 652] width 18 height 18
click at [1109, 606] on span "❤️" at bounding box center [1118, 605] width 18 height 21
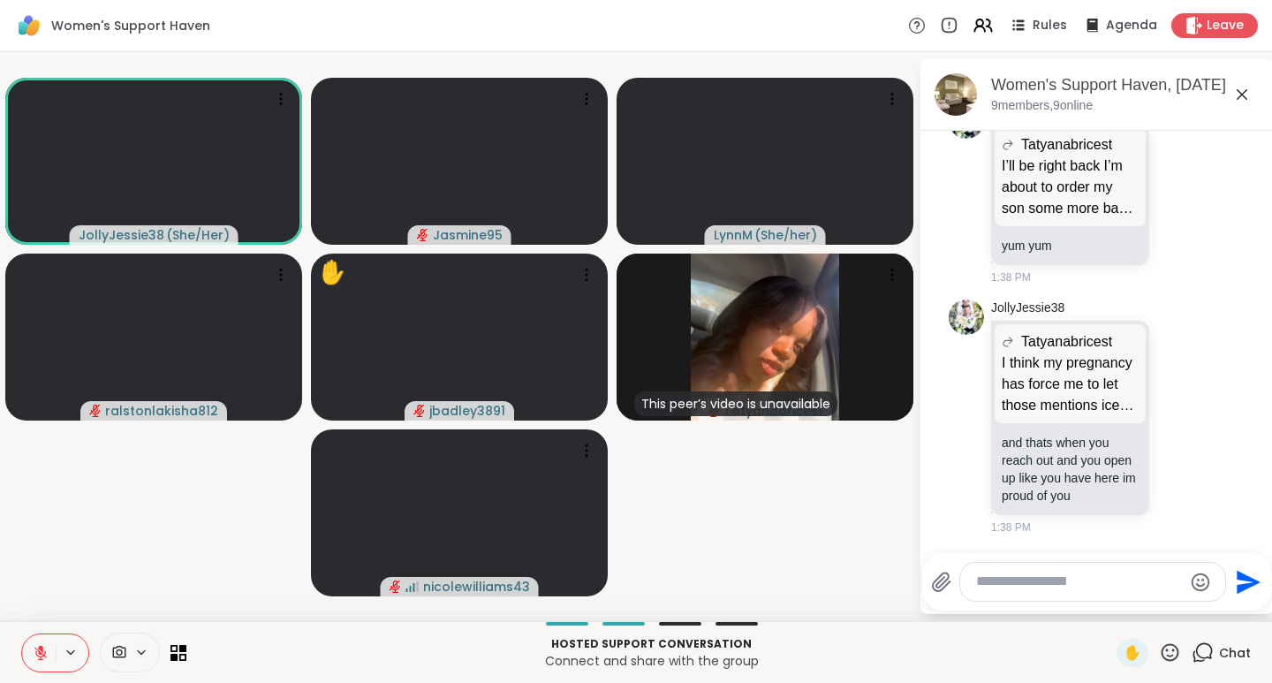
scroll to position [14004, 0]
click at [1161, 655] on icon at bounding box center [1170, 652] width 18 height 18
click at [1109, 608] on span "❤️" at bounding box center [1118, 605] width 18 height 21
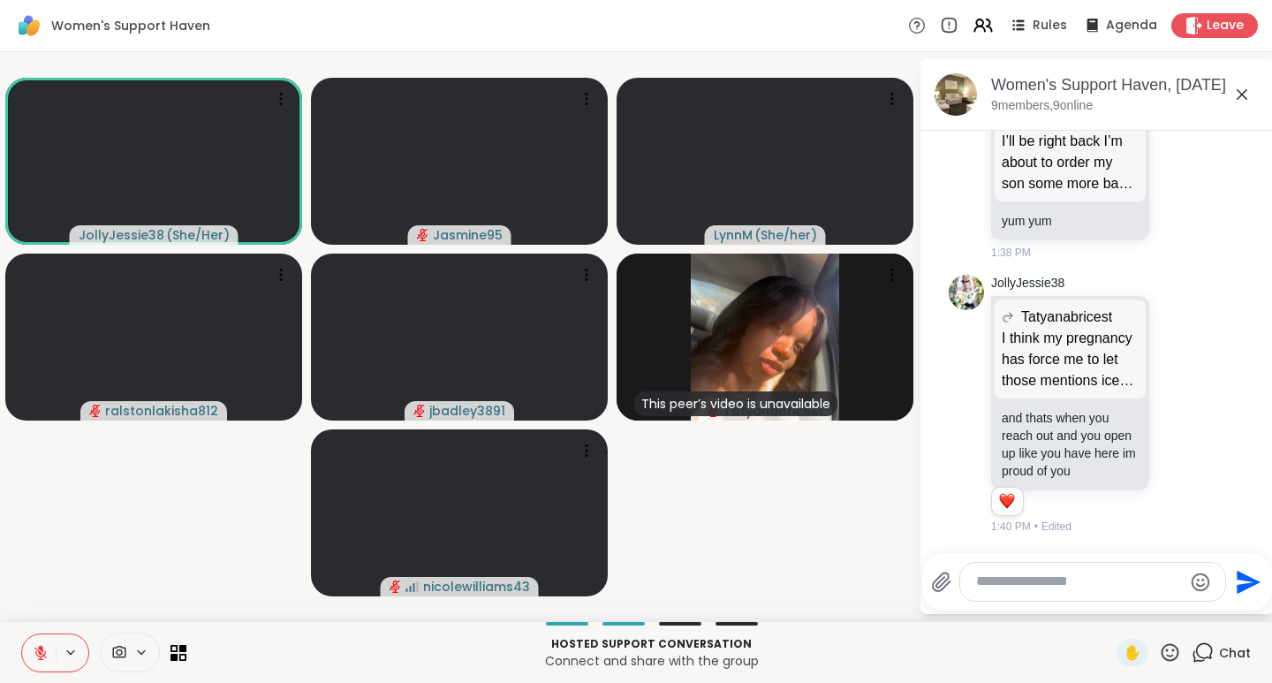
scroll to position [14055, 0]
click at [1032, 582] on textarea "Type your message" at bounding box center [1079, 581] width 206 height 19
type textarea "*"
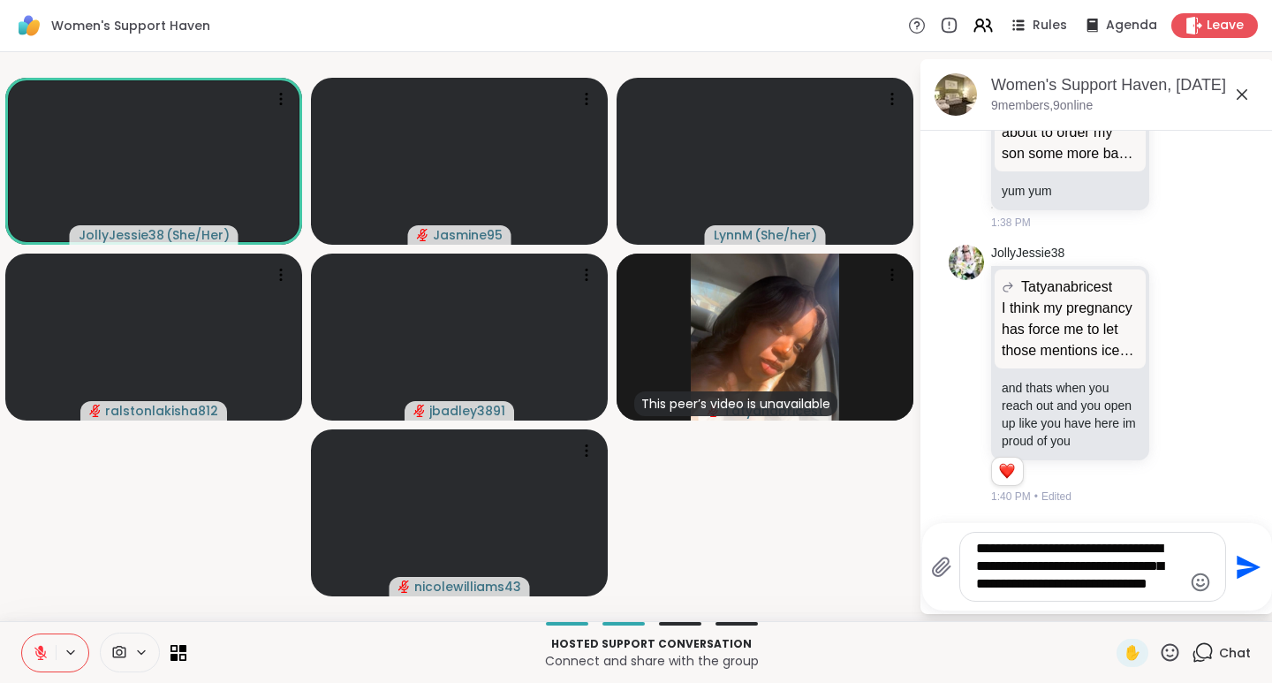
type textarea "**********"
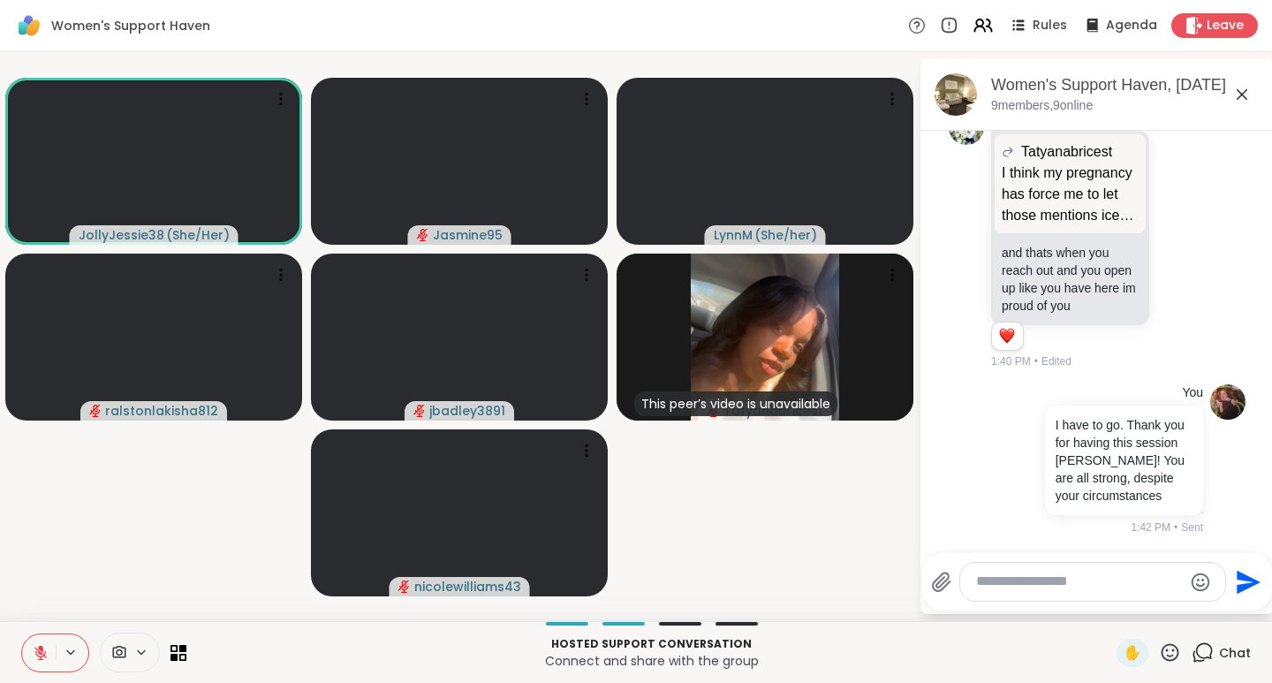
scroll to position [14219, 0]
click at [1217, 24] on span "Leave" at bounding box center [1224, 26] width 37 height 18
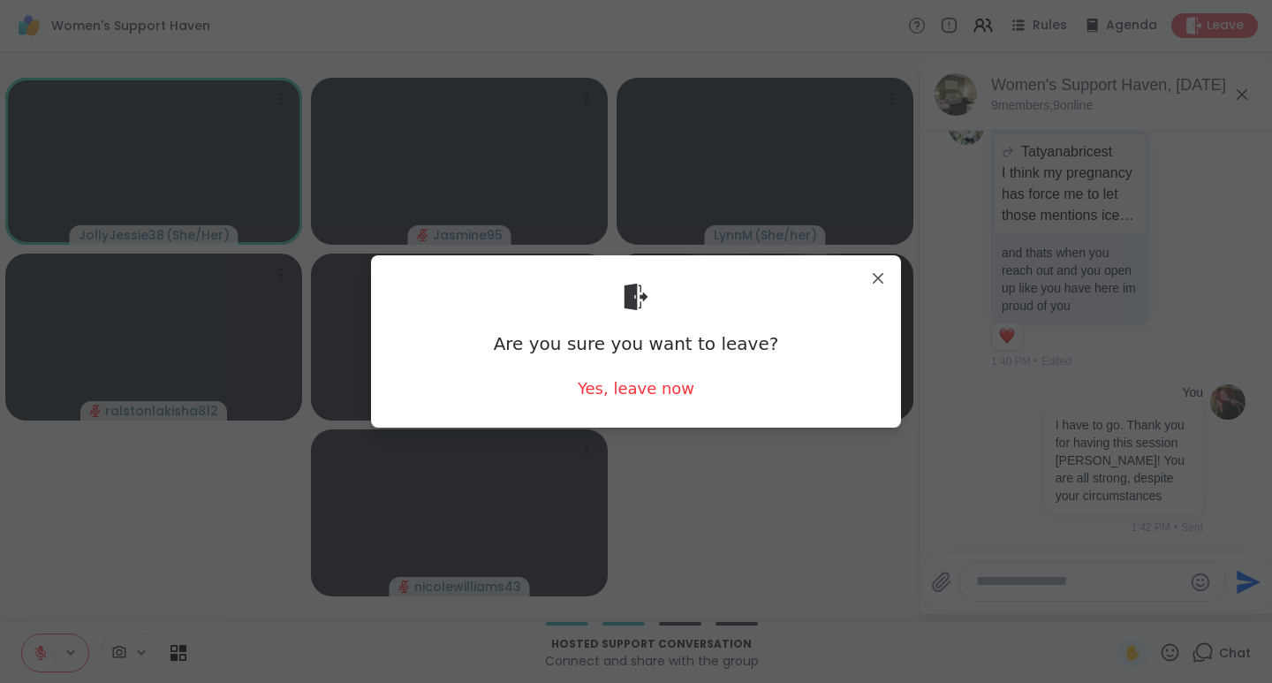
scroll to position [14245, 0]
click at [630, 396] on div "Yes, leave now" at bounding box center [636, 388] width 117 height 22
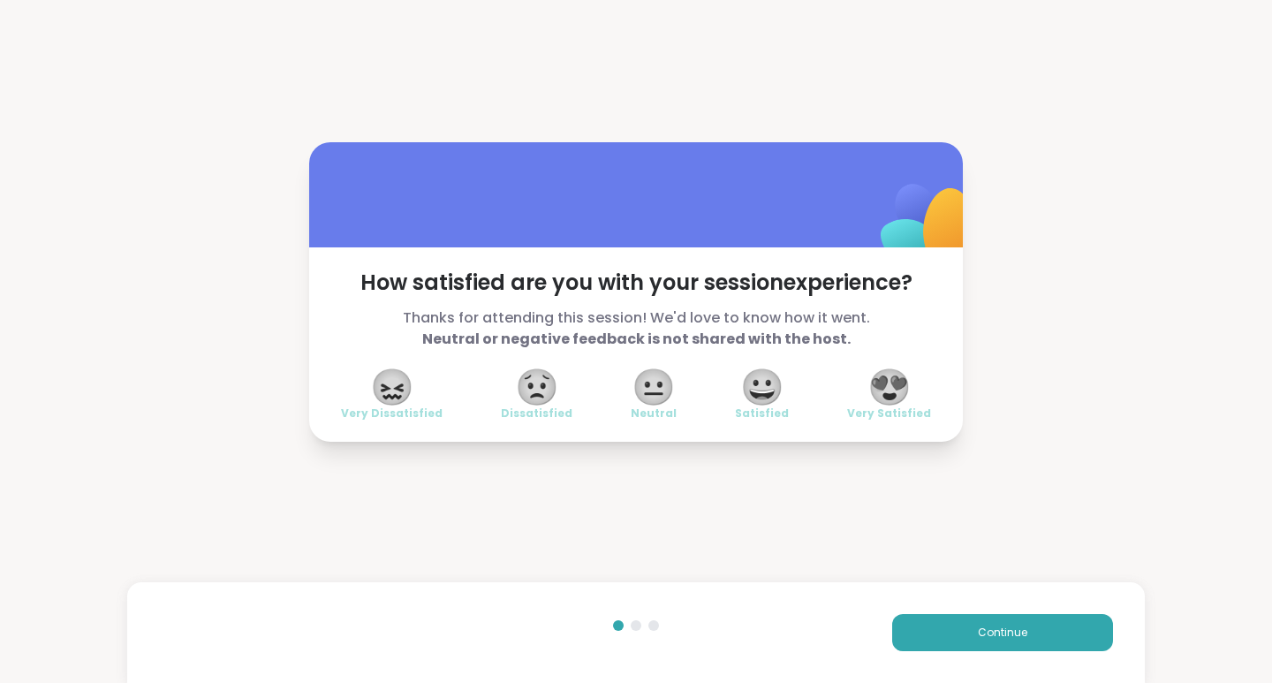
click at [906, 389] on span "😍" at bounding box center [889, 387] width 44 height 32
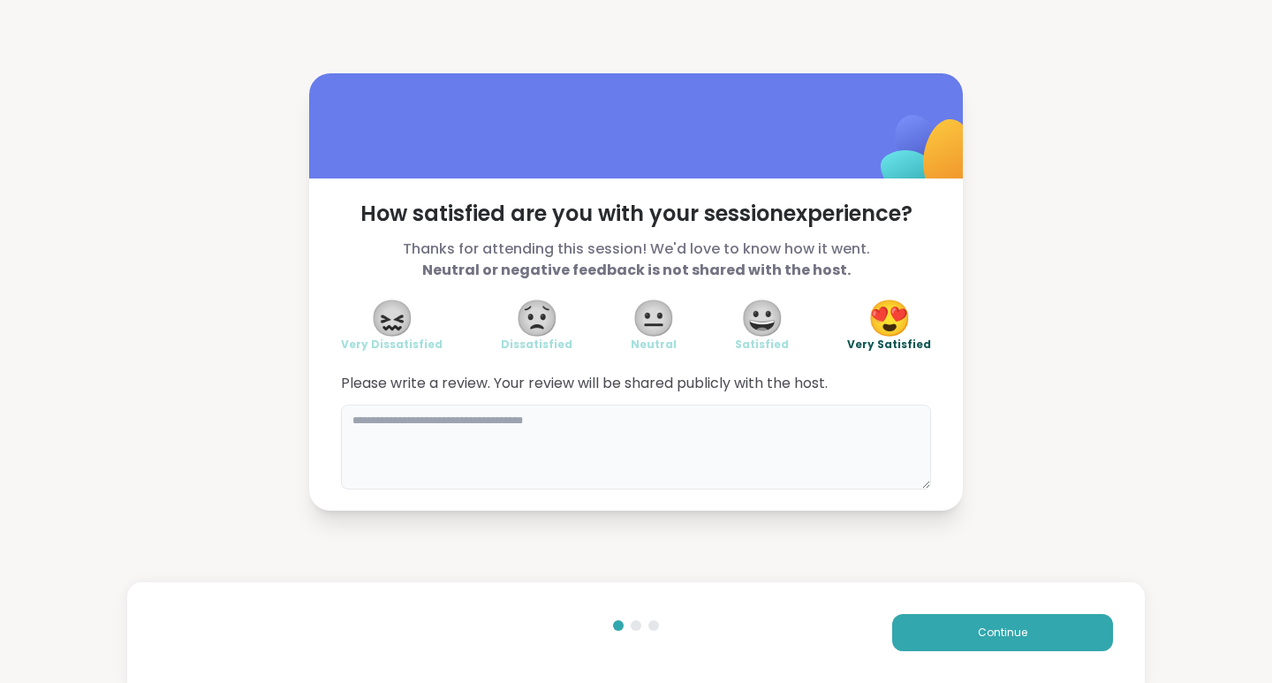
click at [479, 443] on textarea at bounding box center [636, 446] width 590 height 85
type textarea "**********"
click at [1019, 626] on button "Continue" at bounding box center [1002, 632] width 221 height 37
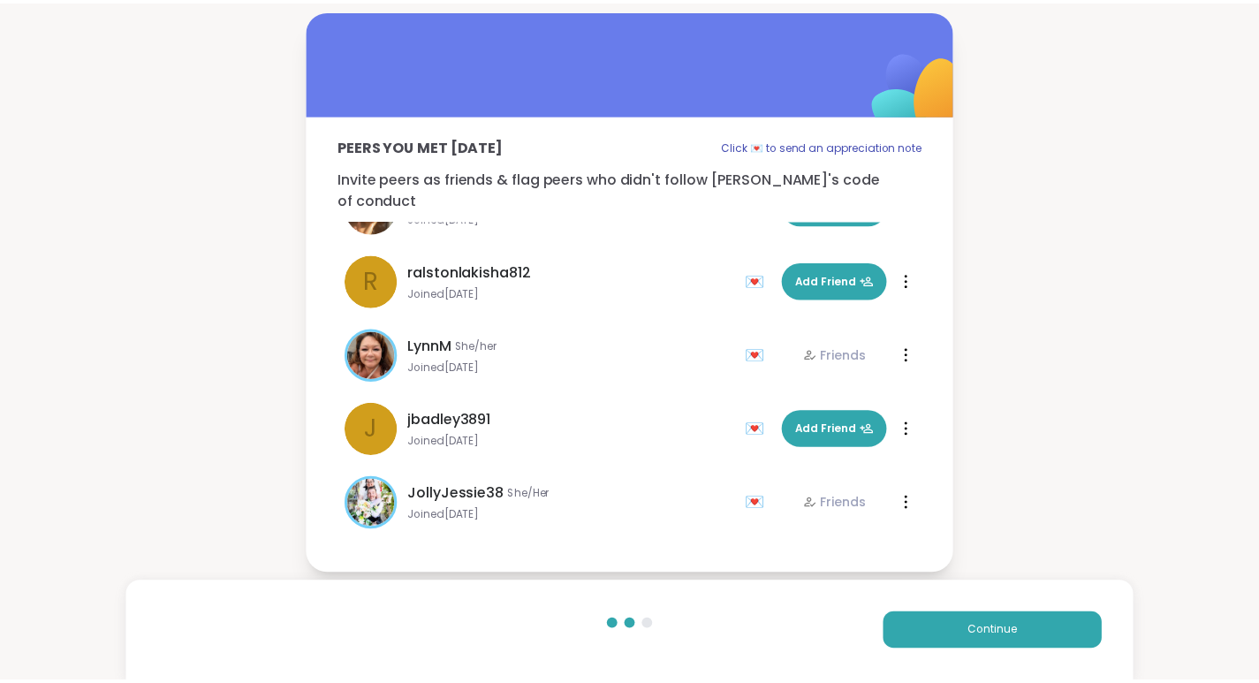
scroll to position [276, 0]
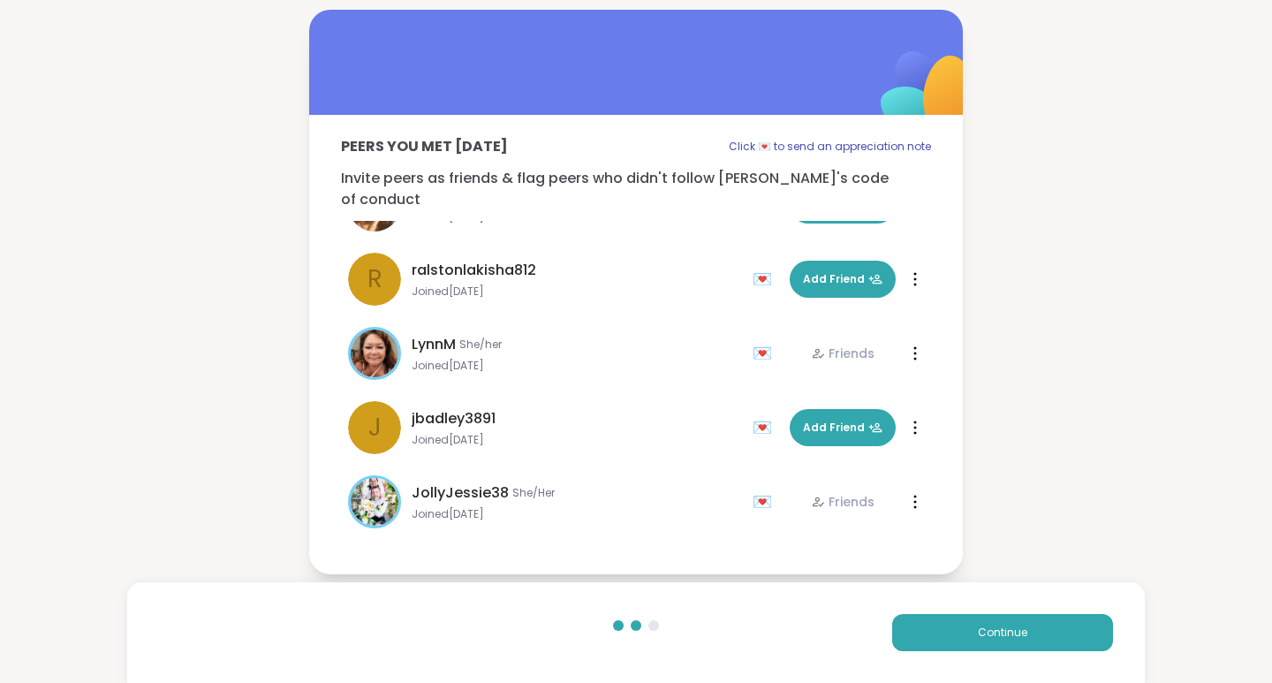
click at [1019, 646] on button "Continue" at bounding box center [1002, 632] width 221 height 37
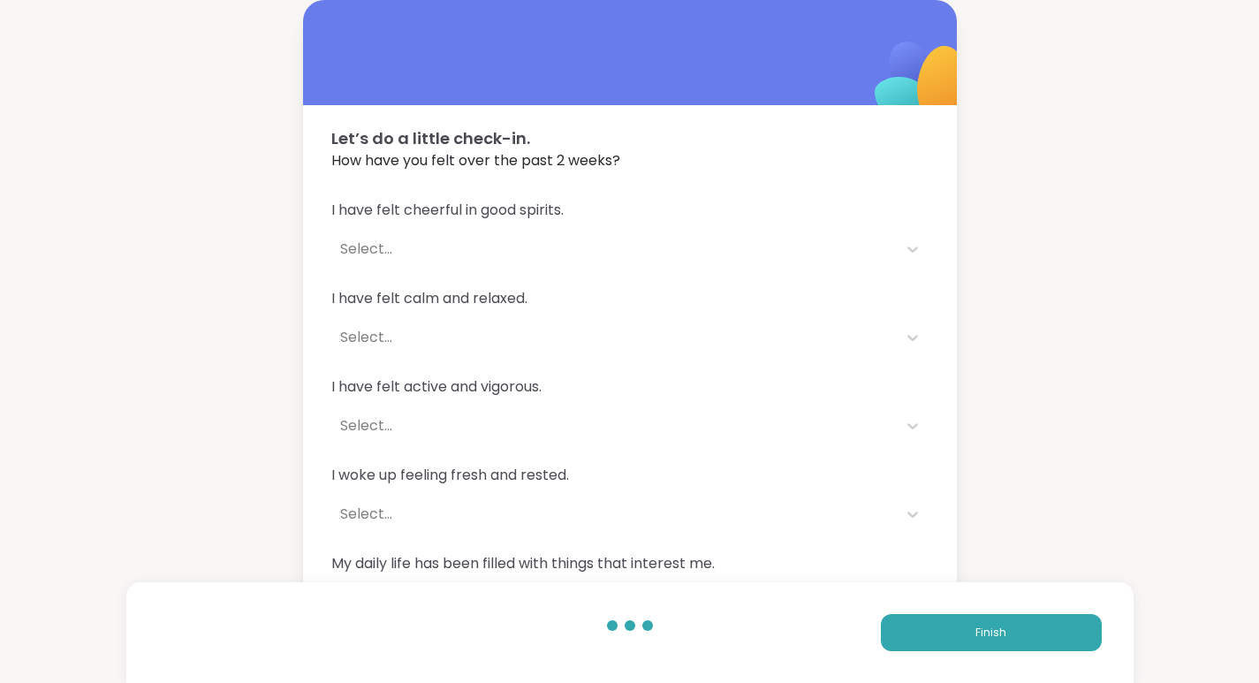
click at [1033, 625] on button "Finish" at bounding box center [991, 632] width 221 height 37
